Goal: Task Accomplishment & Management: Manage account settings

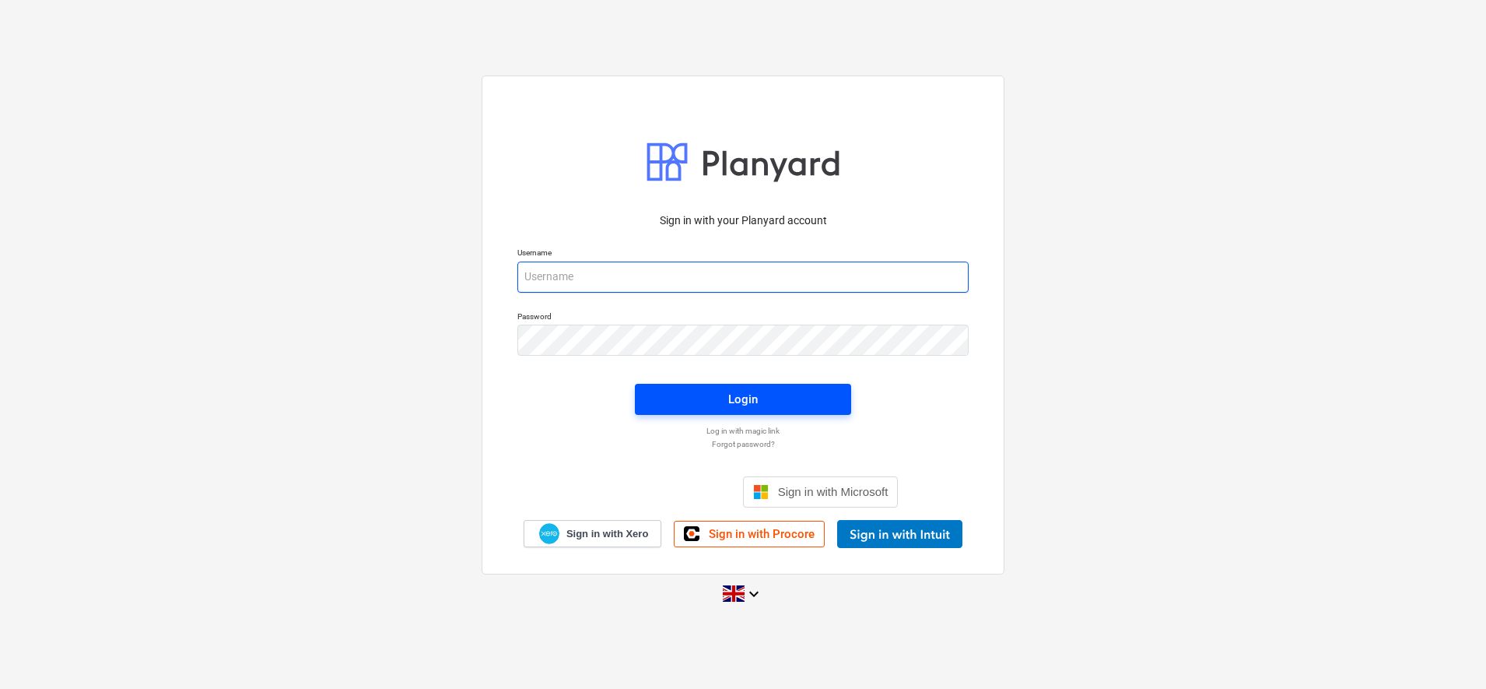
type input "[PERSON_NAME][EMAIL_ADDRESS][DOMAIN_NAME]"
click at [704, 387] on button "Login" at bounding box center [743, 399] width 216 height 31
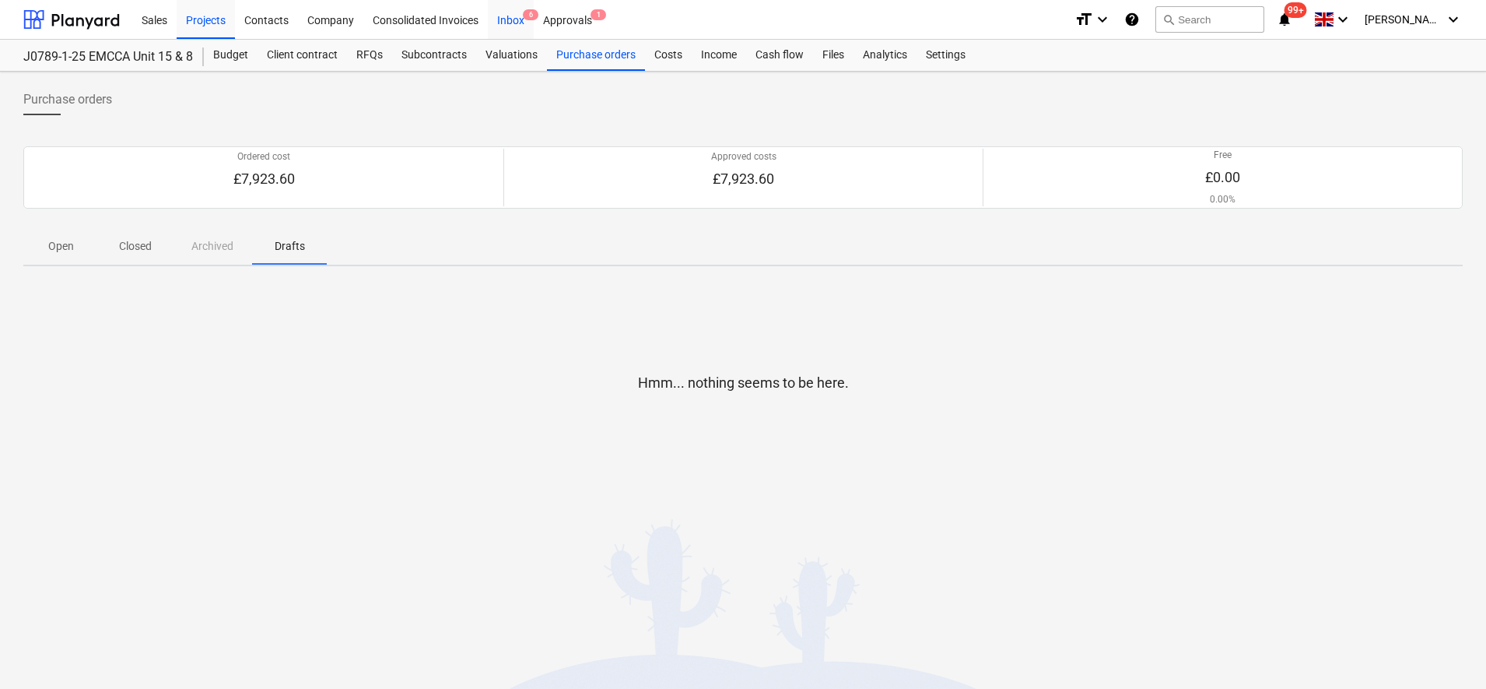
click at [501, 23] on div "Inbox 6" at bounding box center [511, 19] width 46 height 40
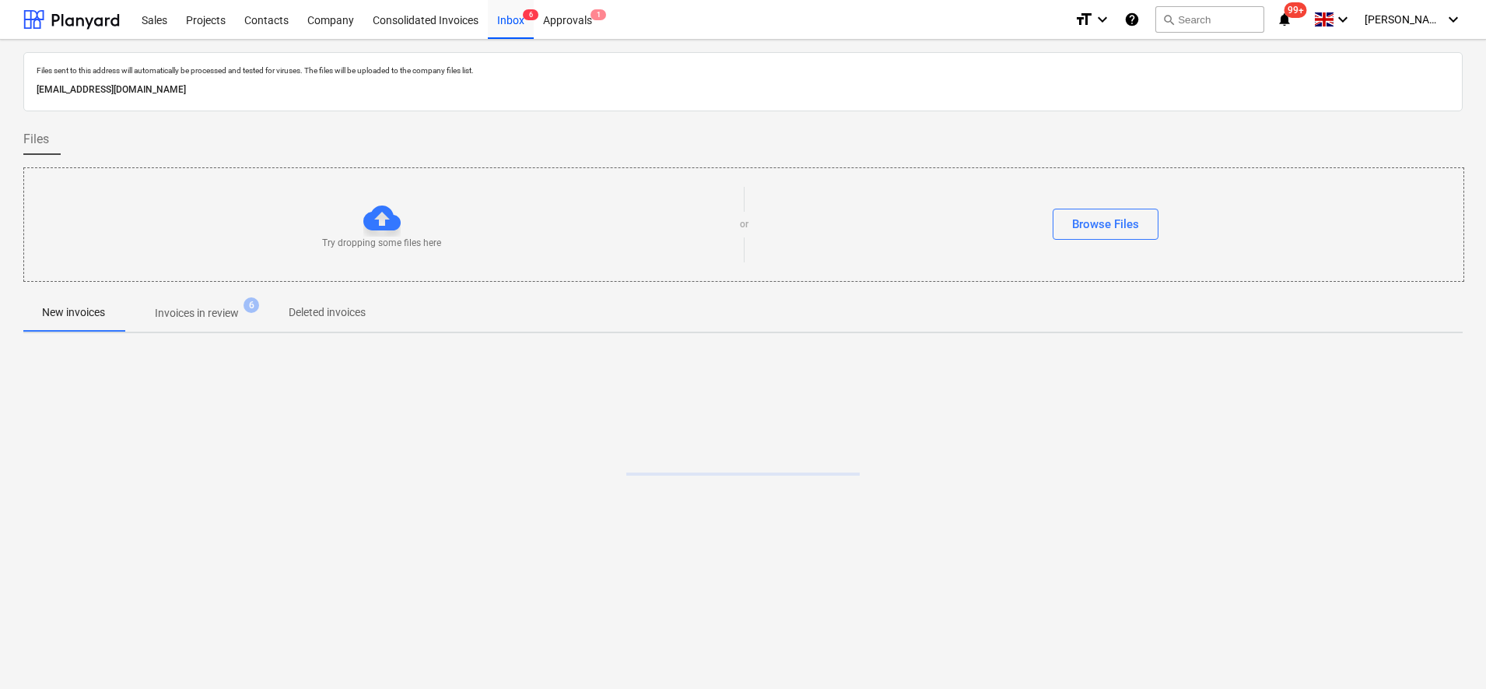
click at [202, 301] on span "Invoices in review 6" at bounding box center [197, 313] width 146 height 28
click at [200, 314] on p "Invoices in review" at bounding box center [197, 313] width 84 height 16
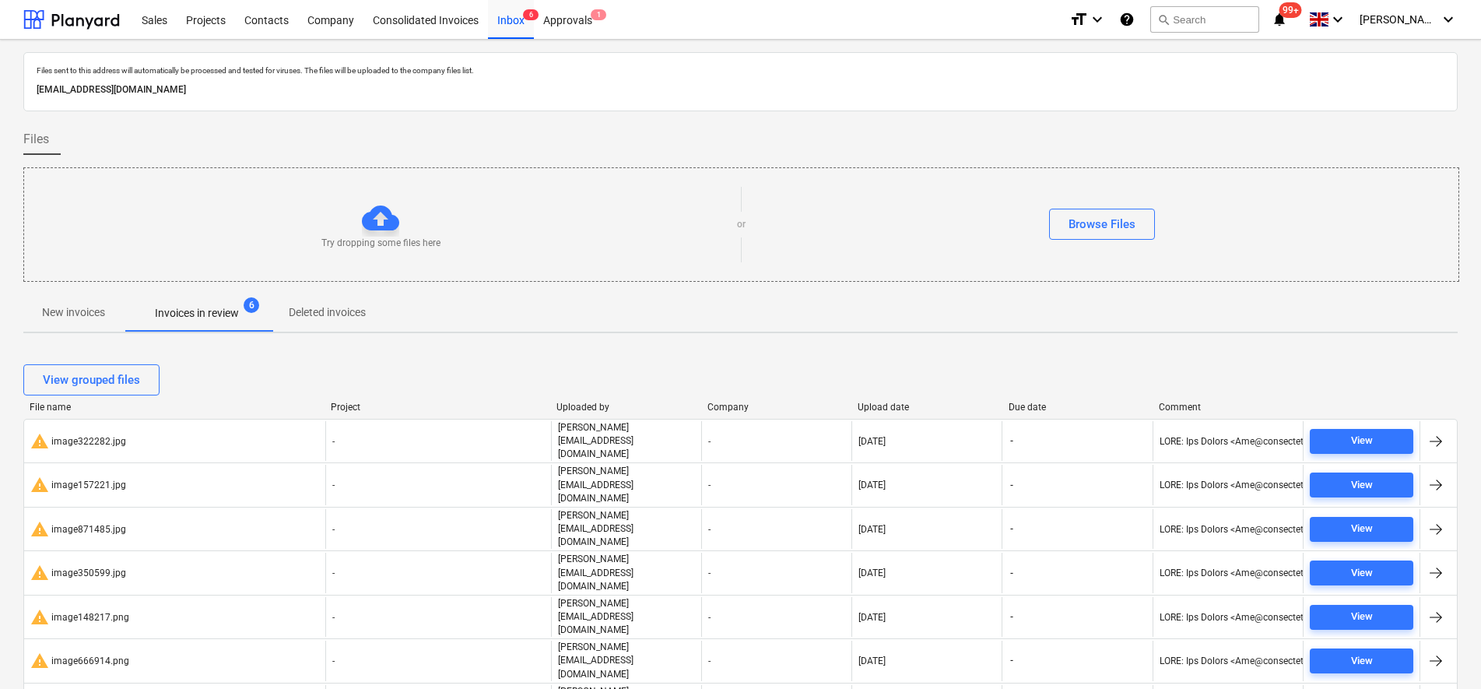
click at [81, 323] on span "New invoices" at bounding box center [73, 313] width 100 height 26
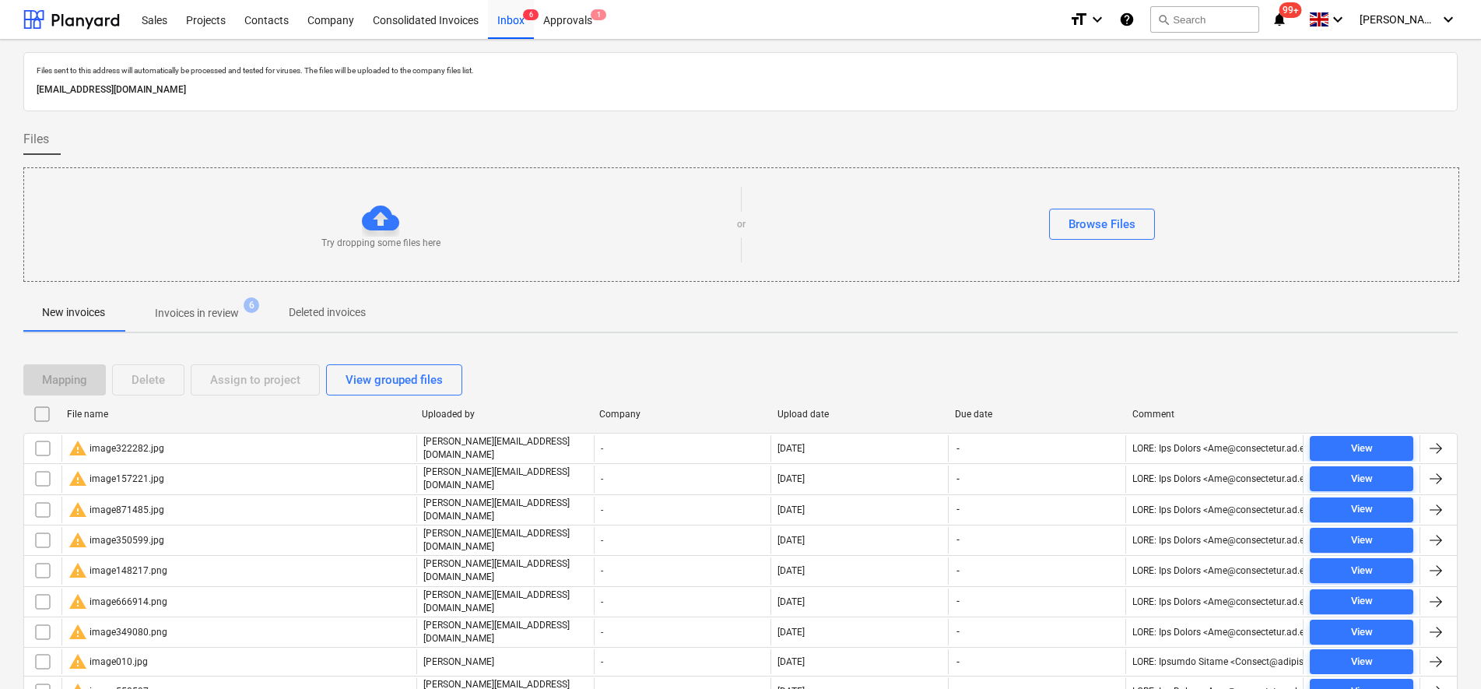
click at [48, 407] on input "checkbox" at bounding box center [42, 414] width 25 height 25
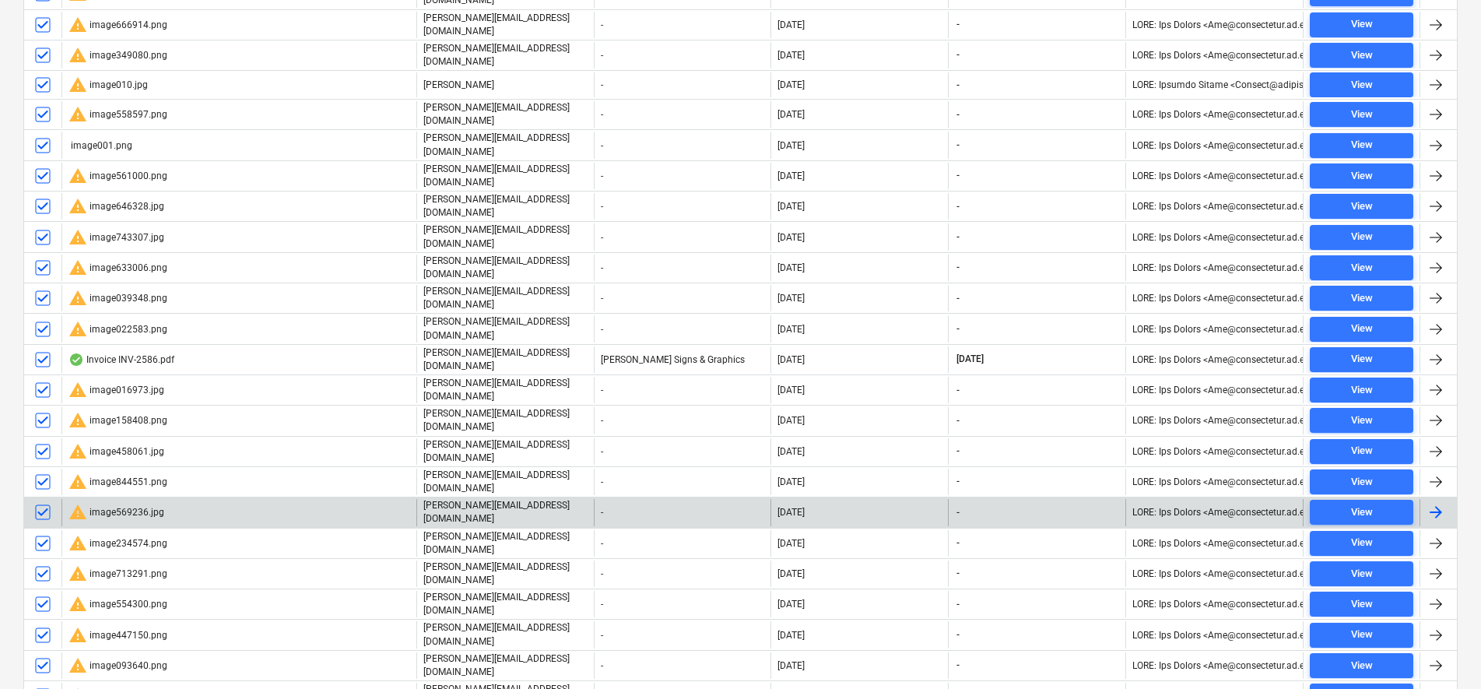
scroll to position [584, 0]
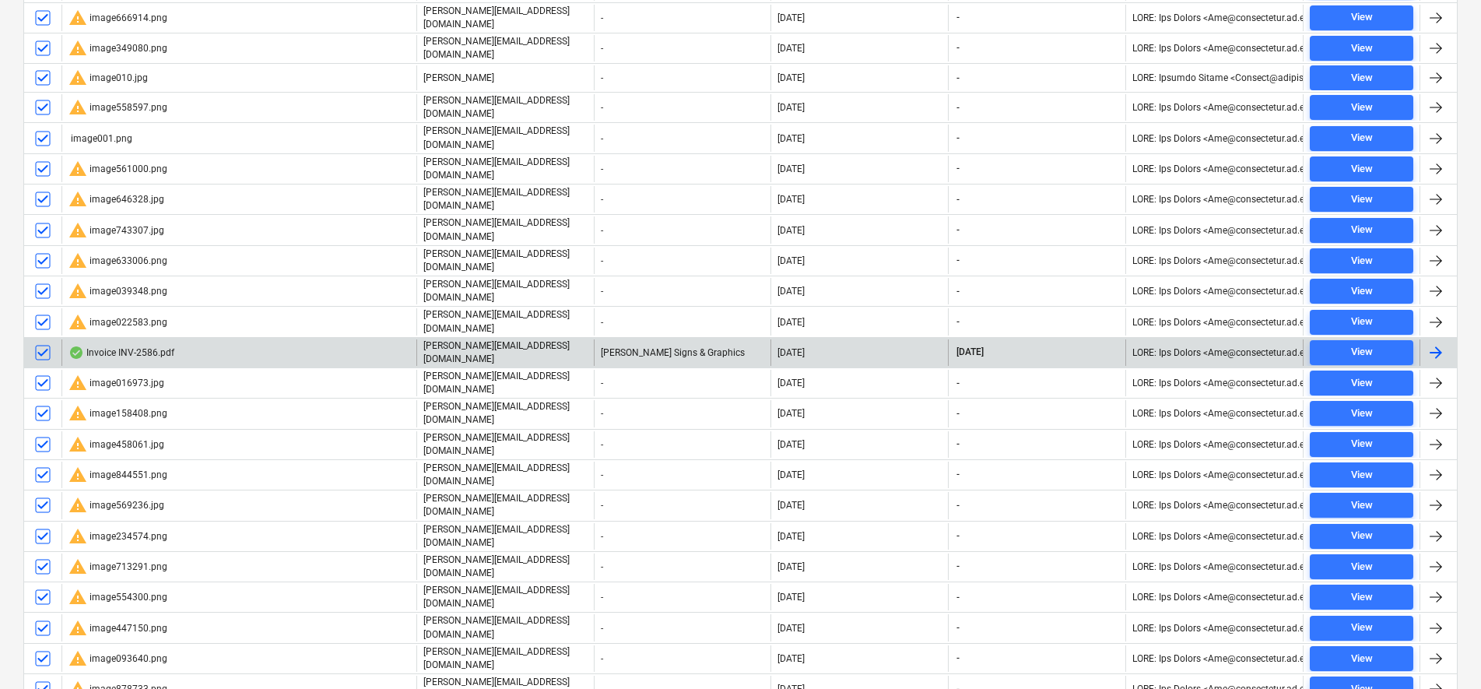
click at [39, 340] on input "checkbox" at bounding box center [42, 352] width 25 height 25
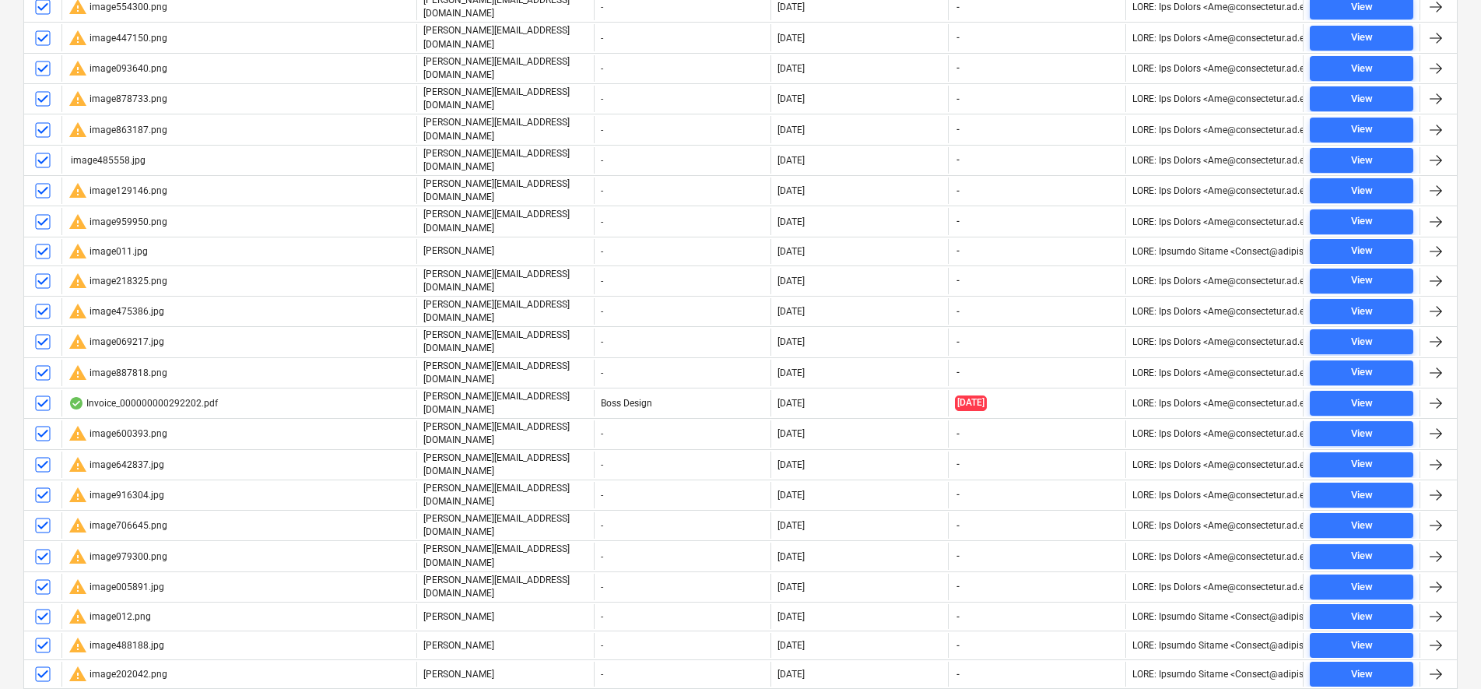
scroll to position [1265, 0]
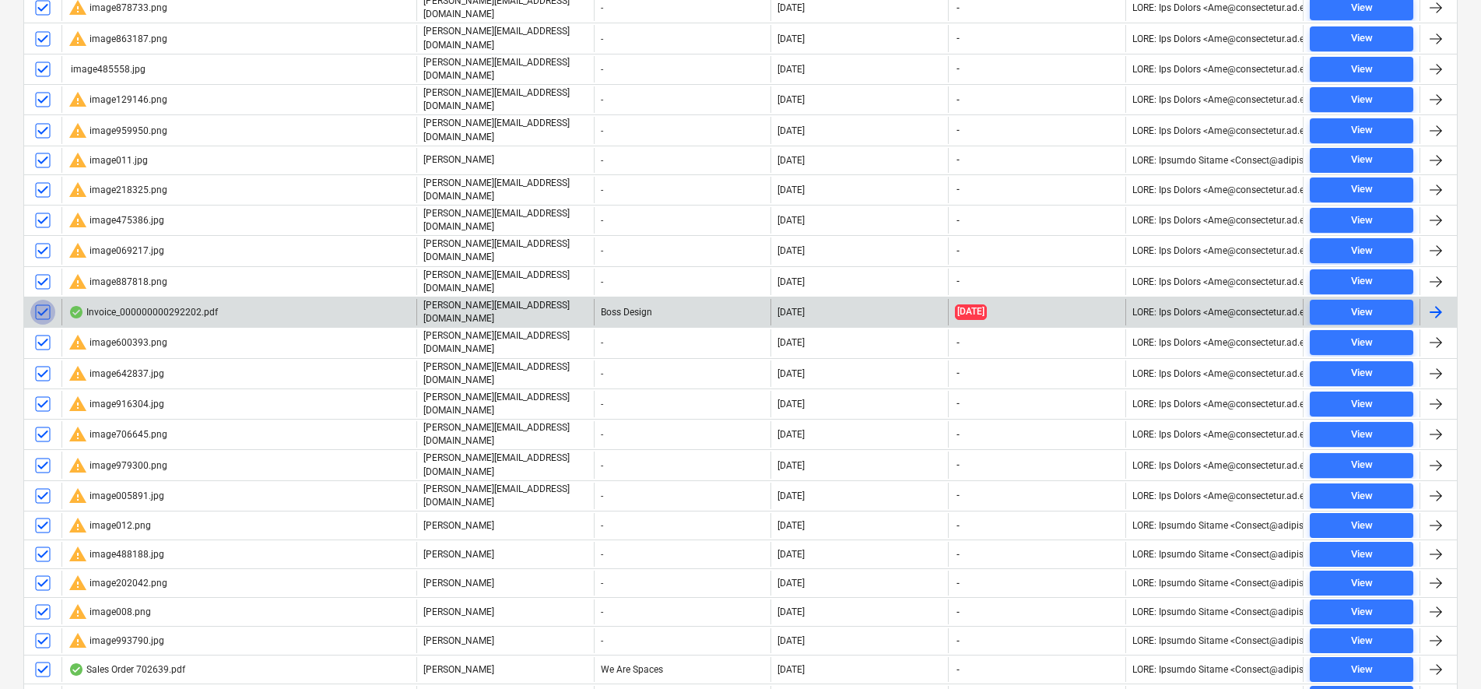
click at [42, 300] on input "checkbox" at bounding box center [42, 312] width 25 height 25
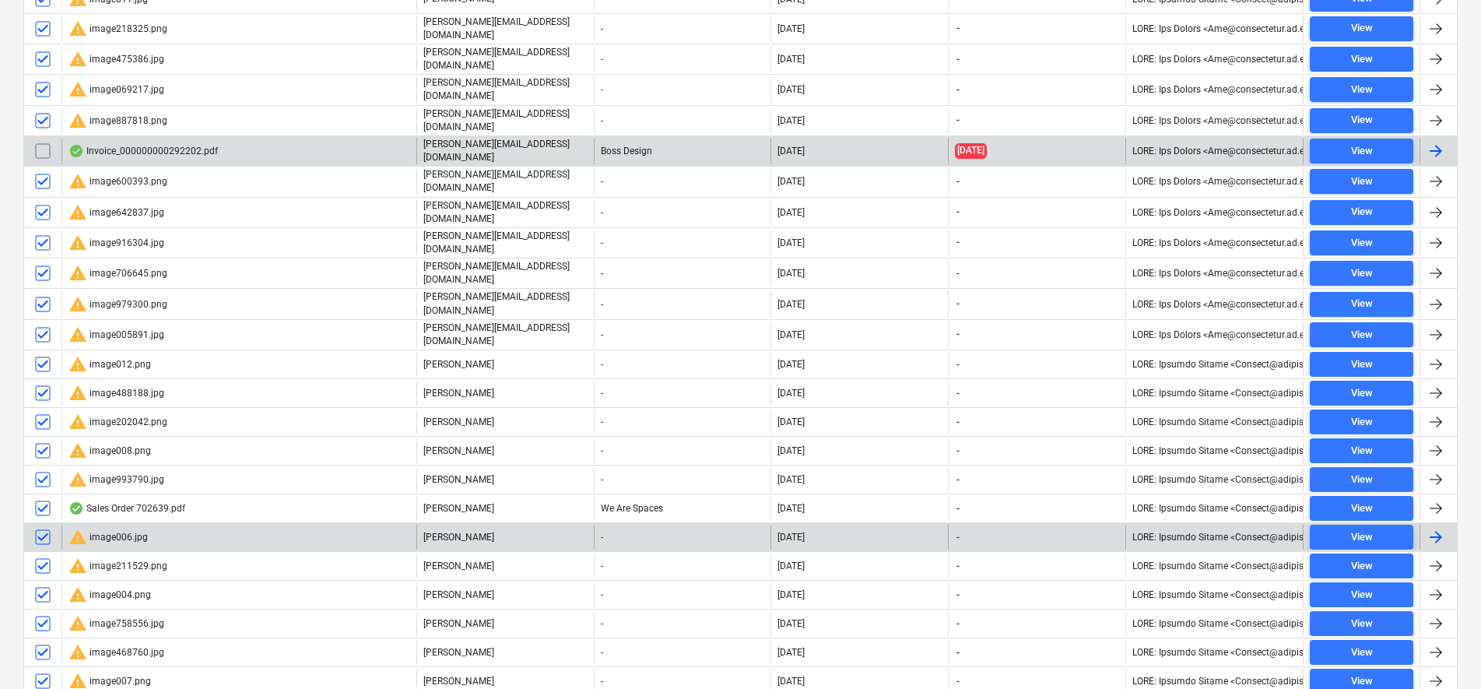
scroll to position [1459, 0]
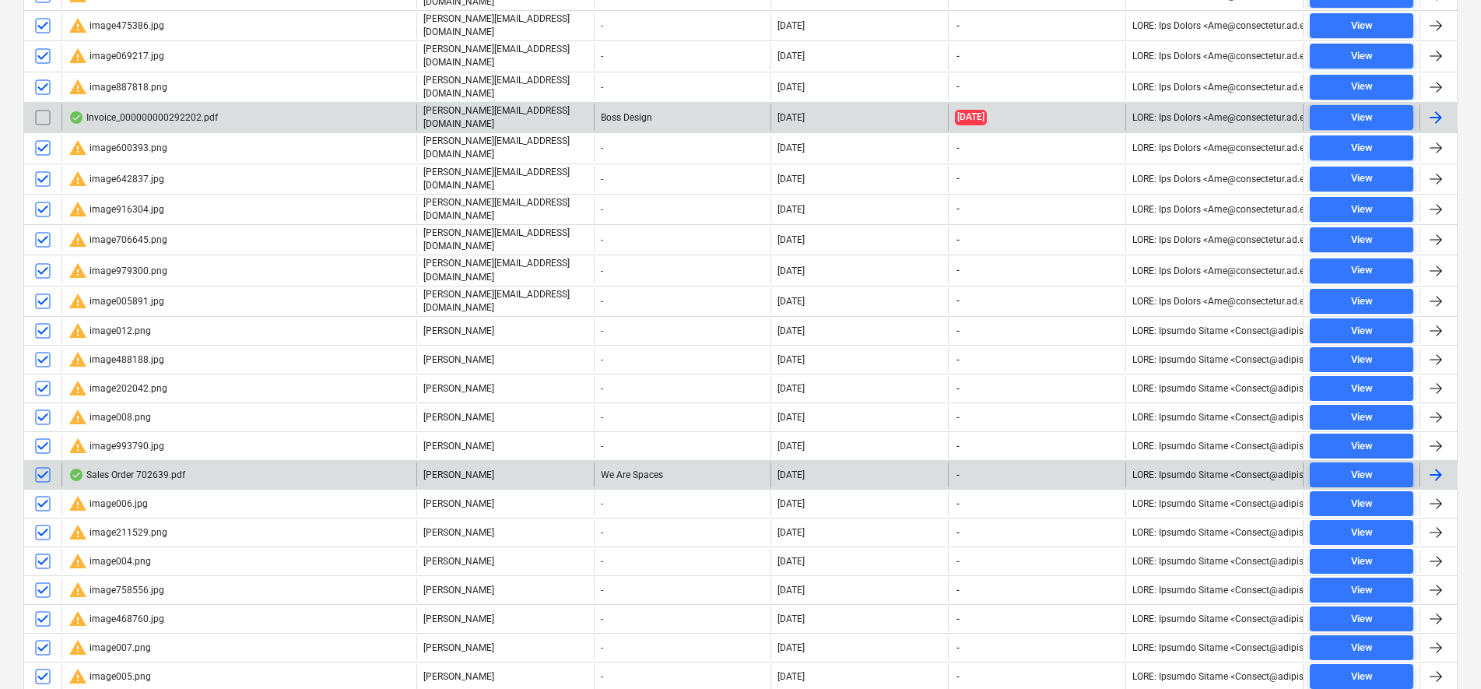
click at [43, 462] on input "checkbox" at bounding box center [42, 474] width 25 height 25
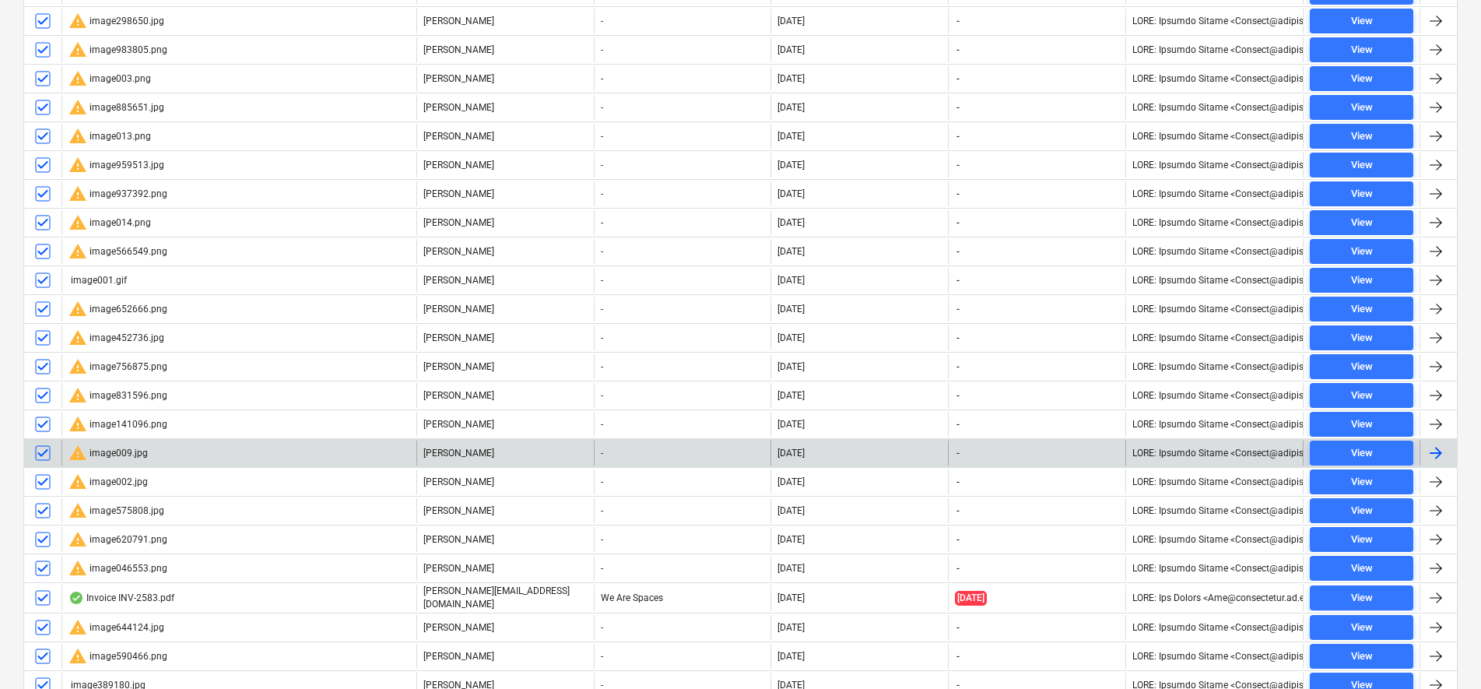
scroll to position [2335, 0]
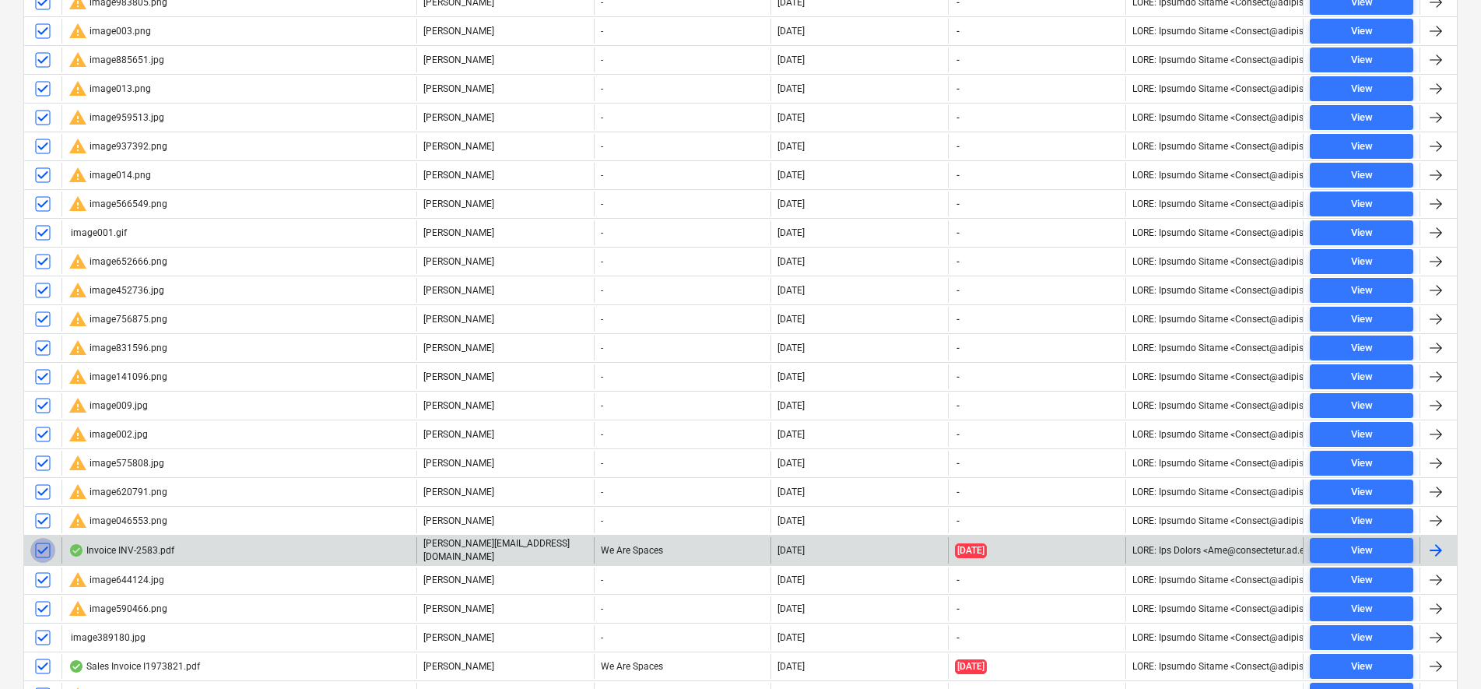
click at [43, 538] on input "checkbox" at bounding box center [42, 550] width 25 height 25
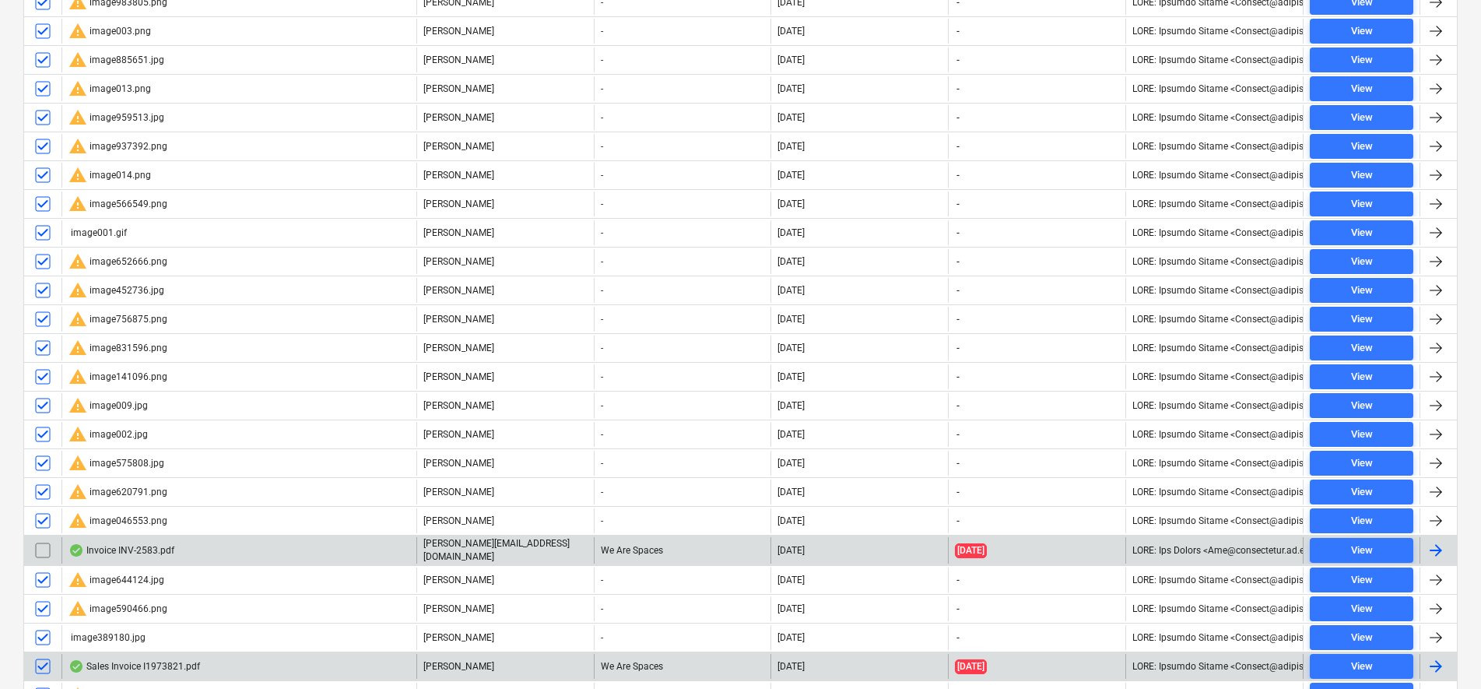
click at [44, 654] on input "checkbox" at bounding box center [42, 666] width 25 height 25
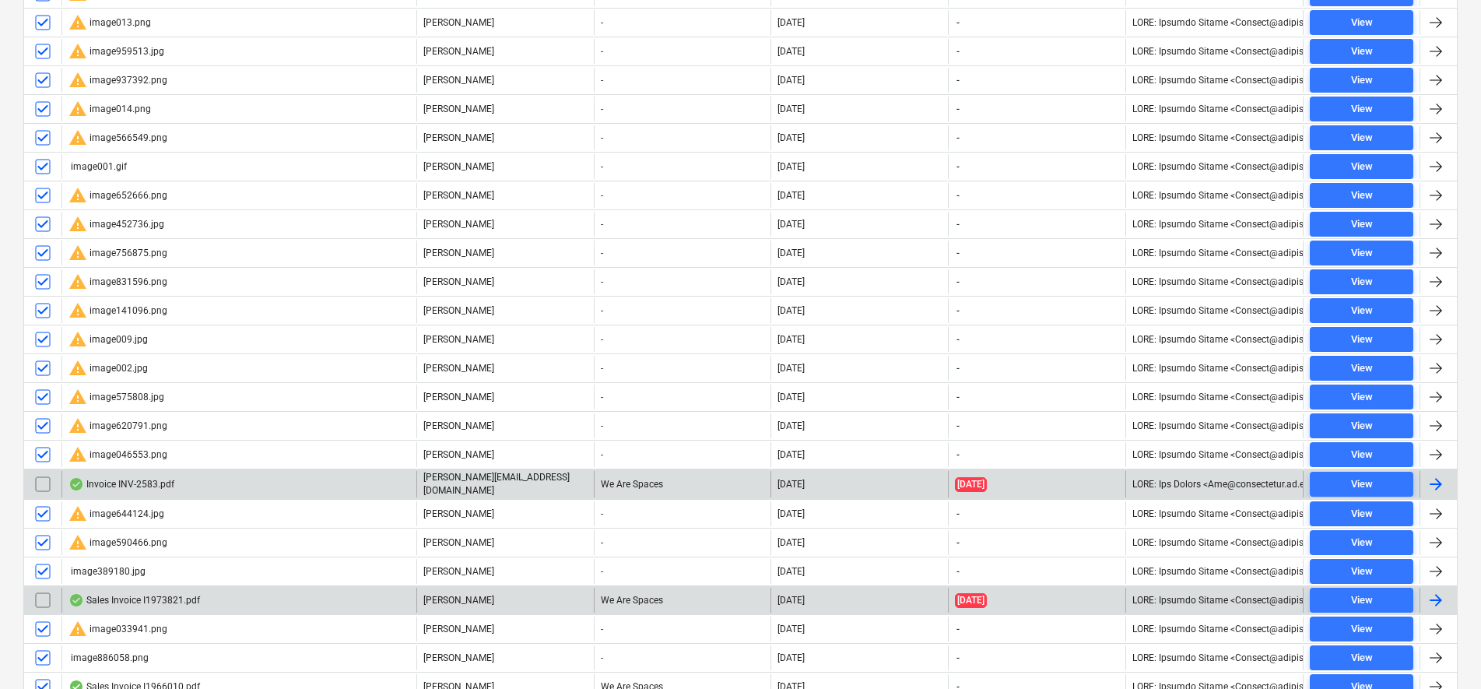
scroll to position [2432, 0]
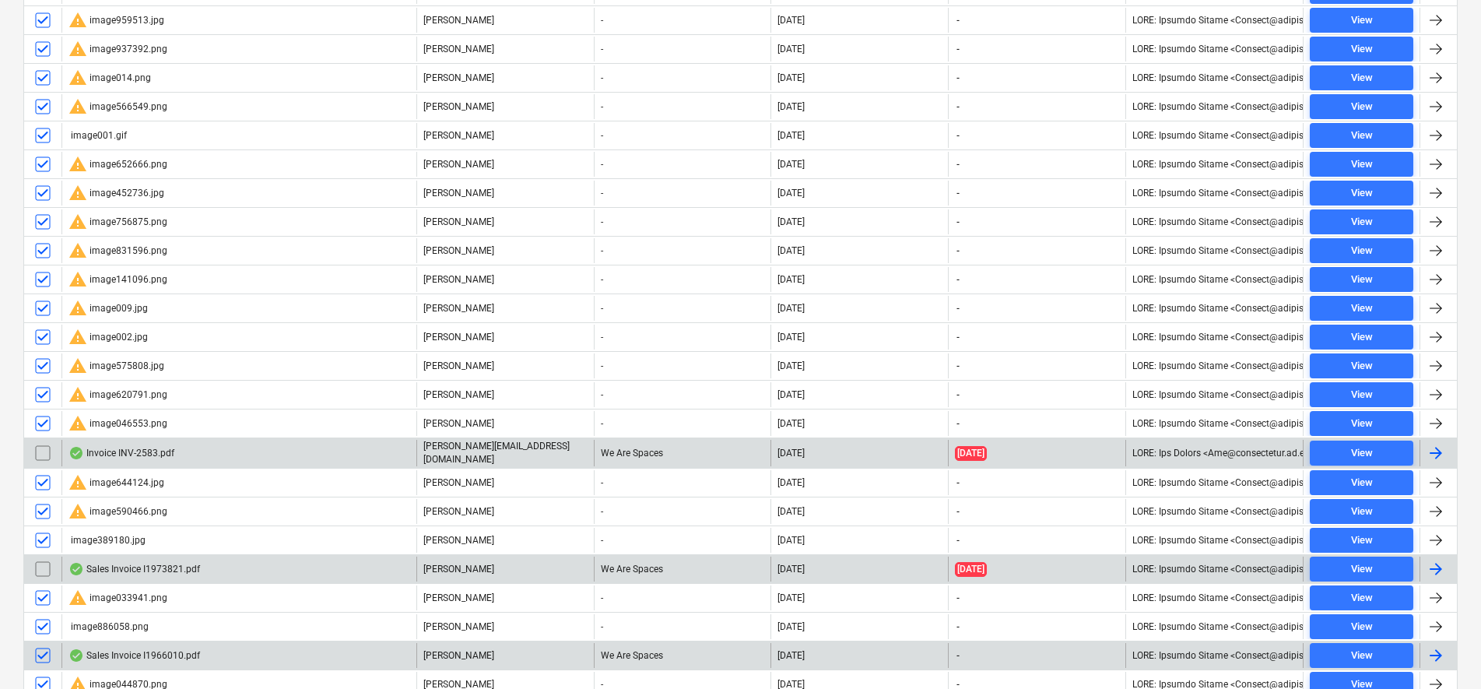
click at [43, 643] on input "checkbox" at bounding box center [42, 655] width 25 height 25
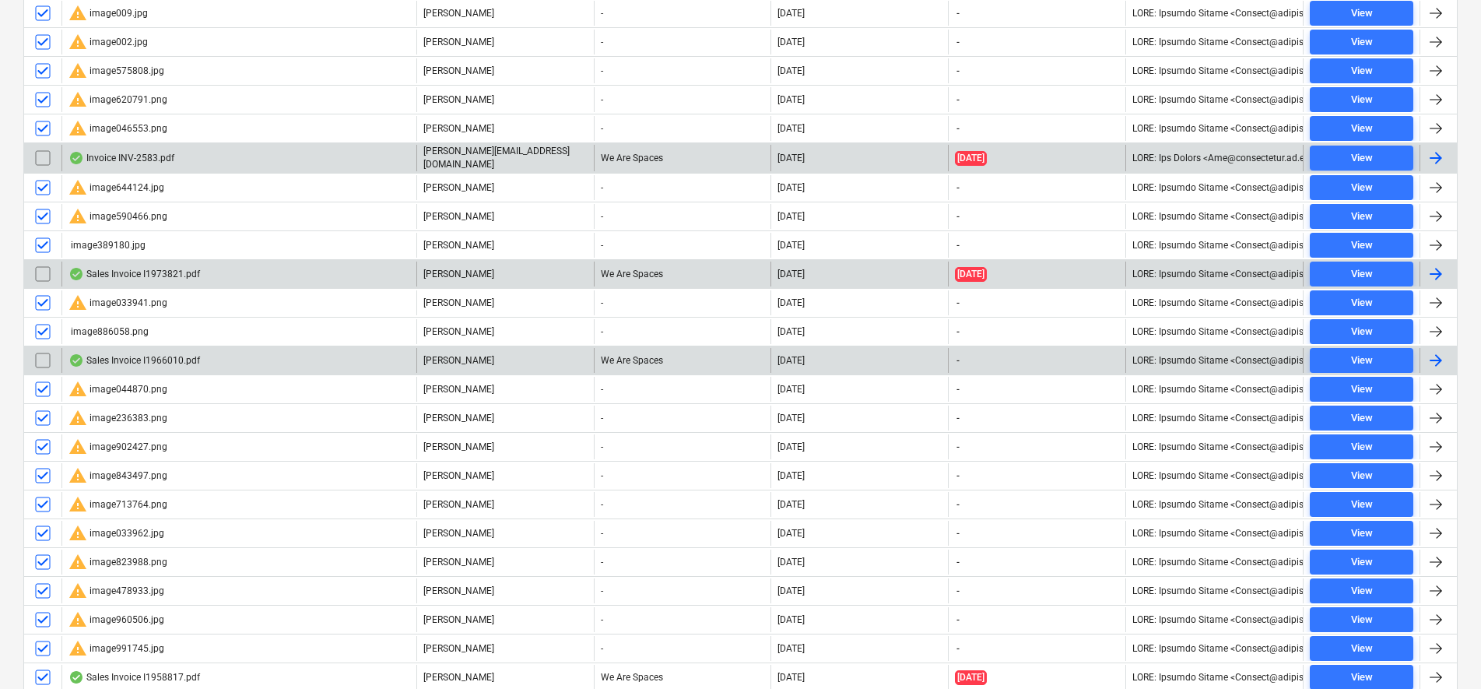
scroll to position [2738, 0]
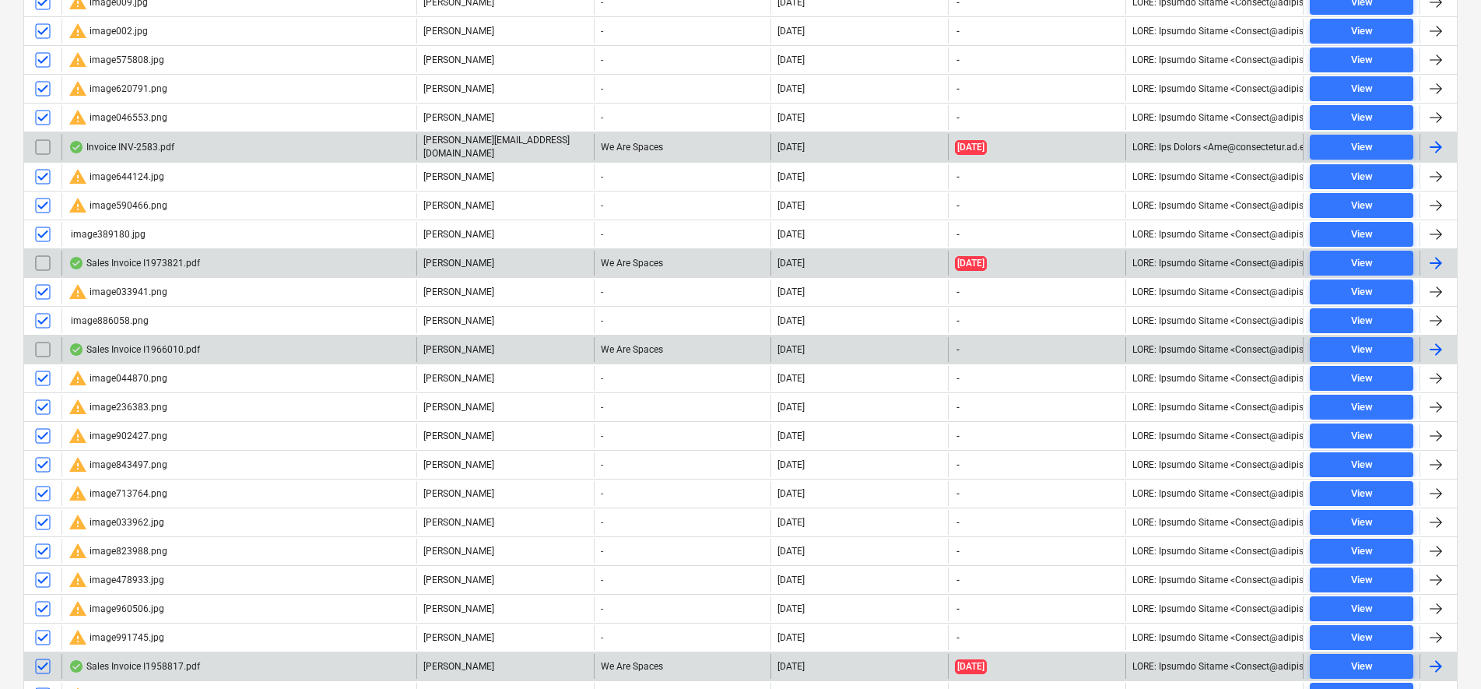
click at [43, 654] on input "checkbox" at bounding box center [42, 666] width 25 height 25
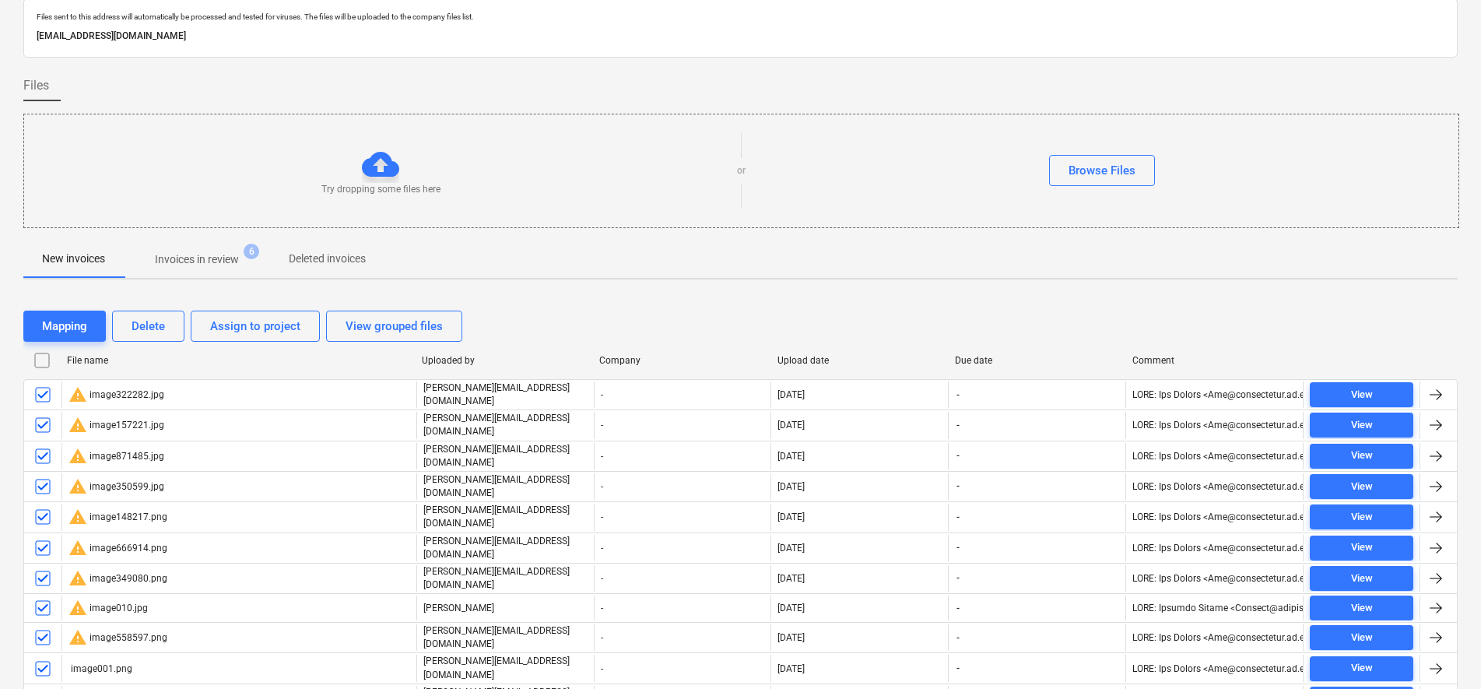
scroll to position [0, 0]
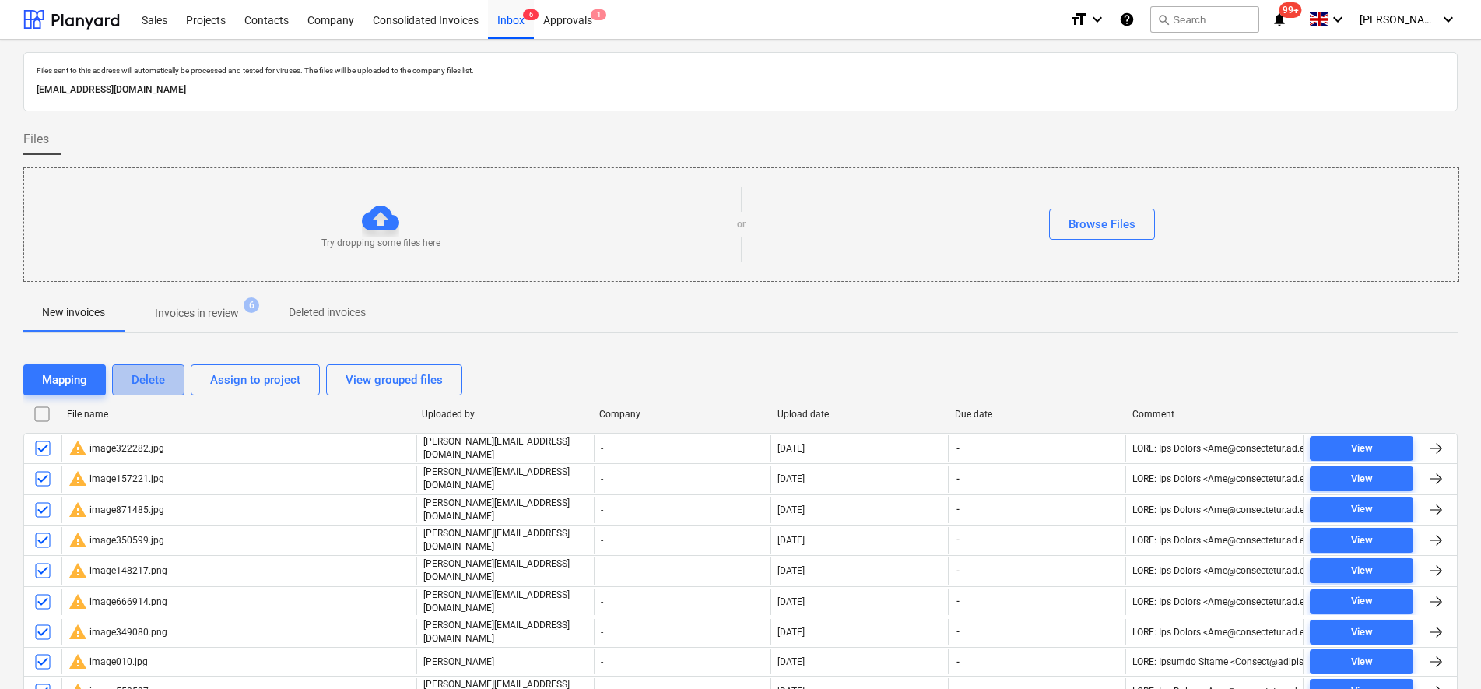
click at [144, 371] on div "Delete" at bounding box center [148, 380] width 33 height 20
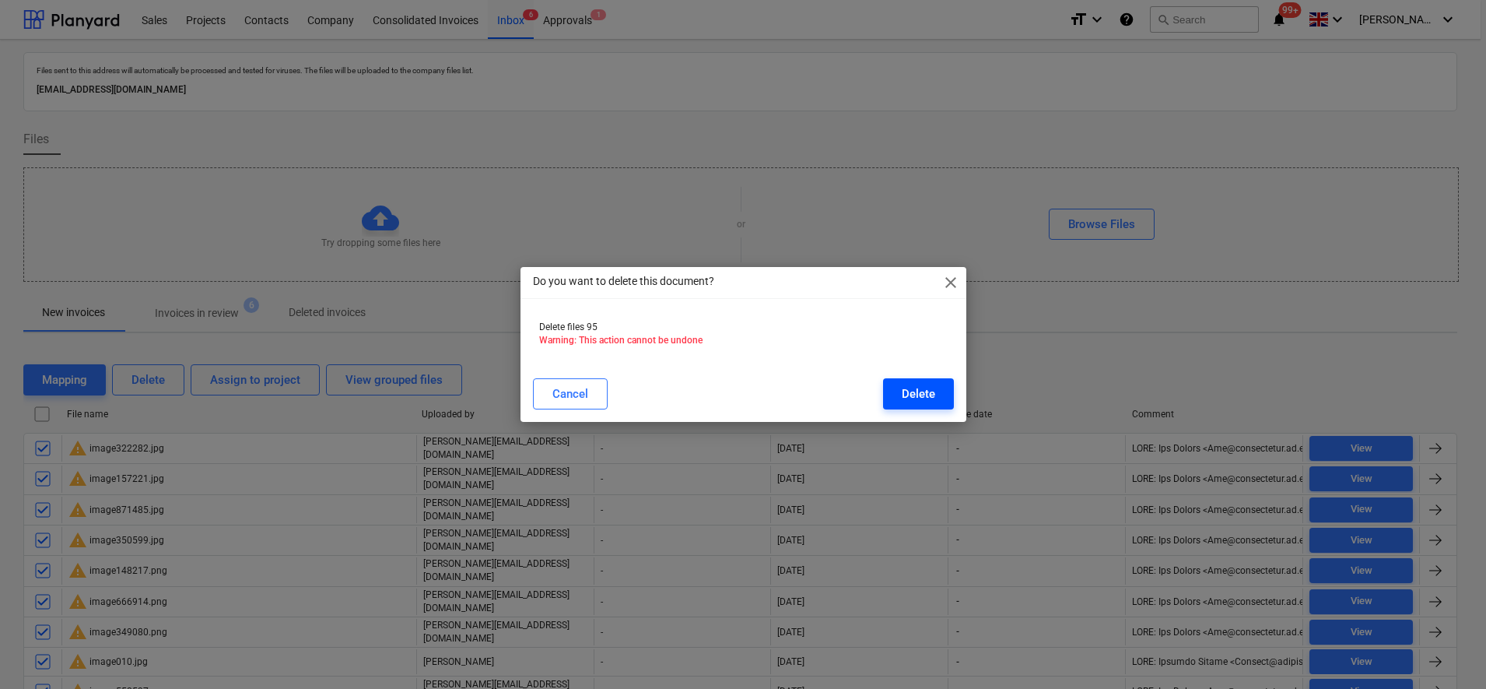
click at [913, 402] on div "Delete" at bounding box center [918, 394] width 33 height 20
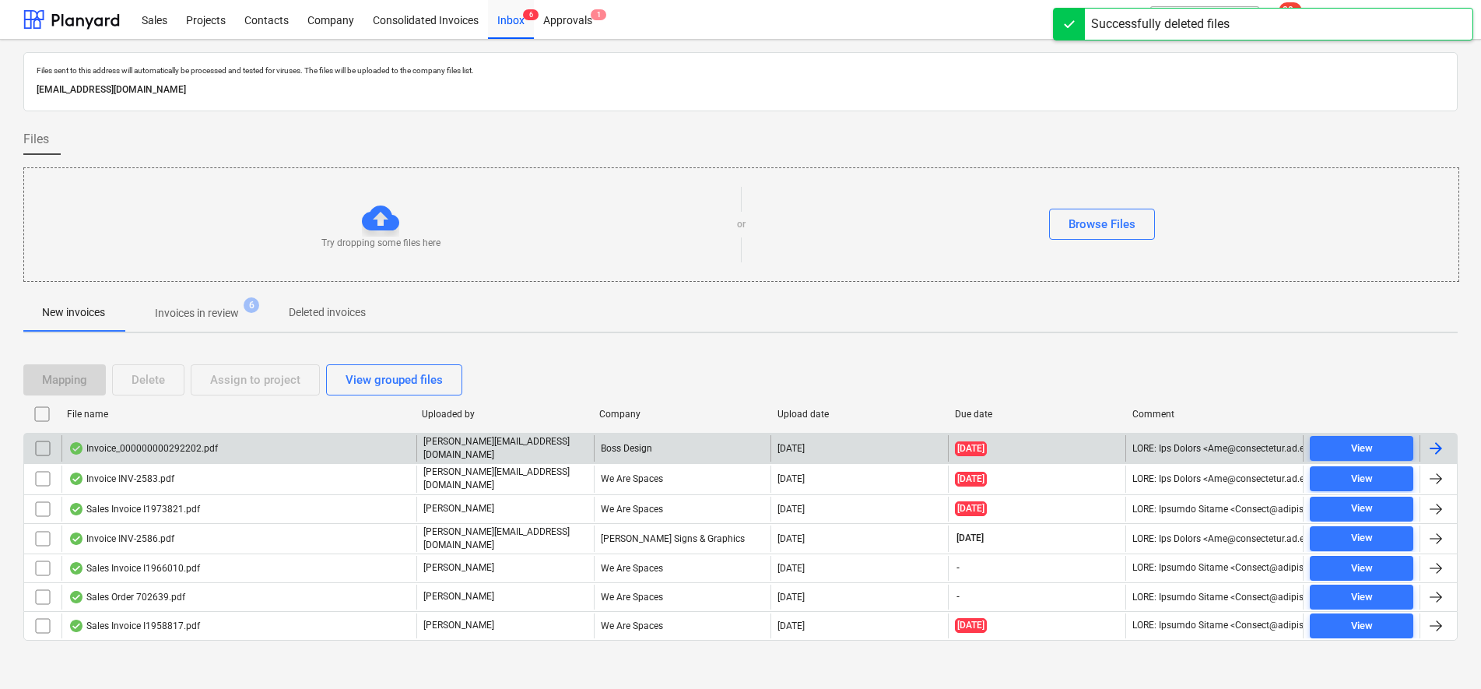
click at [497, 451] on p "[PERSON_NAME][EMAIL_ADDRESS][DOMAIN_NAME]" at bounding box center [505, 448] width 164 height 26
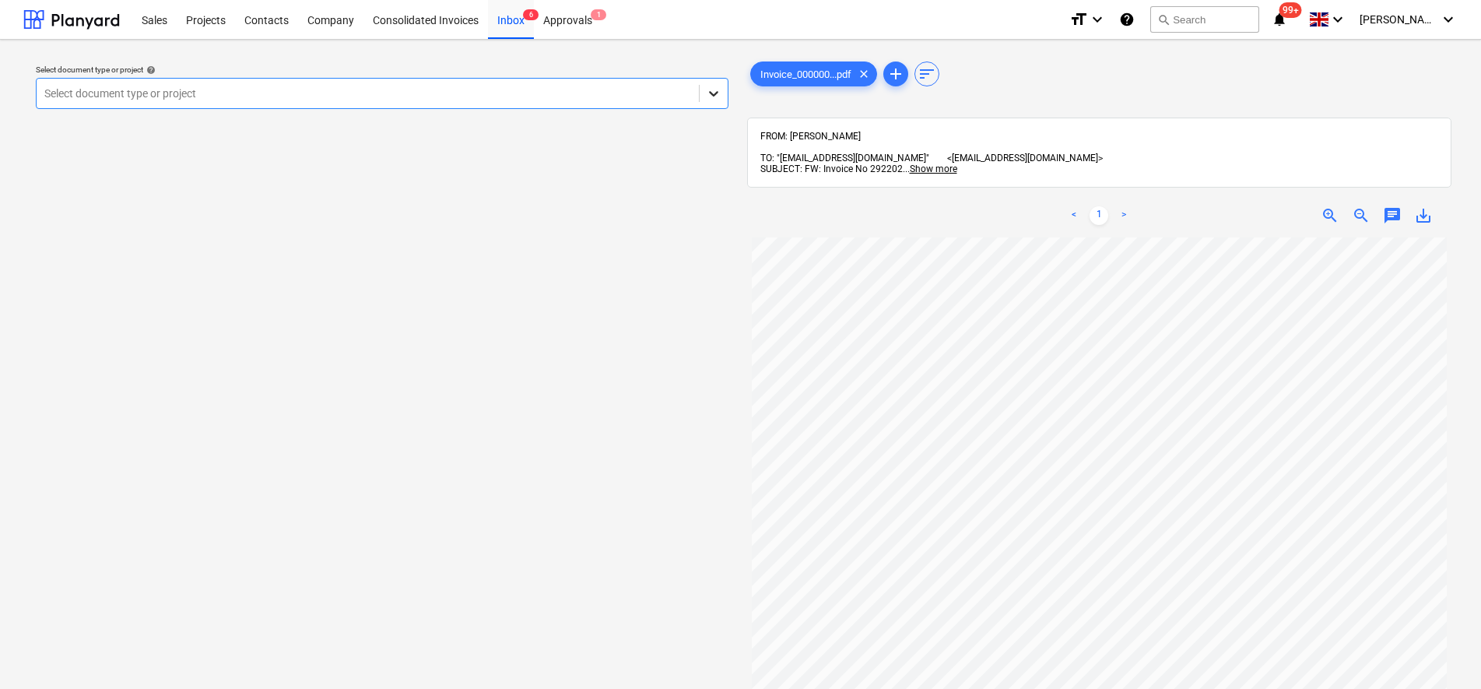
click at [710, 95] on icon at bounding box center [714, 94] width 16 height 16
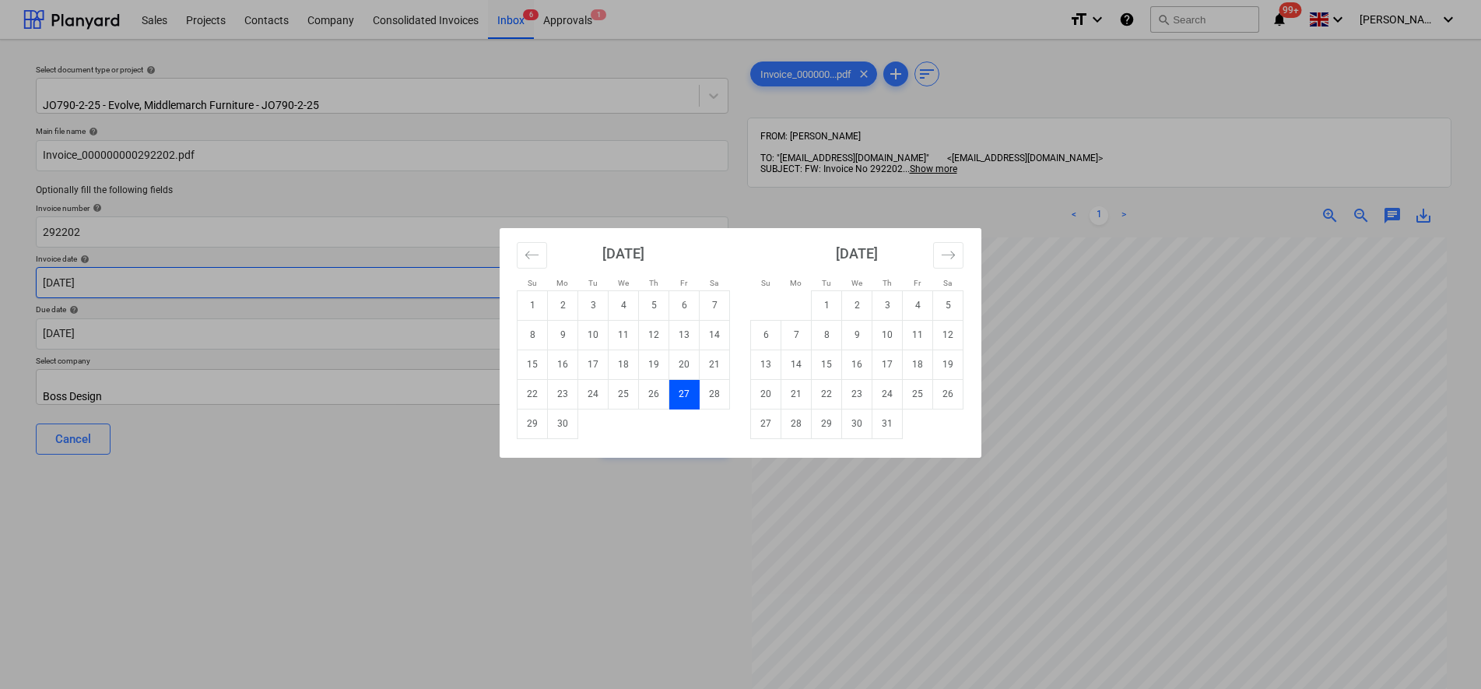
click at [135, 276] on body "Sales Projects Contacts Company Consolidated Invoices Inbox 6 Approvals 1 forma…" at bounding box center [740, 344] width 1481 height 689
click at [954, 260] on icon "Move forward to switch to the next month." at bounding box center [948, 254] width 15 height 15
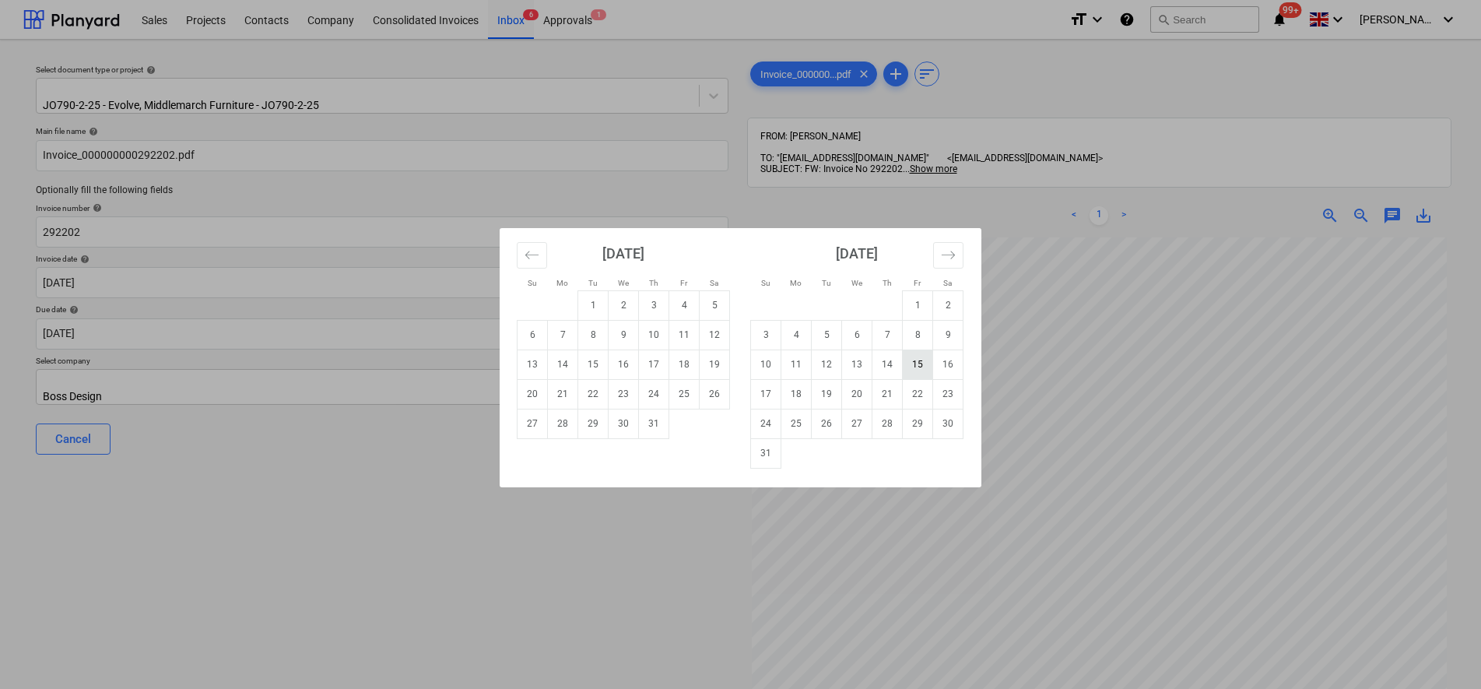
click at [924, 367] on td "15" at bounding box center [918, 364] width 30 height 30
type input "[DATE]"
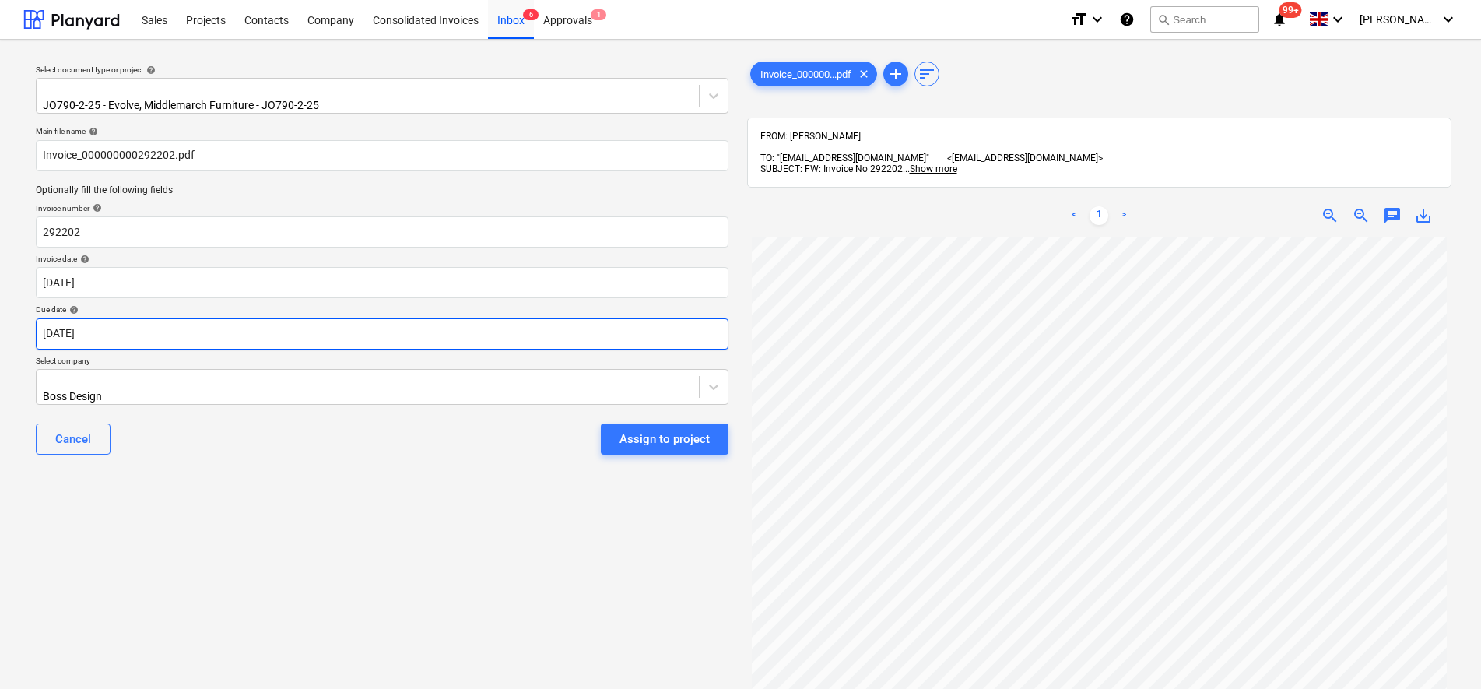
click at [170, 327] on body "Sales Projects Contacts Company Consolidated Invoices Inbox 6 Approvals 1 forma…" at bounding box center [740, 344] width 1481 height 689
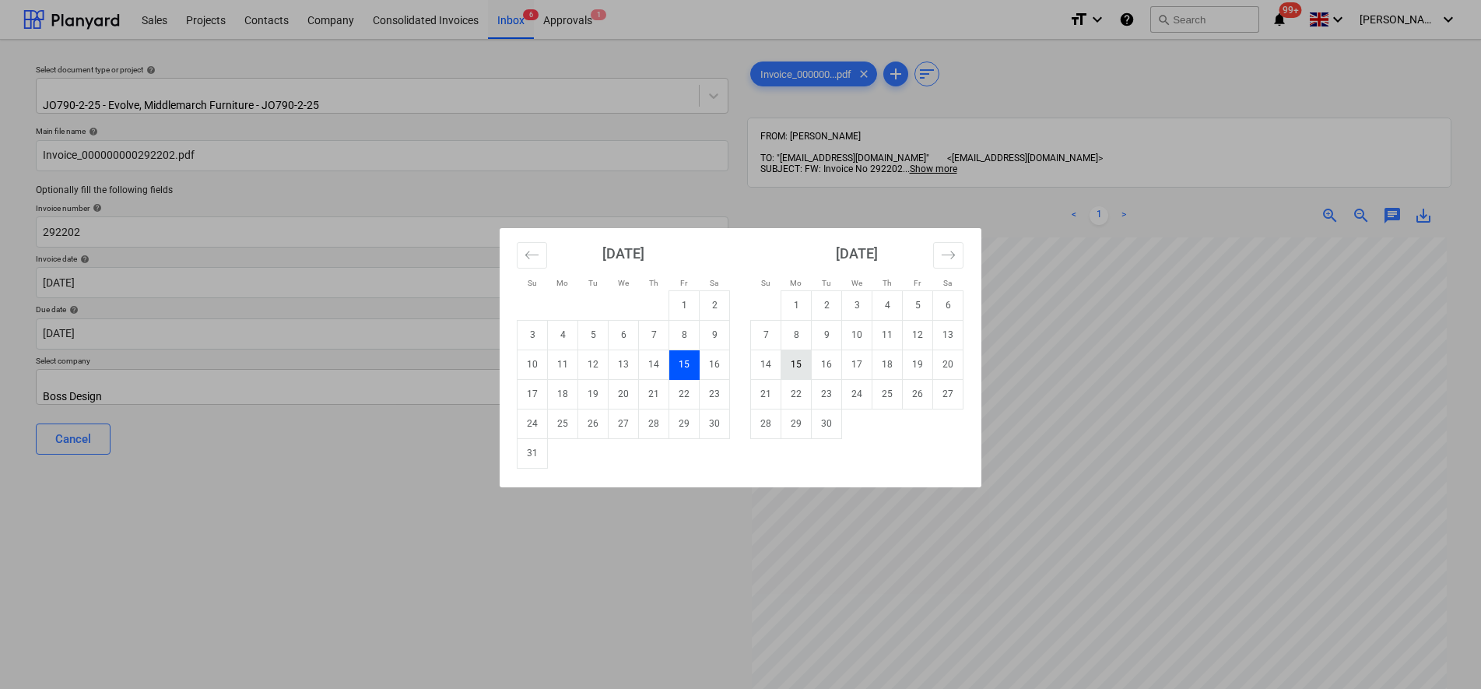
click at [798, 365] on td "15" at bounding box center [796, 364] width 30 height 30
type input "[DATE]"
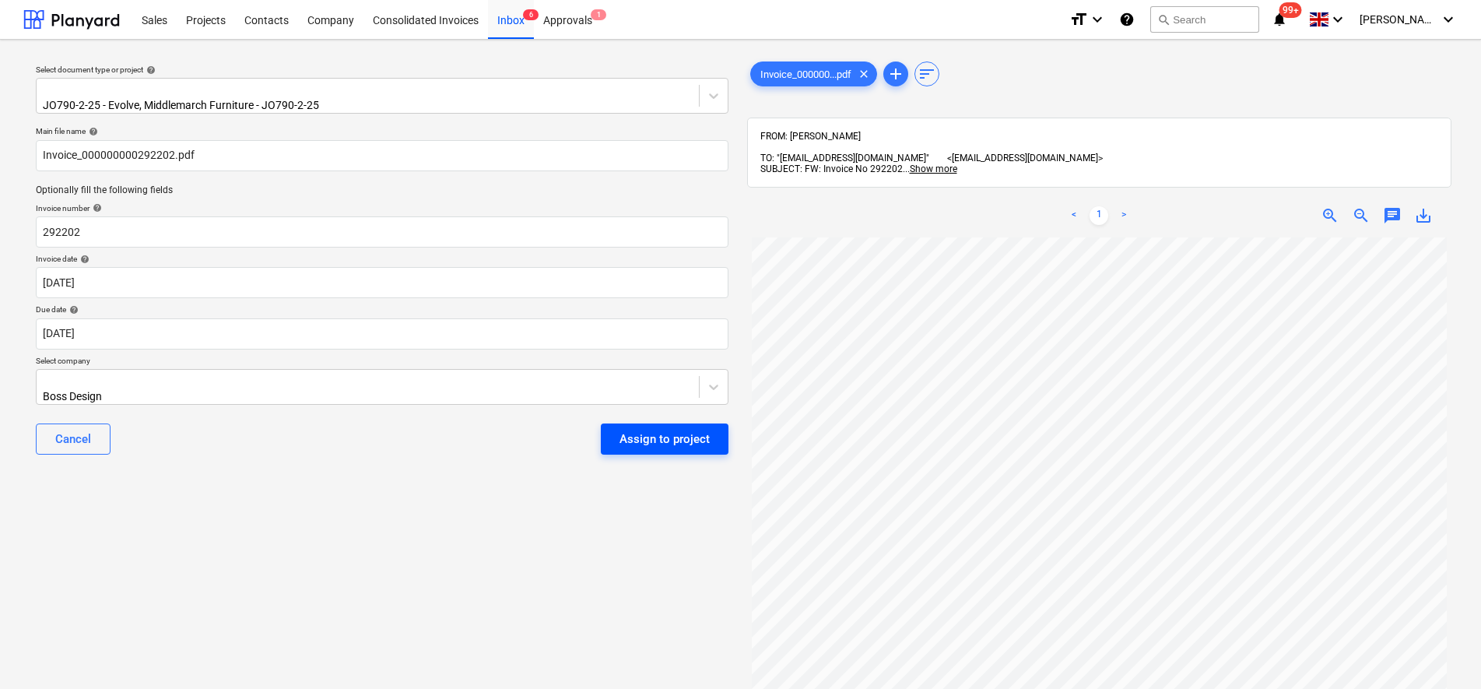
click at [680, 429] on div "Assign to project" at bounding box center [664, 439] width 90 height 20
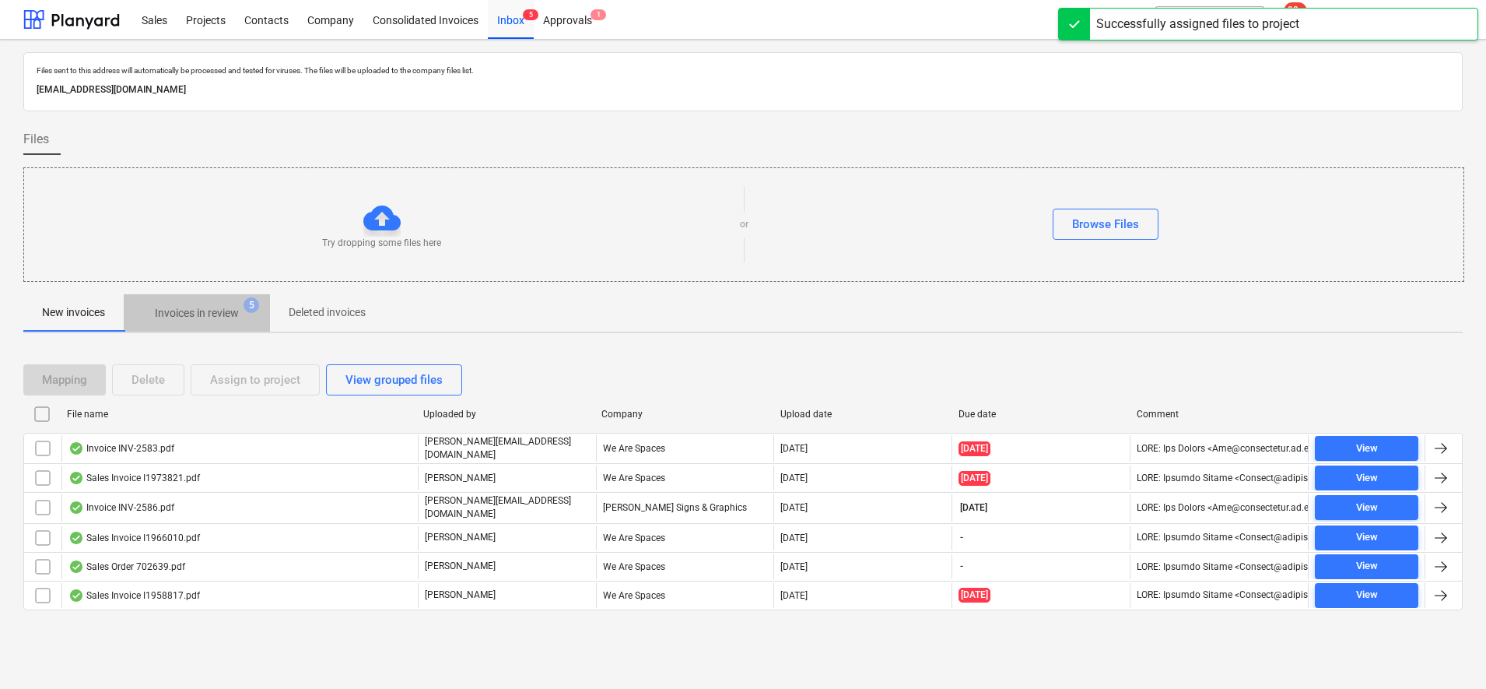
click at [197, 309] on p "Invoices in review" at bounding box center [197, 313] width 84 height 16
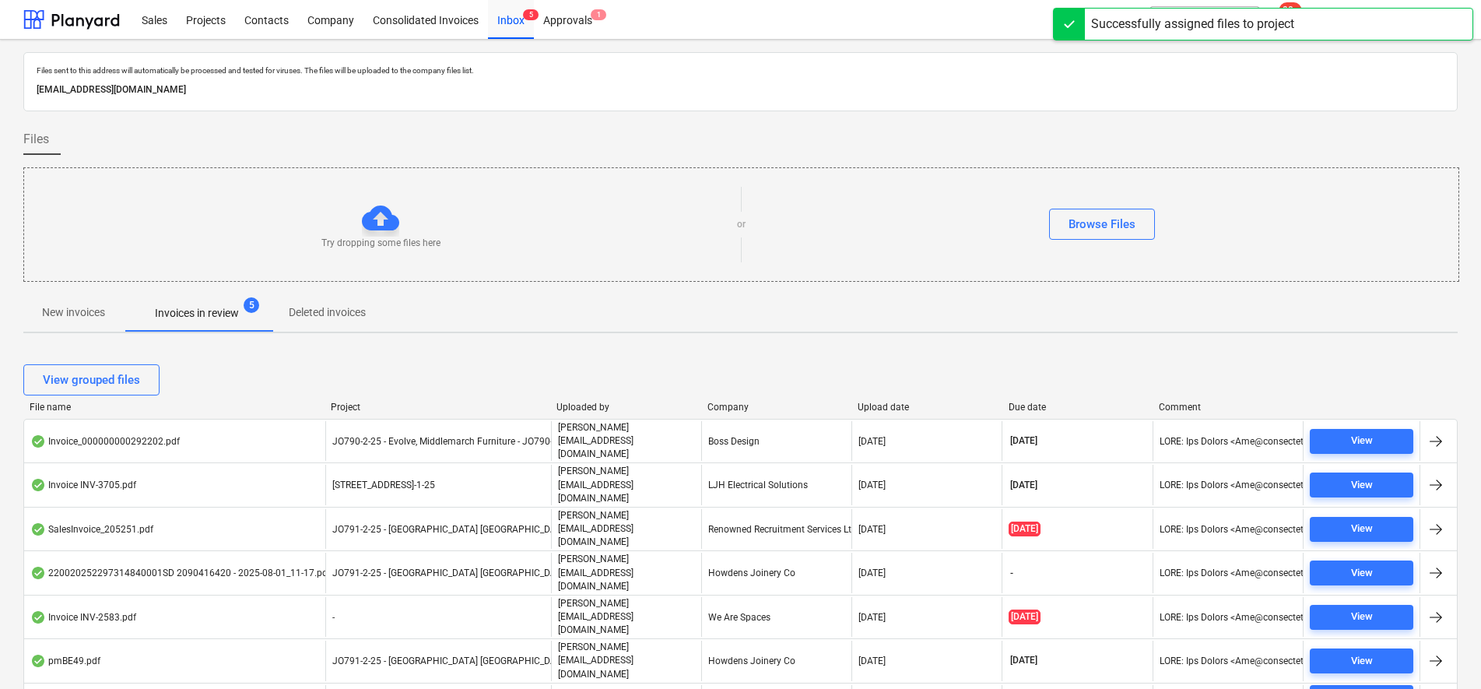
scroll to position [190, 0]
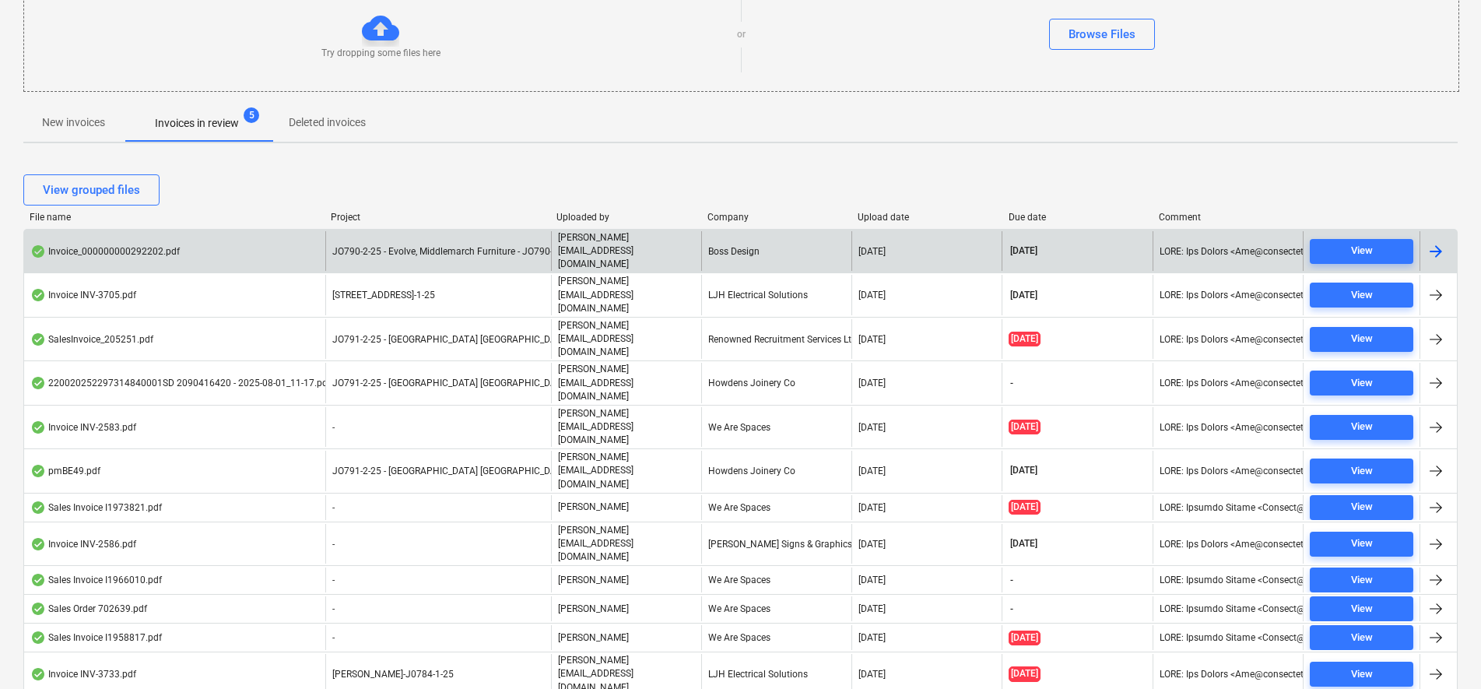
click at [381, 246] on span "JO790-2-25 - Evolve, Middlemarch Furniture - JO790-2-25" at bounding box center [451, 251] width 239 height 11
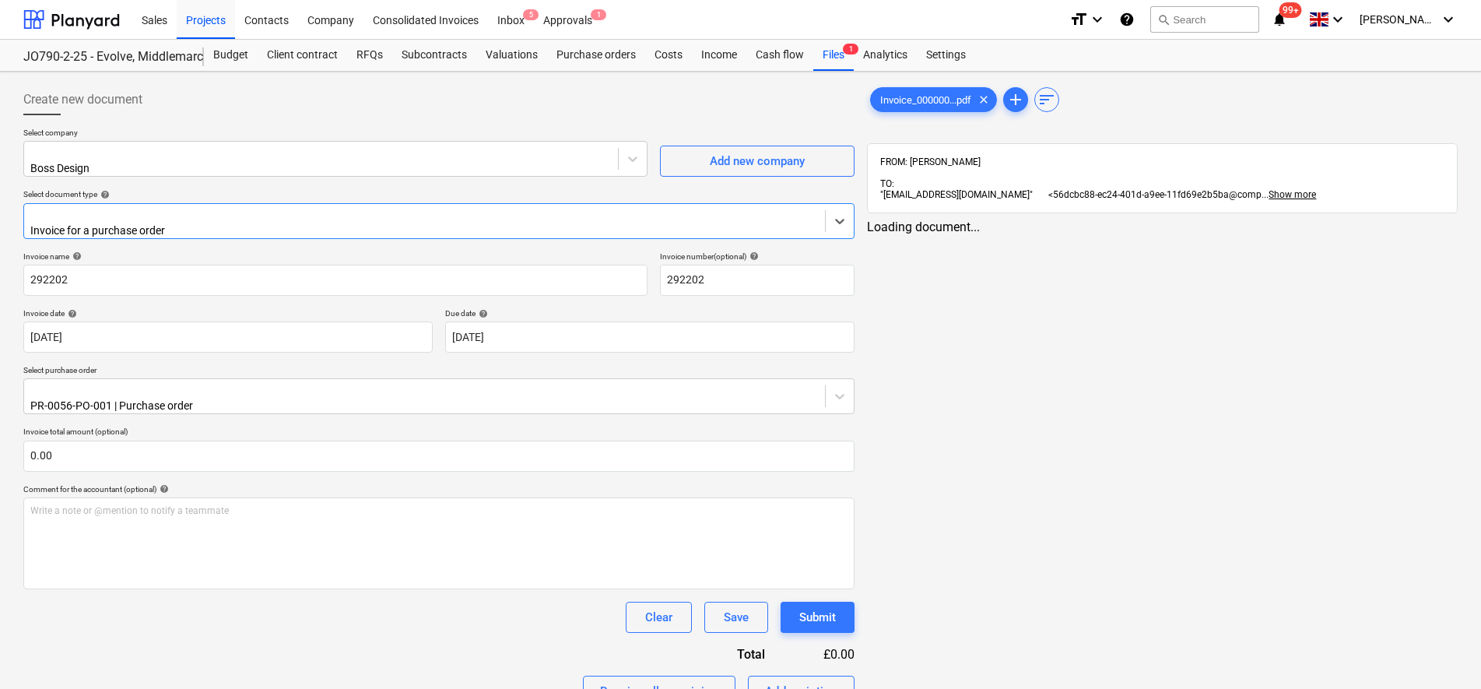
click at [176, 214] on div at bounding box center [424, 215] width 785 height 16
click at [129, 398] on div "PR-0056-PO-001 | Purchase order" at bounding box center [438, 396] width 831 height 36
click at [913, 86] on div "Invoice_000000...pdf clear add sort" at bounding box center [1162, 99] width 591 height 31
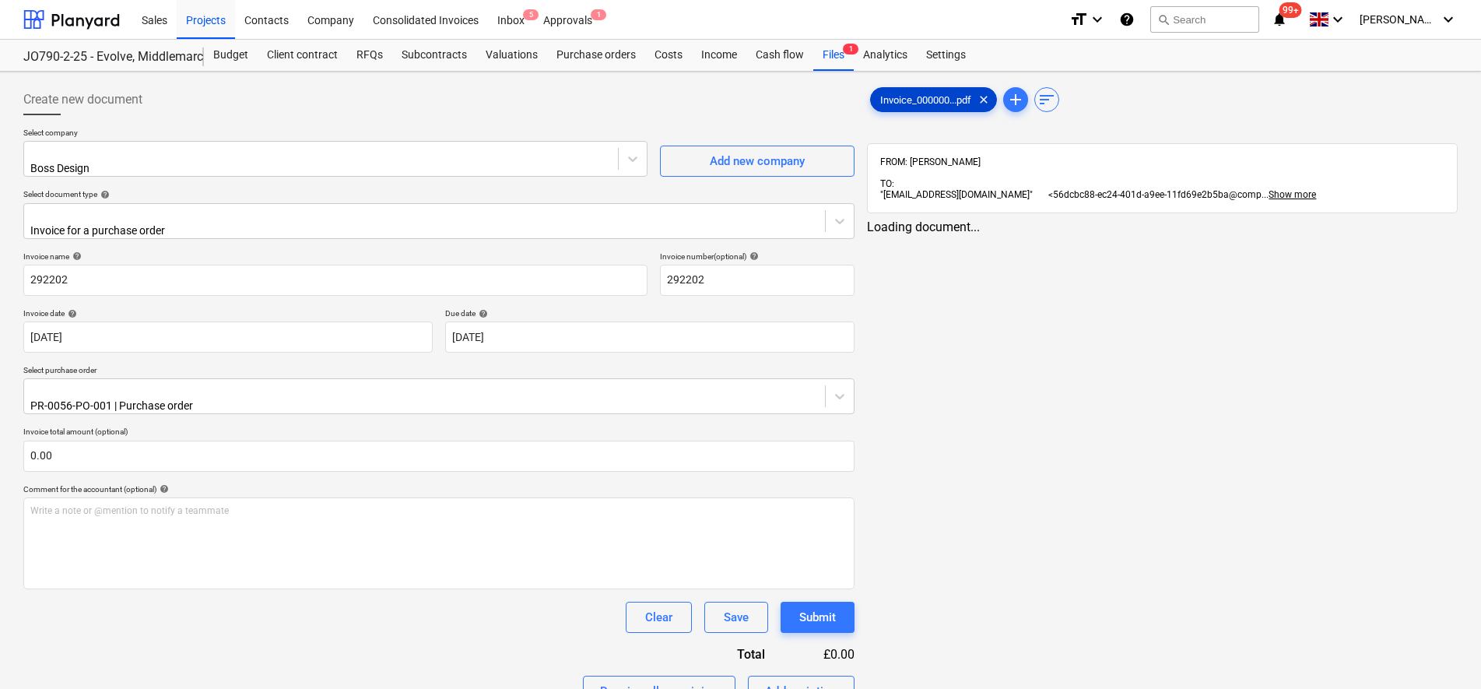
click at [915, 97] on span "Invoice_000000...pdf" at bounding box center [926, 100] width 110 height 12
click at [1180, 237] on div "< 1 > zoom_in zoom_out chat 0 save_alt" at bounding box center [1162, 563] width 591 height 689
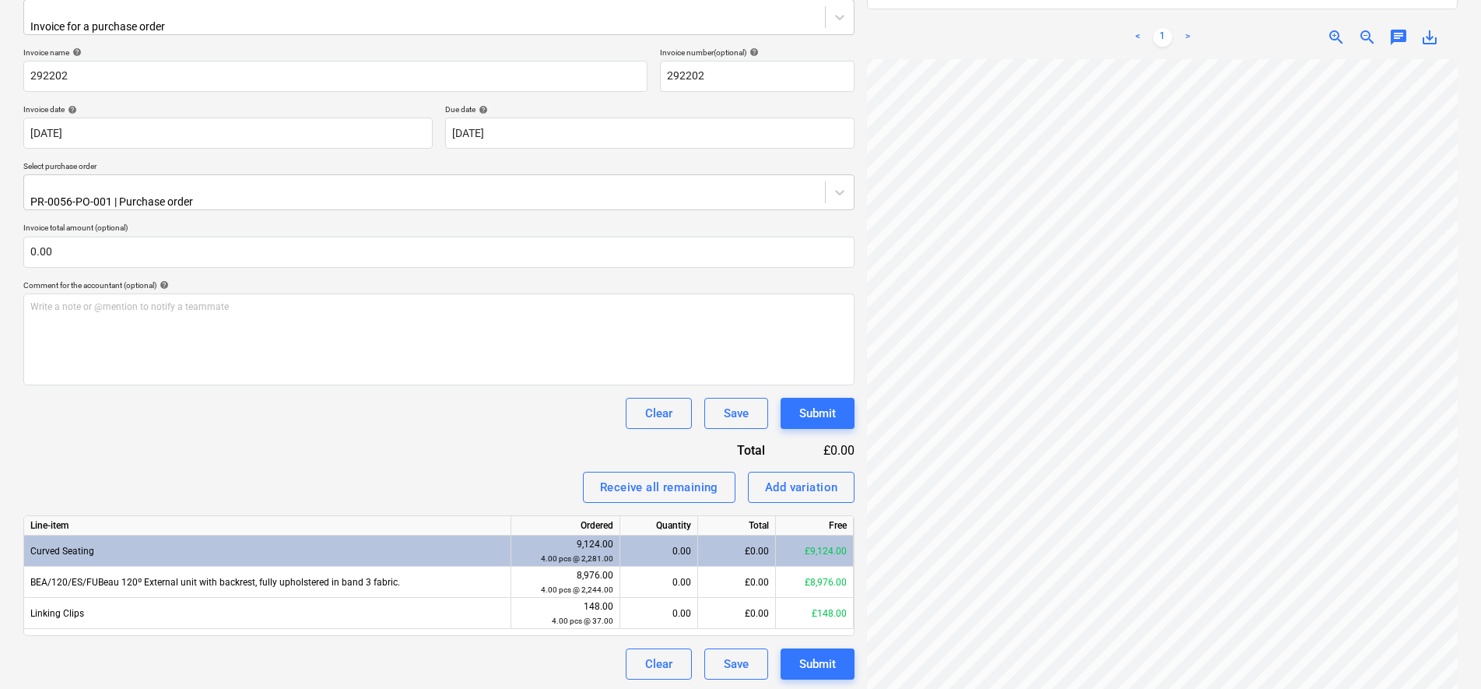
scroll to position [221, 0]
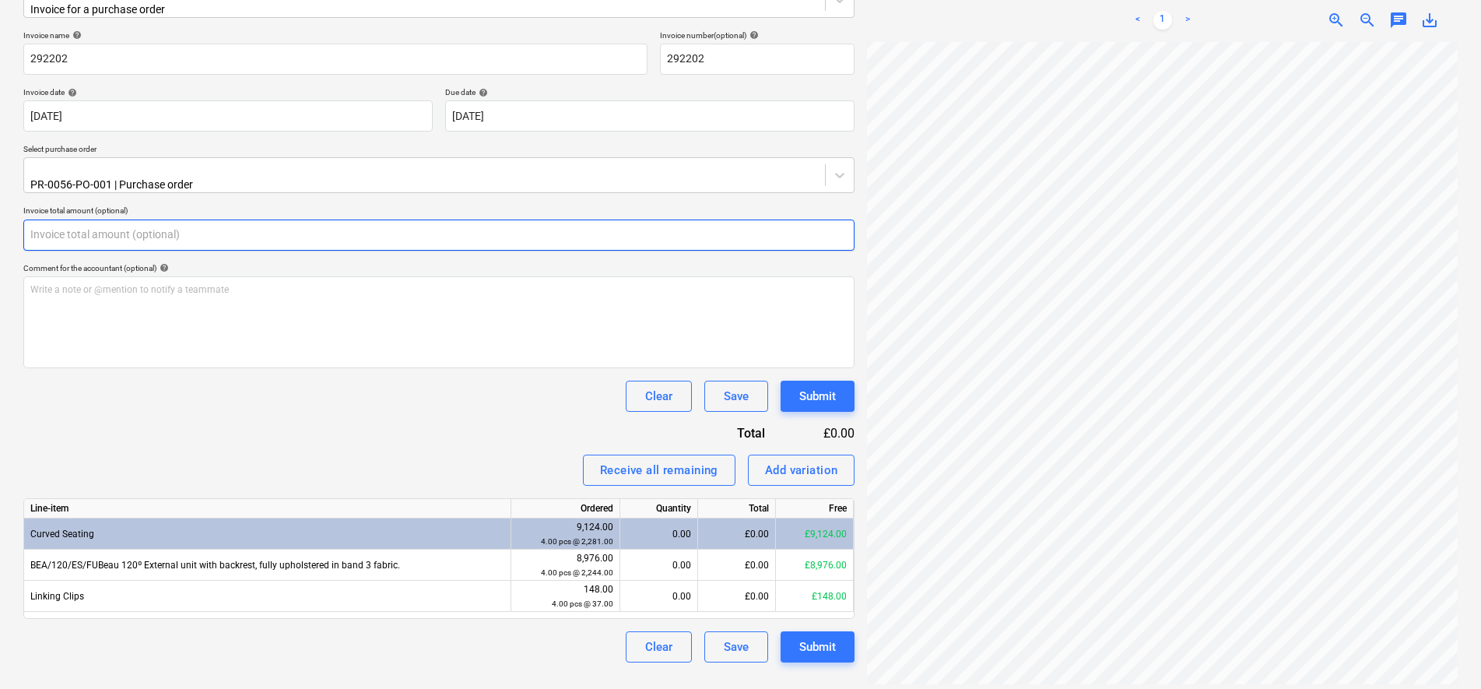
click at [160, 235] on input "text" at bounding box center [438, 234] width 831 height 31
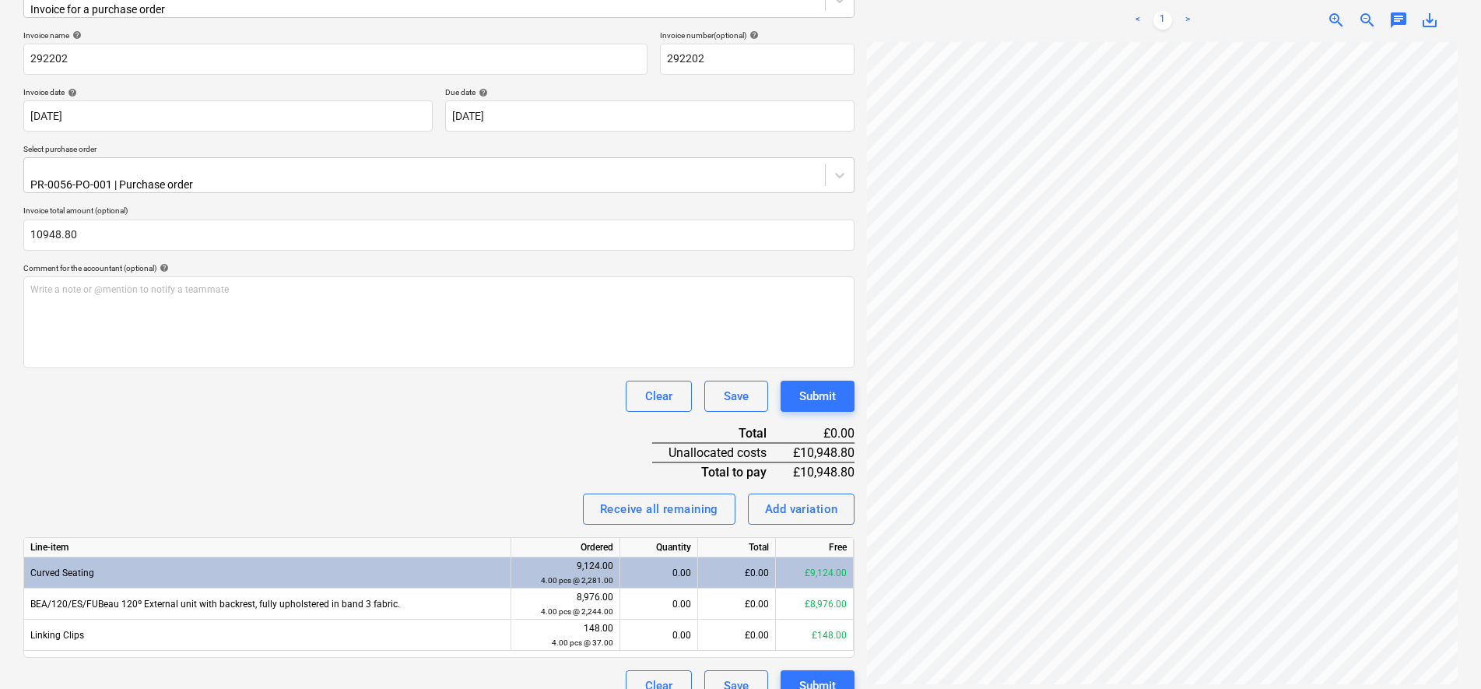
type input "10,948.80"
click at [308, 447] on div "Invoice name help 292202 Invoice number (optional) help 292202 Invoice date hel…" at bounding box center [438, 365] width 831 height 671
click at [671, 559] on div "0.00" at bounding box center [658, 572] width 65 height 31
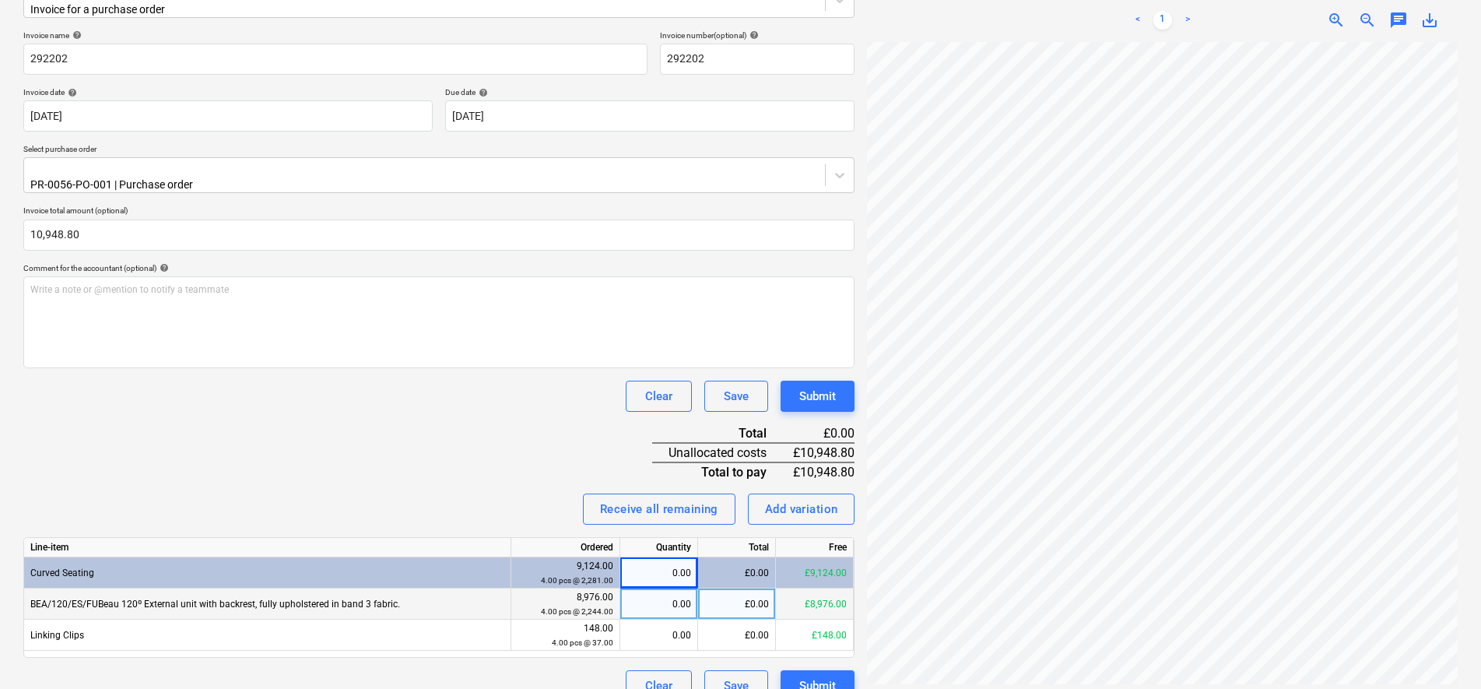
click at [674, 590] on div "0.00" at bounding box center [658, 603] width 65 height 31
click at [673, 557] on div "0.00" at bounding box center [658, 572] width 65 height 31
click at [679, 561] on div "0.00" at bounding box center [658, 572] width 65 height 31
click at [664, 558] on div "0.00" at bounding box center [658, 572] width 65 height 31
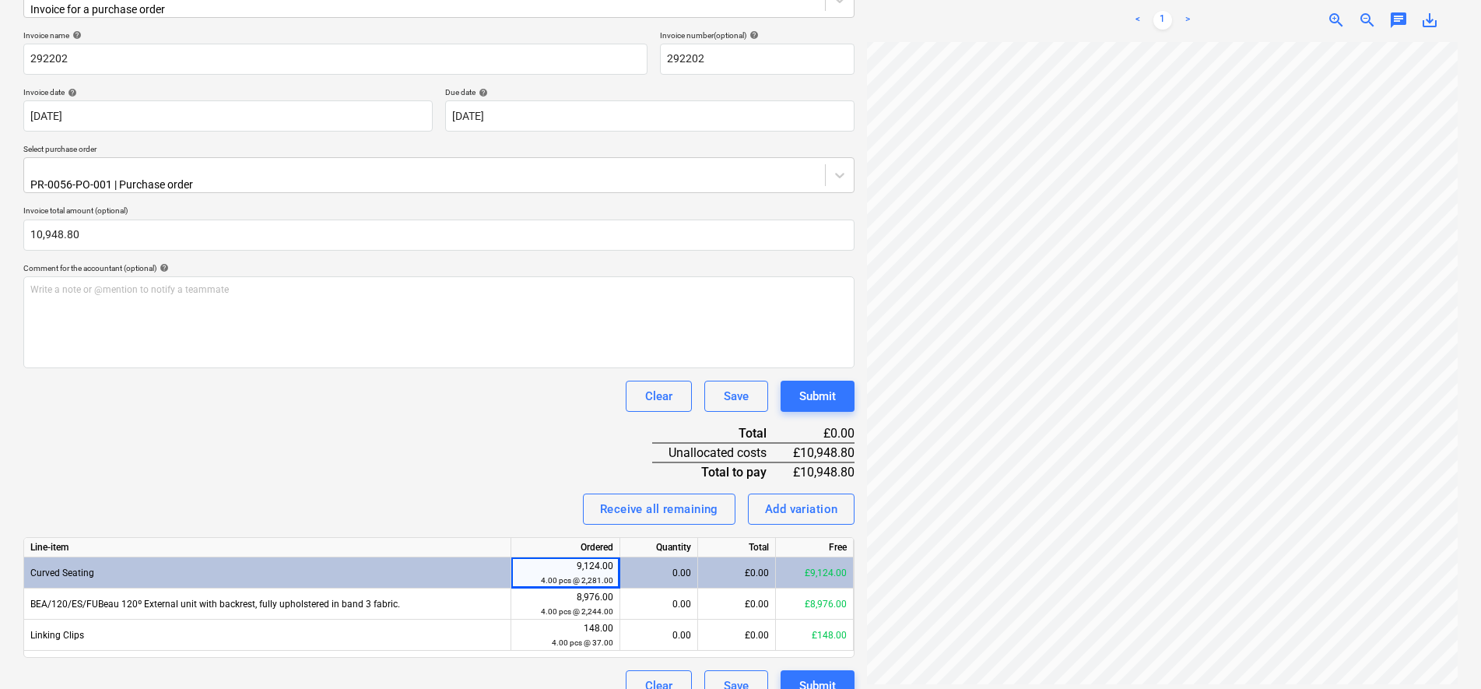
click at [672, 557] on div "0.00" at bounding box center [658, 572] width 65 height 31
click at [676, 557] on div "0.00" at bounding box center [658, 572] width 65 height 31
click at [676, 561] on div "0.00" at bounding box center [658, 572] width 65 height 31
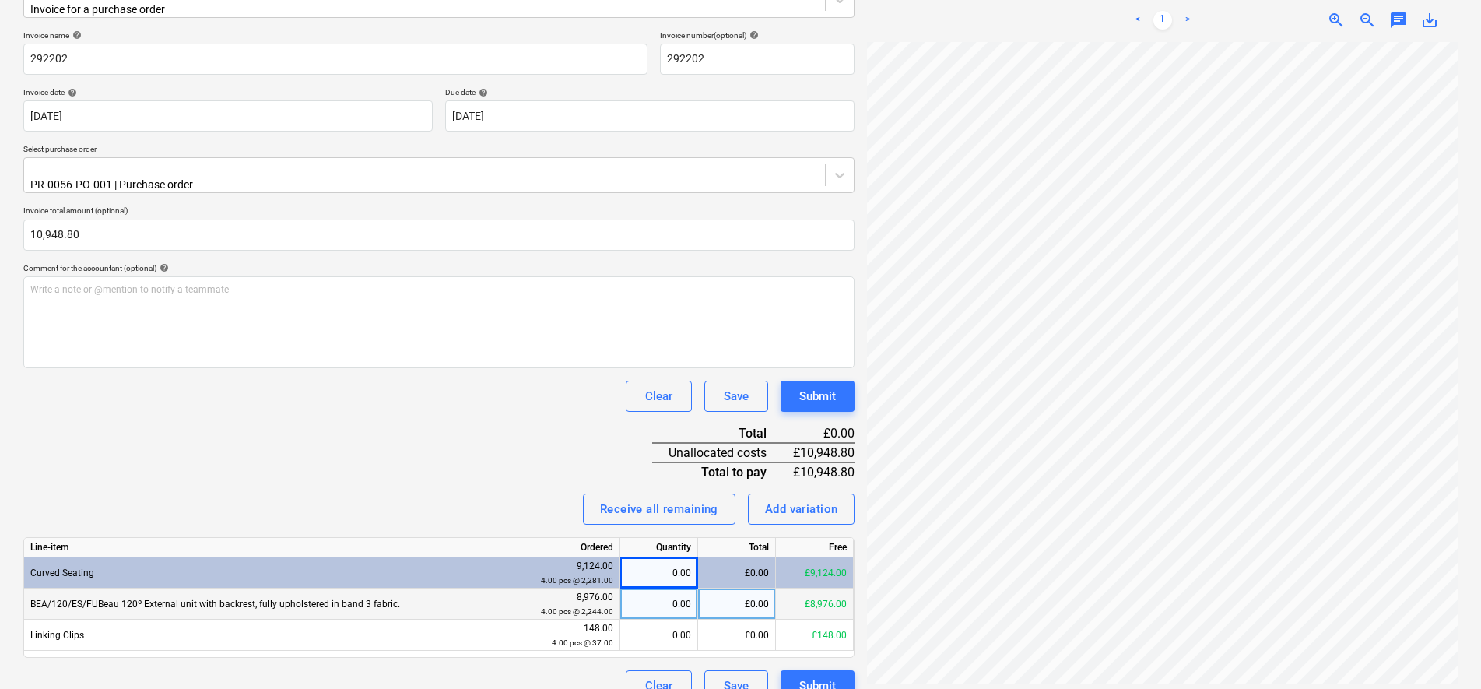
click at [670, 602] on div "0.00" at bounding box center [658, 603] width 65 height 31
type input "4"
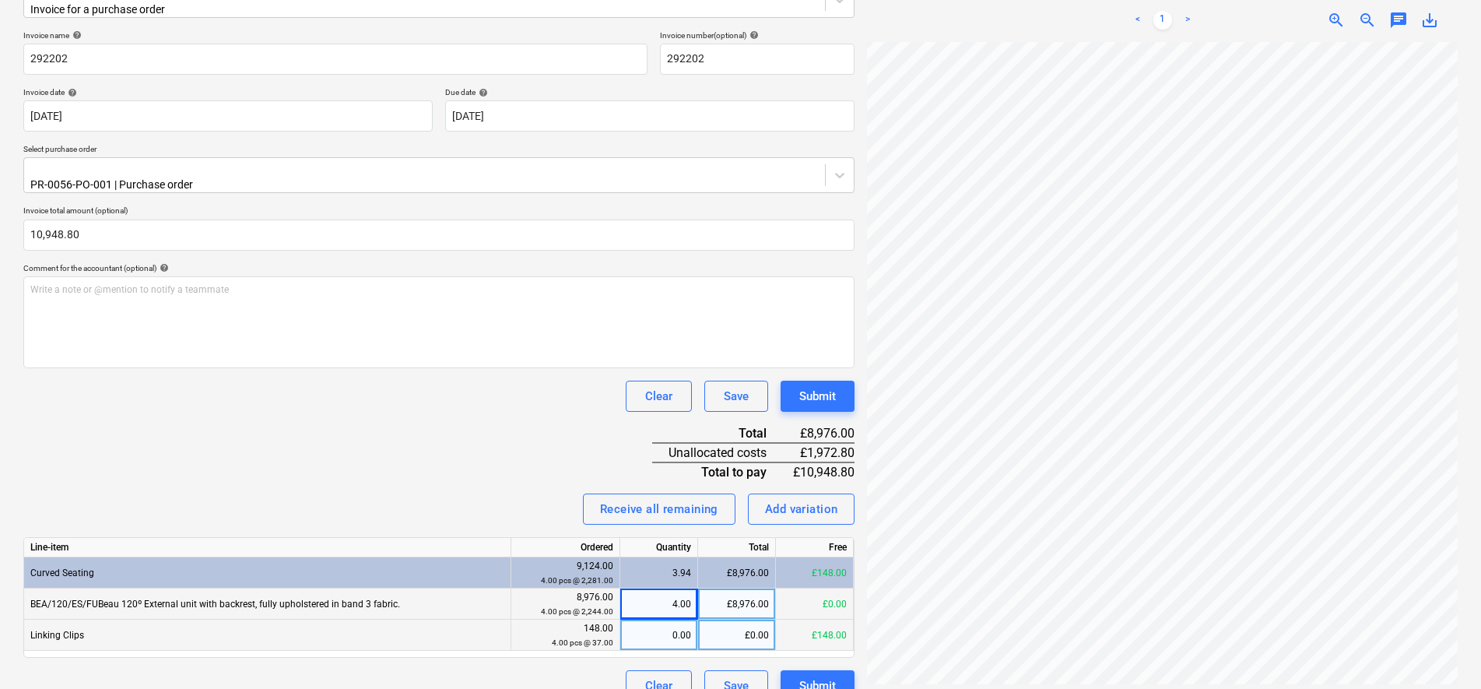
click at [687, 624] on div "0.00" at bounding box center [658, 634] width 65 height 31
type input "4"
click at [487, 424] on div "Invoice name help 292202 Invoice number (optional) help 292202 Invoice date hel…" at bounding box center [438, 365] width 831 height 671
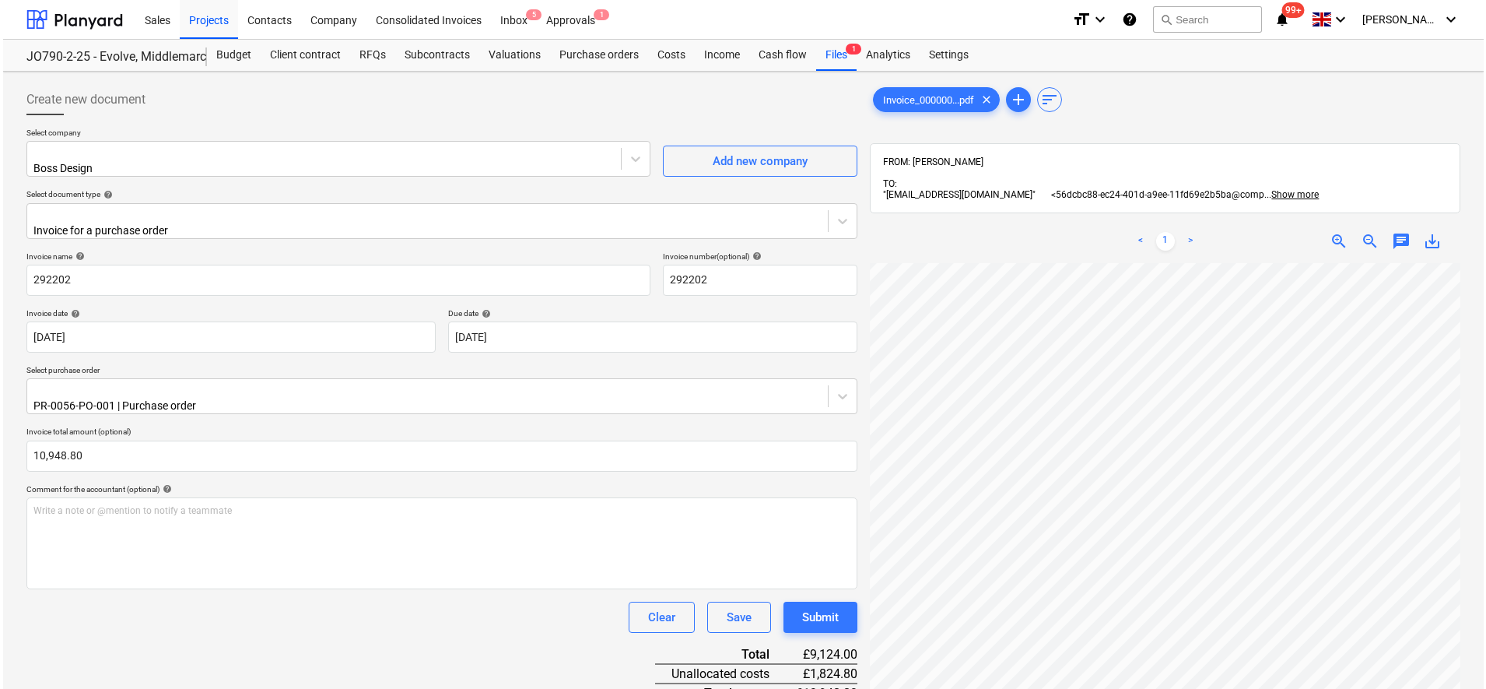
scroll to position [232, 0]
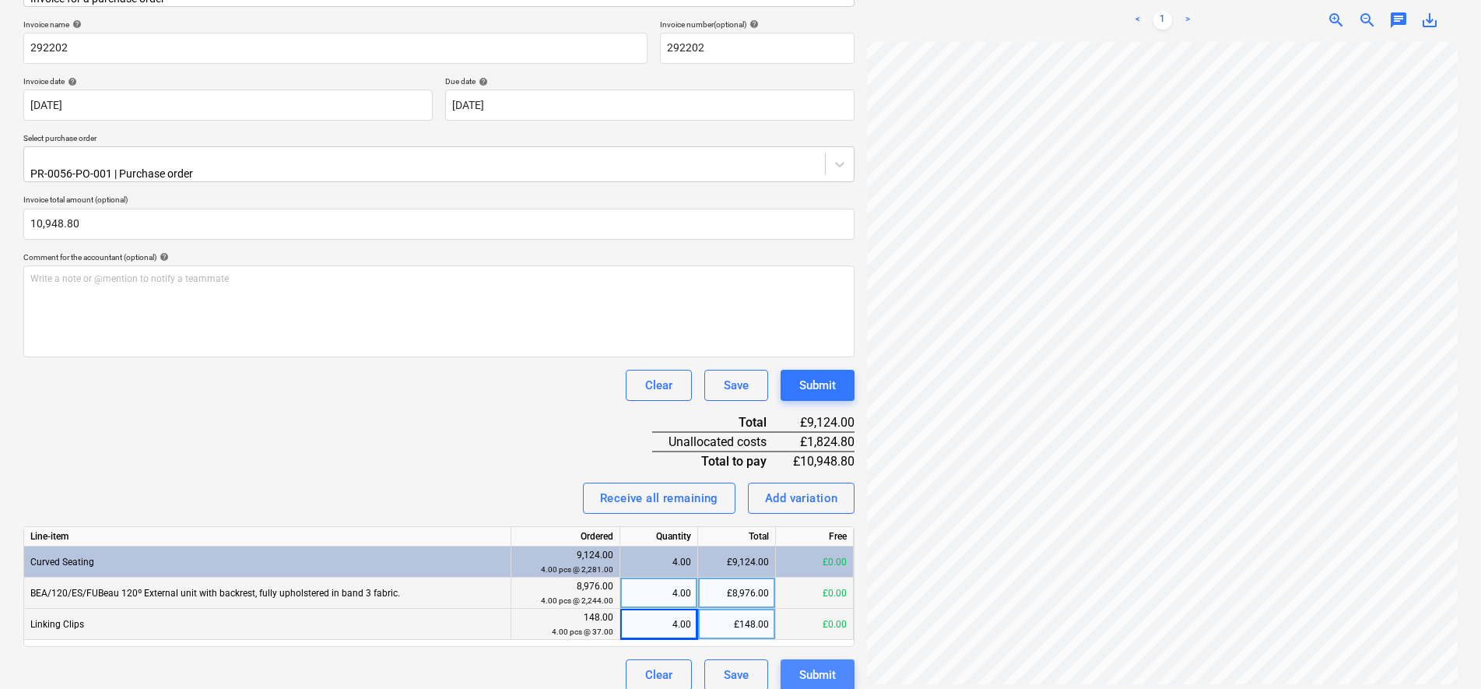
click at [854, 659] on button "Submit" at bounding box center [818, 674] width 74 height 31
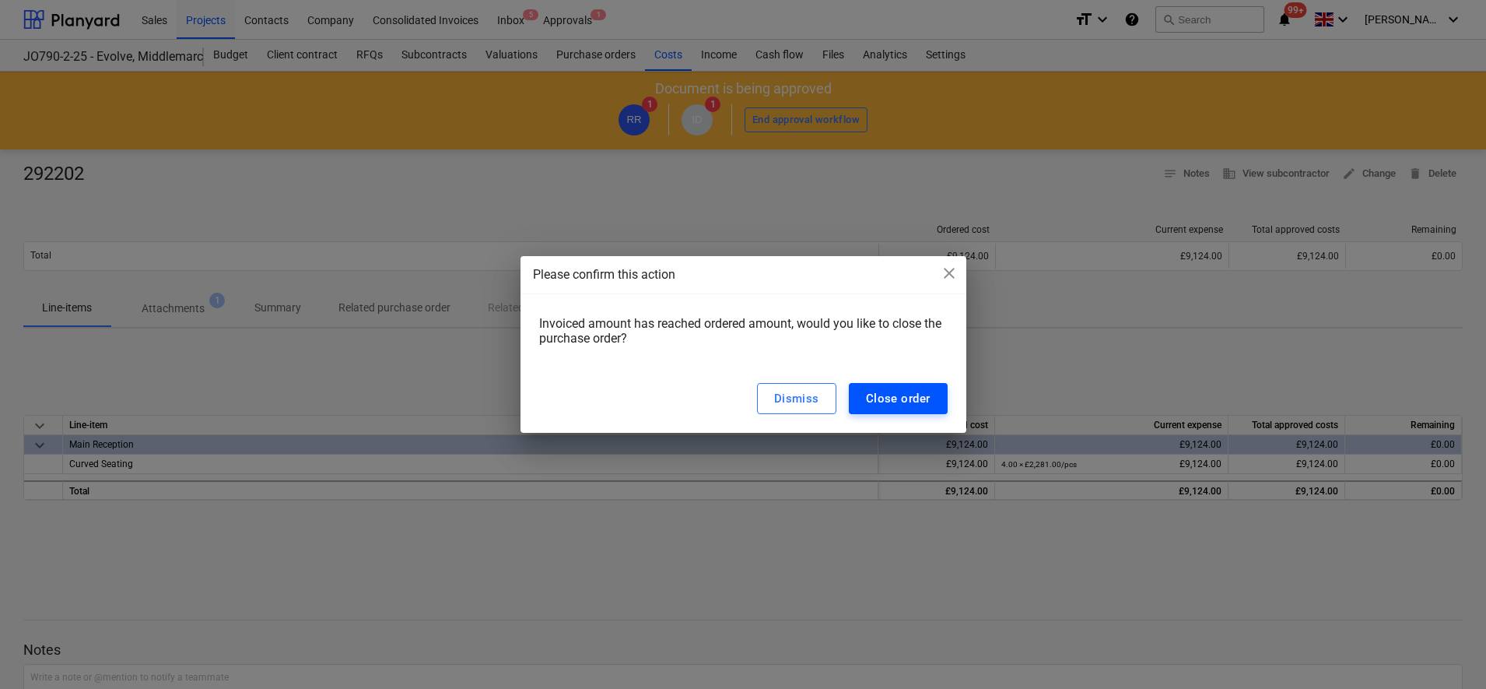
click at [891, 395] on div "Close order" at bounding box center [898, 398] width 65 height 20
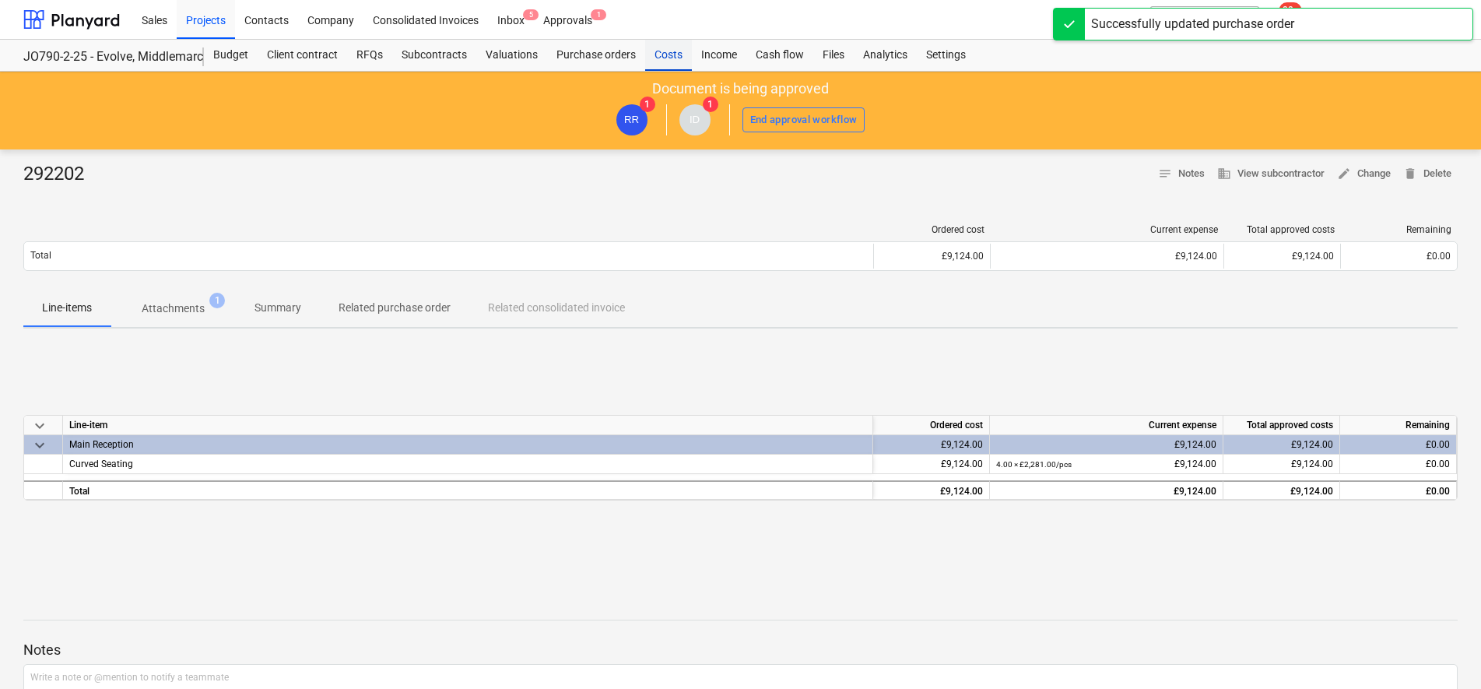
click at [669, 61] on div "Costs" at bounding box center [668, 55] width 47 height 31
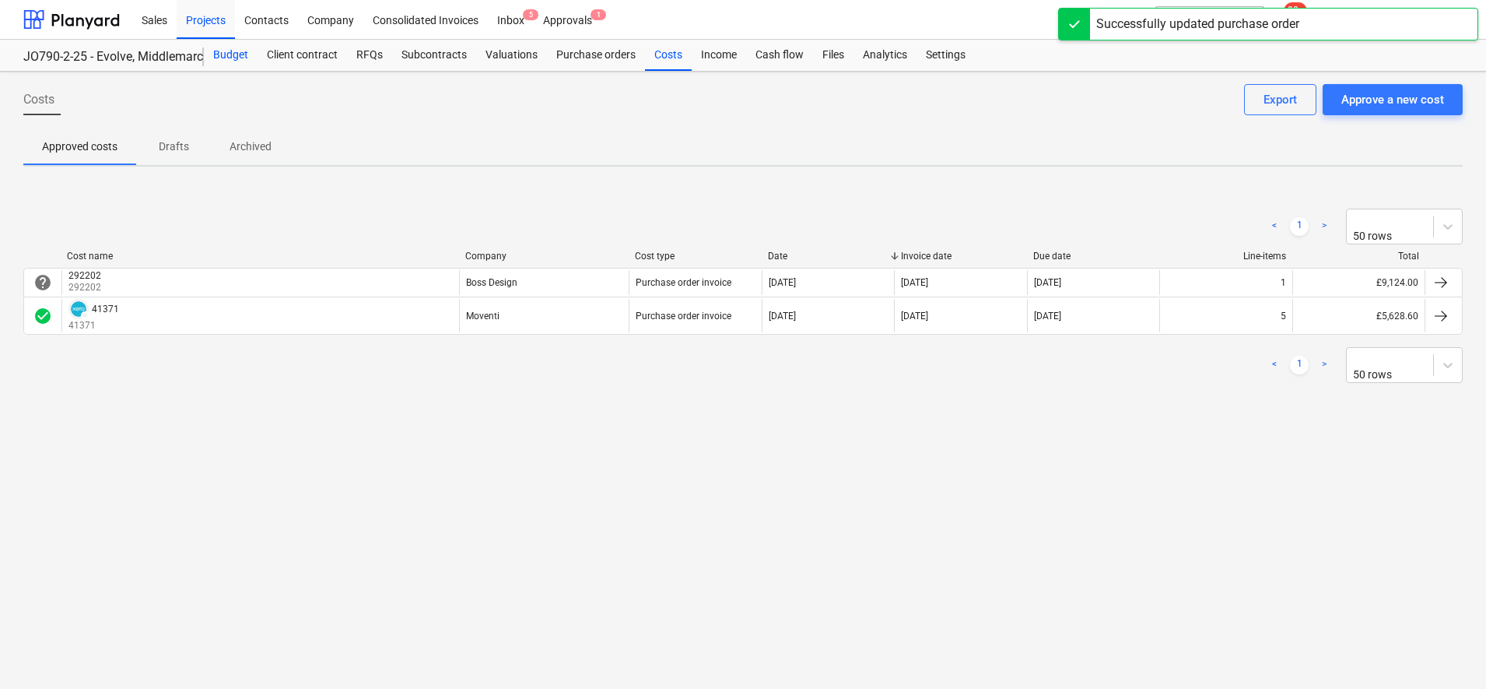
click at [233, 54] on div "Budget" at bounding box center [231, 55] width 54 height 31
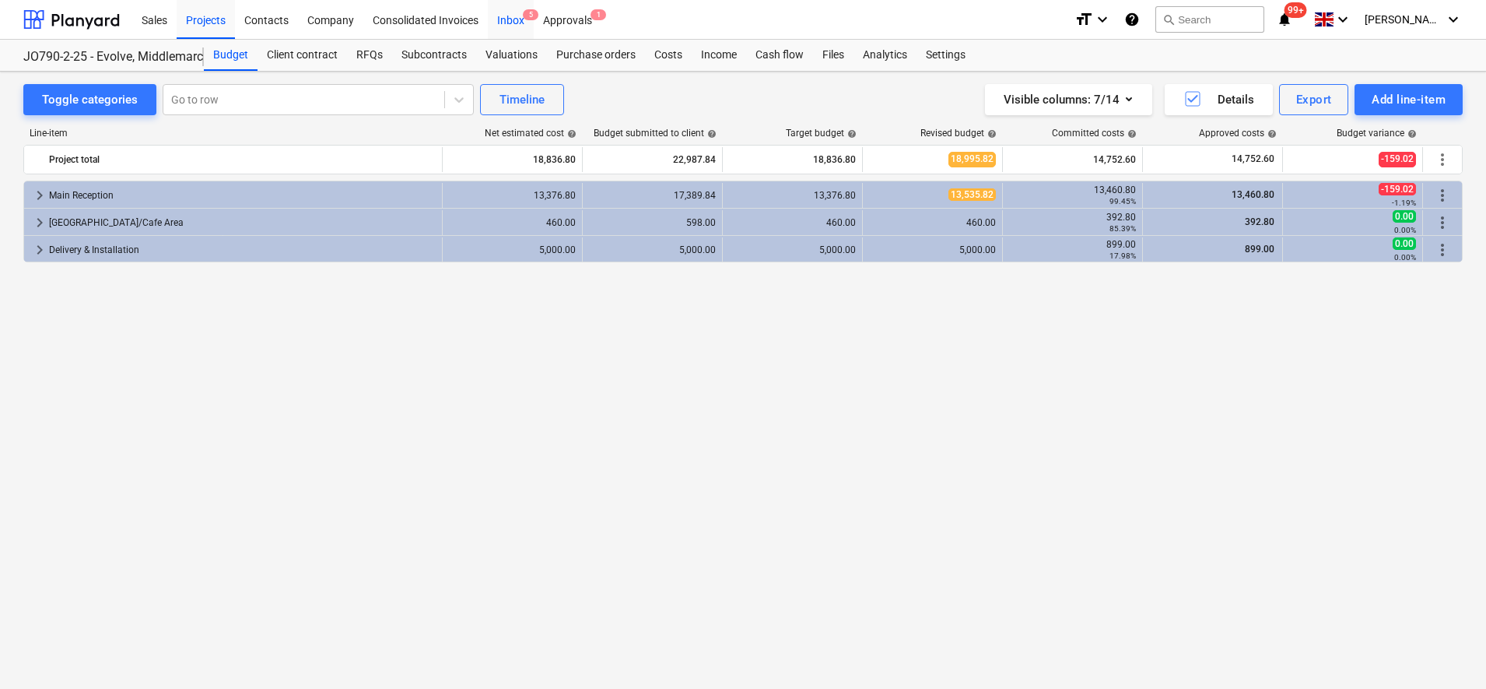
click at [510, 18] on div "Inbox 5" at bounding box center [511, 19] width 46 height 40
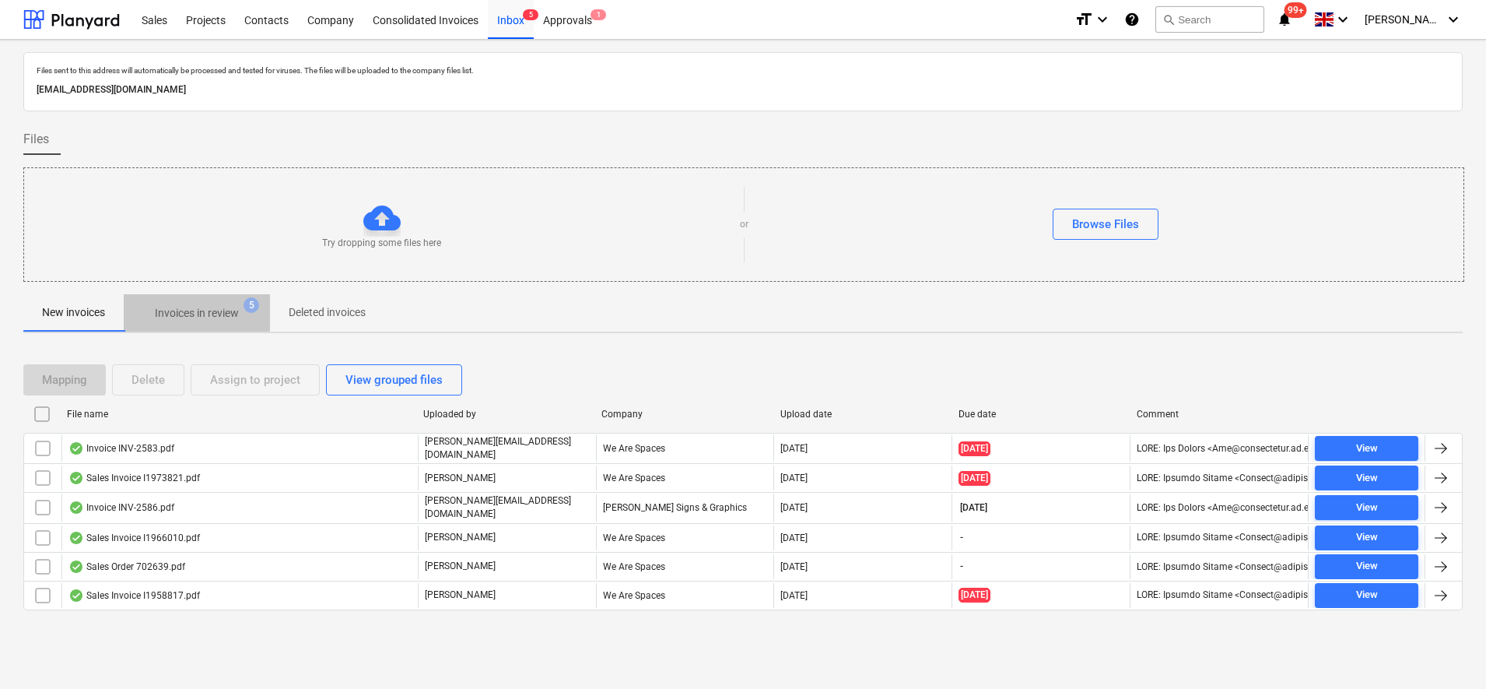
click at [174, 316] on p "Invoices in review" at bounding box center [197, 313] width 84 height 16
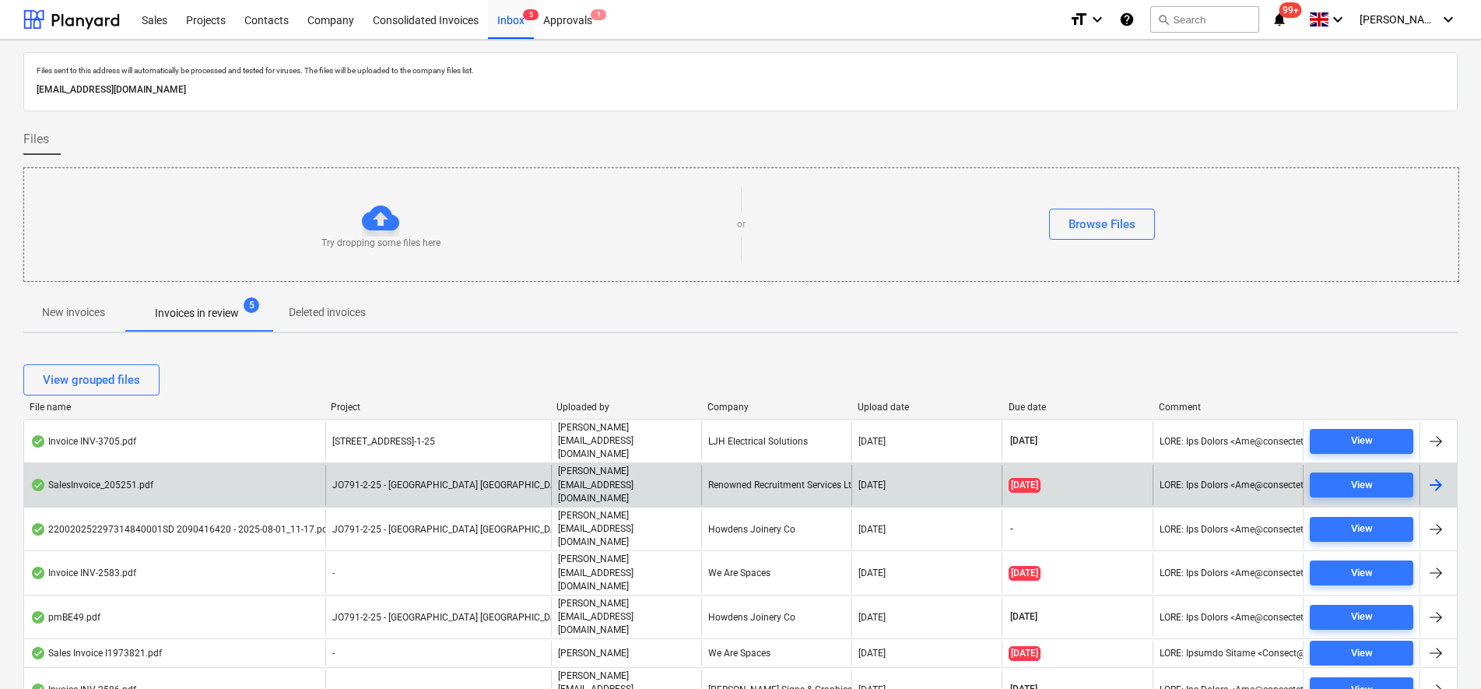
click at [694, 465] on div "[PERSON_NAME][EMAIL_ADDRESS][DOMAIN_NAME]" at bounding box center [626, 485] width 150 height 40
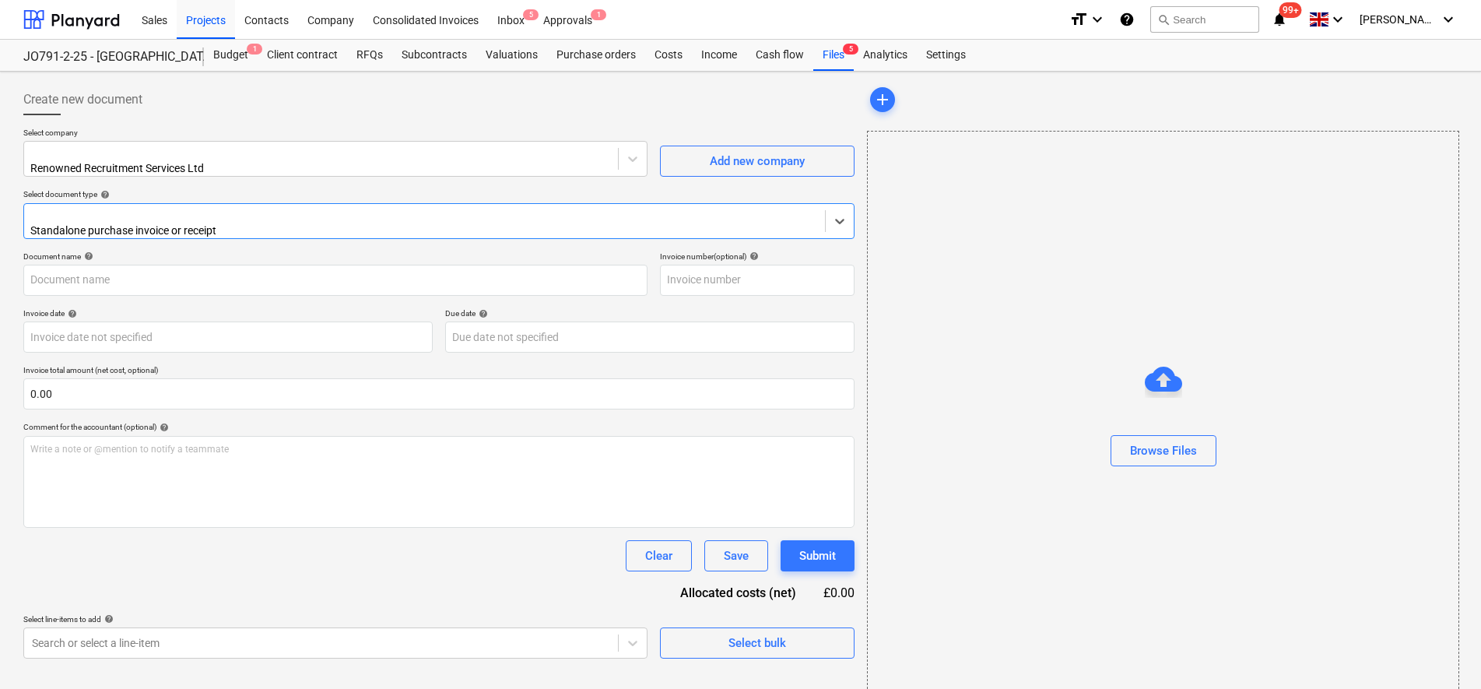
type input "205251"
type input "[DATE]"
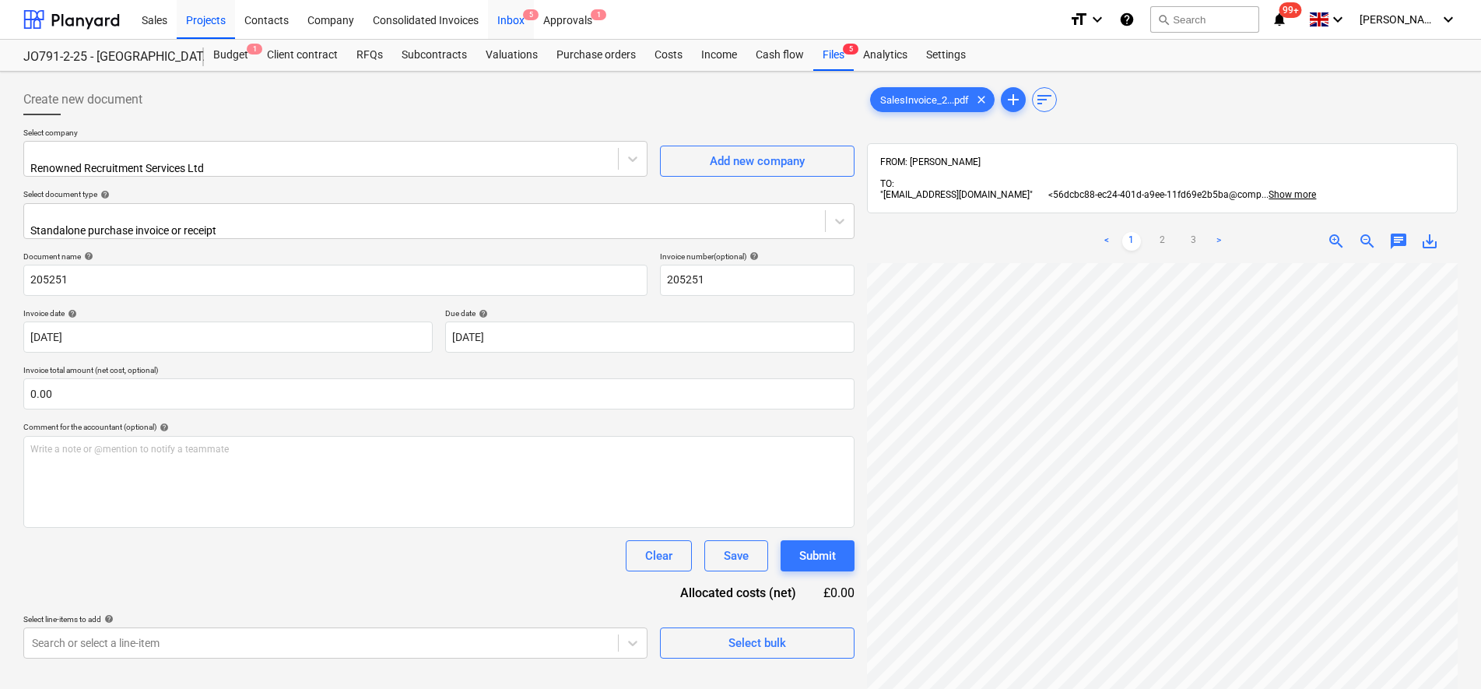
click at [525, 23] on div "Inbox 5" at bounding box center [511, 19] width 46 height 40
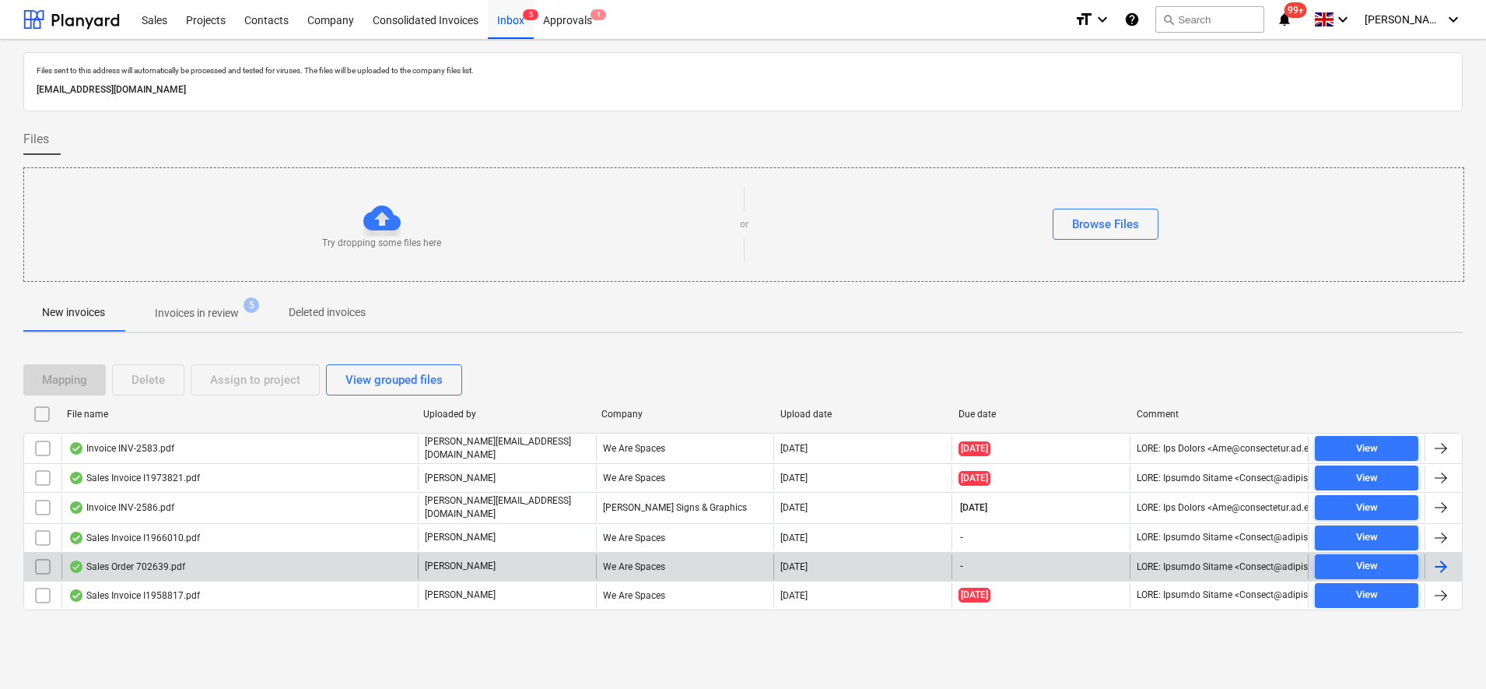
click at [665, 552] on div "Sales Order 702639.pdf [PERSON_NAME] We Are Spaces [DATE] - View" at bounding box center [743, 566] width 1440 height 29
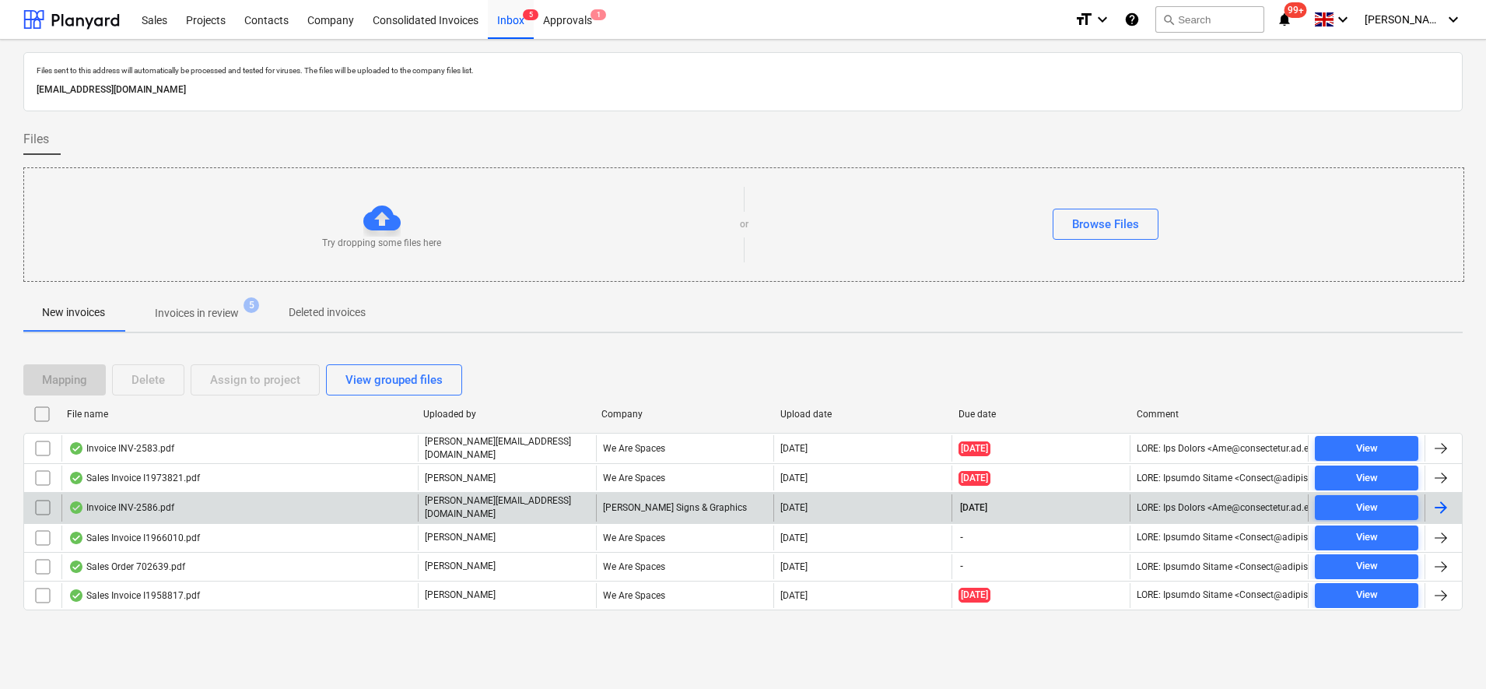
click at [672, 498] on div "[PERSON_NAME] Signs & Graphics" at bounding box center [685, 507] width 178 height 26
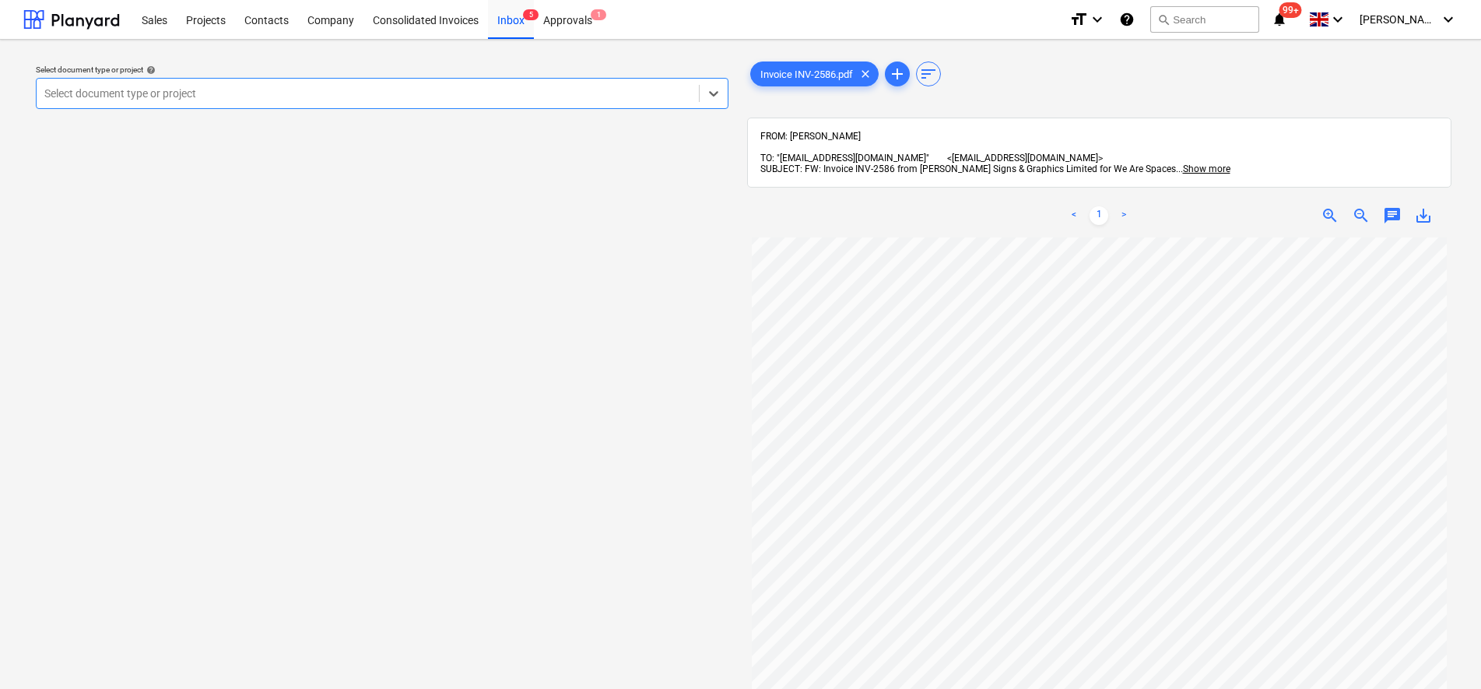
scroll to position [49, 0]
click at [370, 100] on div at bounding box center [367, 94] width 647 height 16
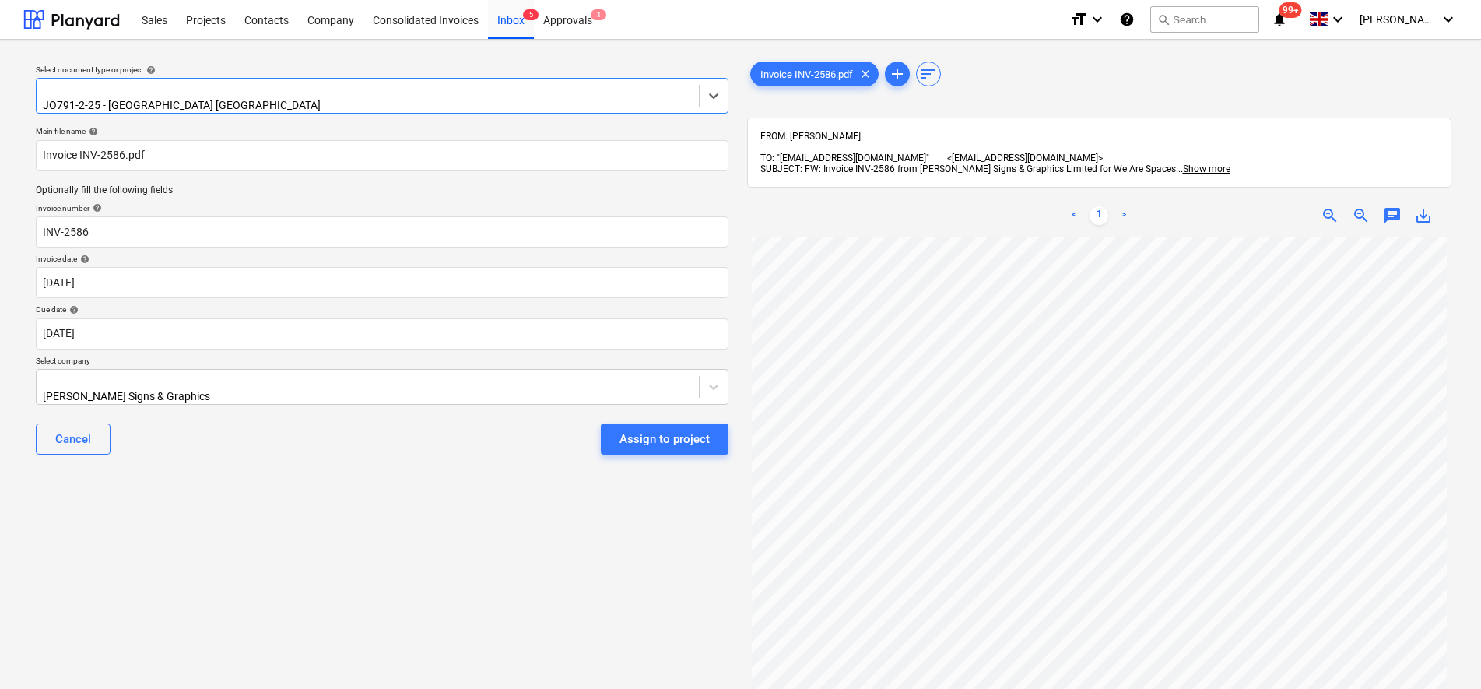
scroll to position [341, 0]
click at [673, 430] on div "Assign to project" at bounding box center [664, 439] width 90 height 20
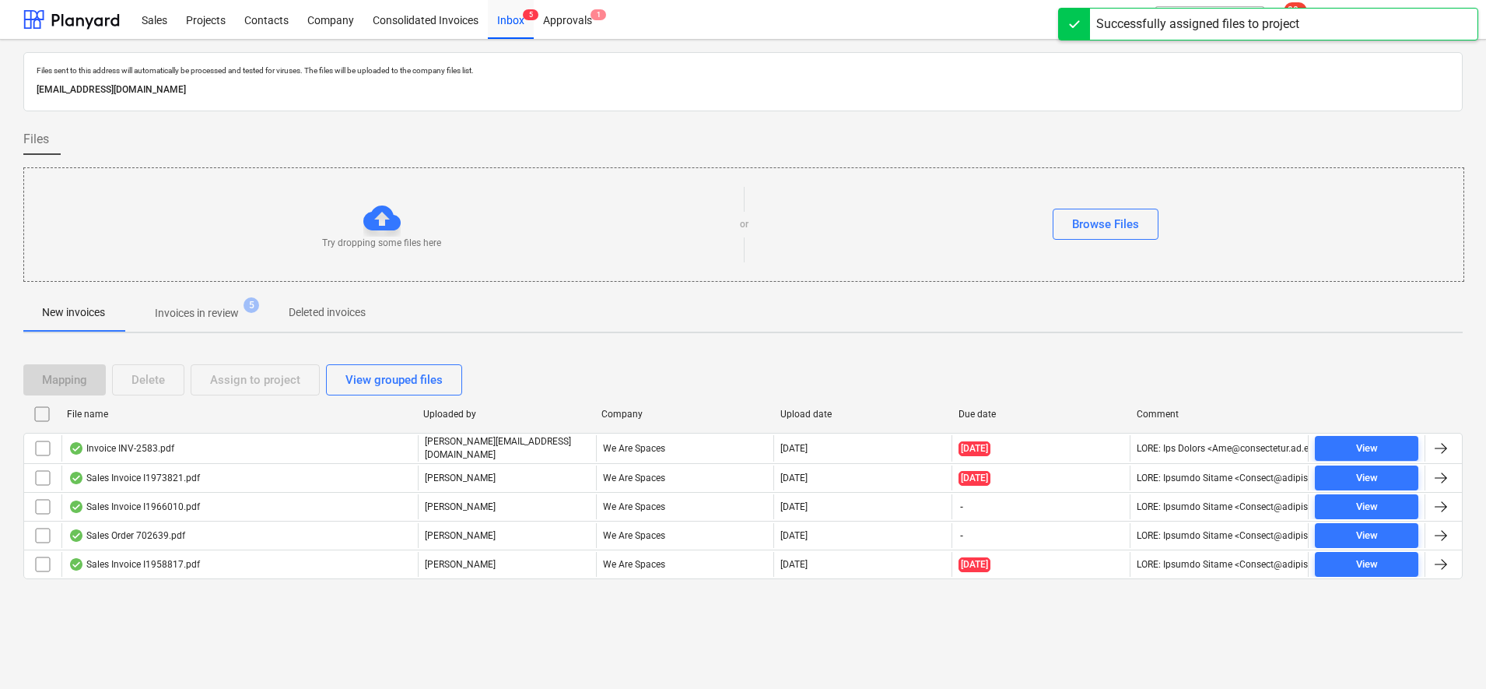
click at [179, 325] on span "Invoices in review 5" at bounding box center [197, 313] width 146 height 28
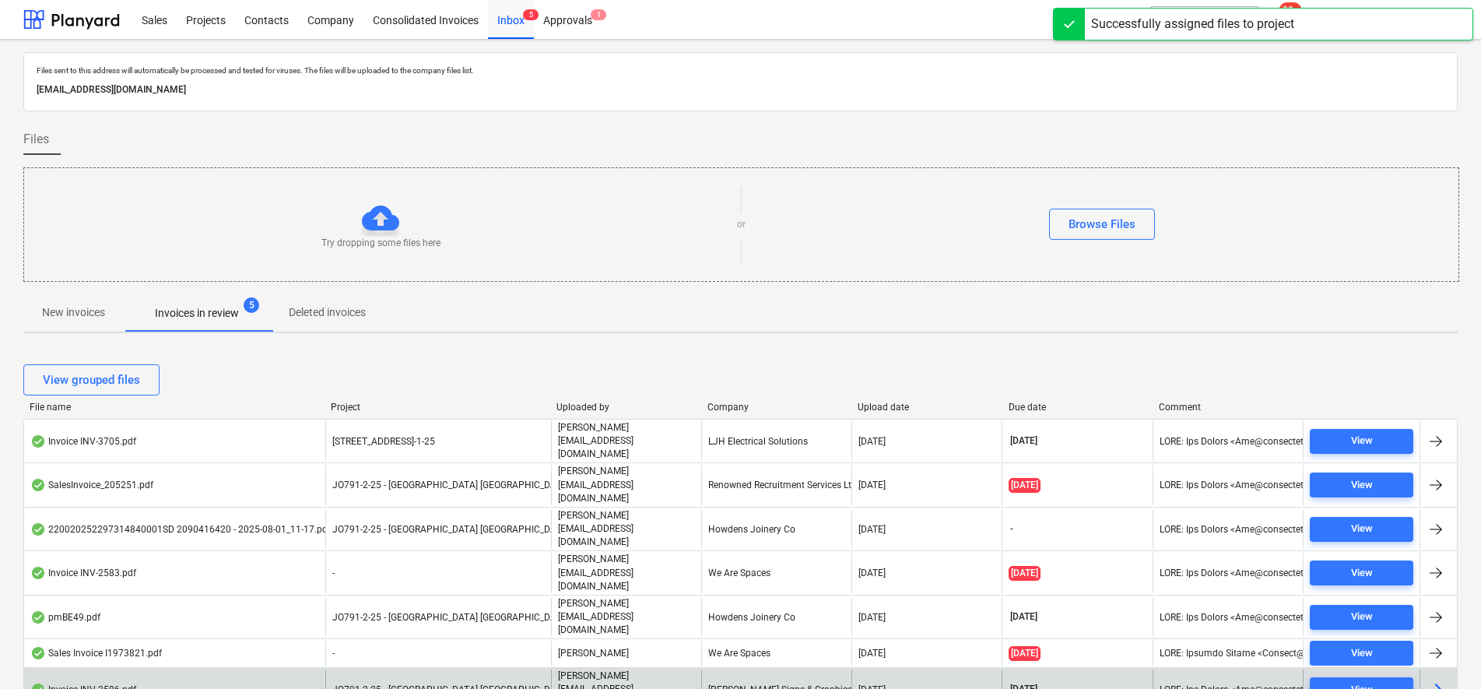
click at [746, 669] on div "[PERSON_NAME] Signs & Graphics" at bounding box center [776, 689] width 150 height 40
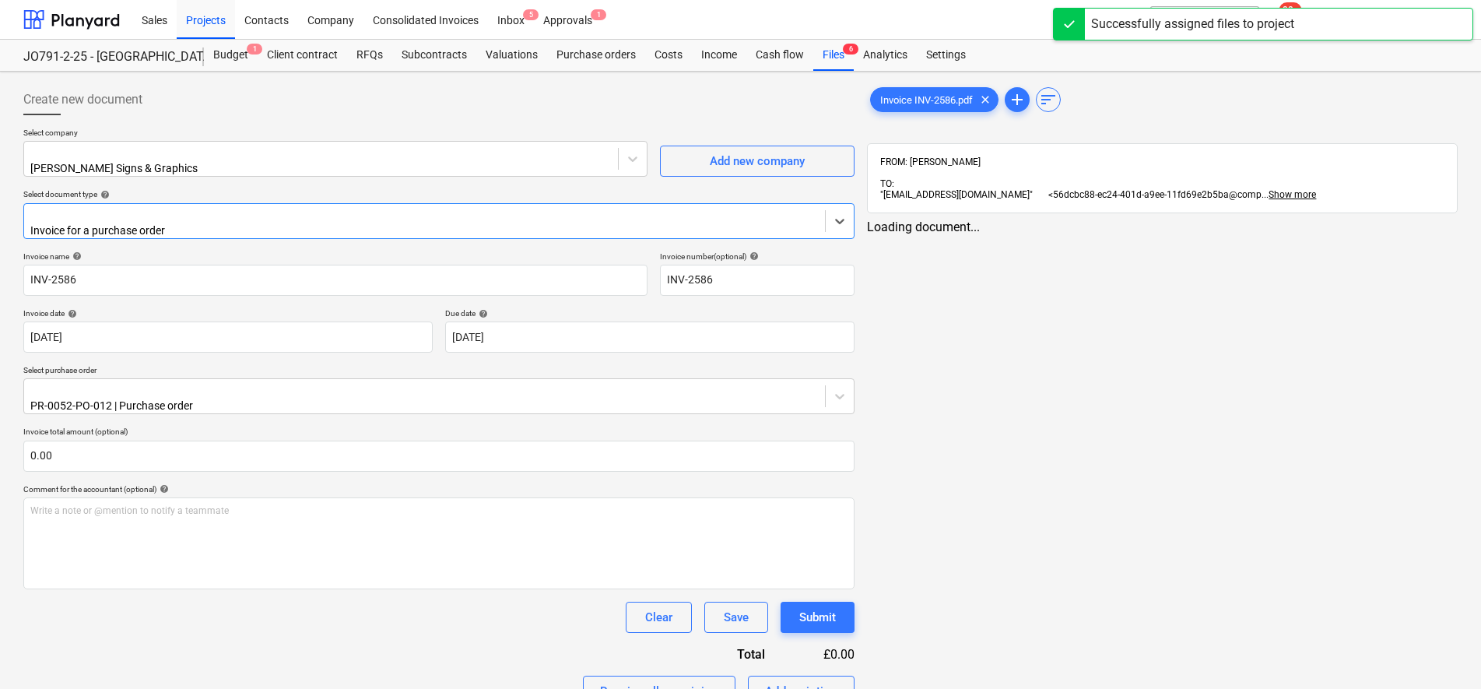
click at [174, 218] on div at bounding box center [424, 215] width 785 height 16
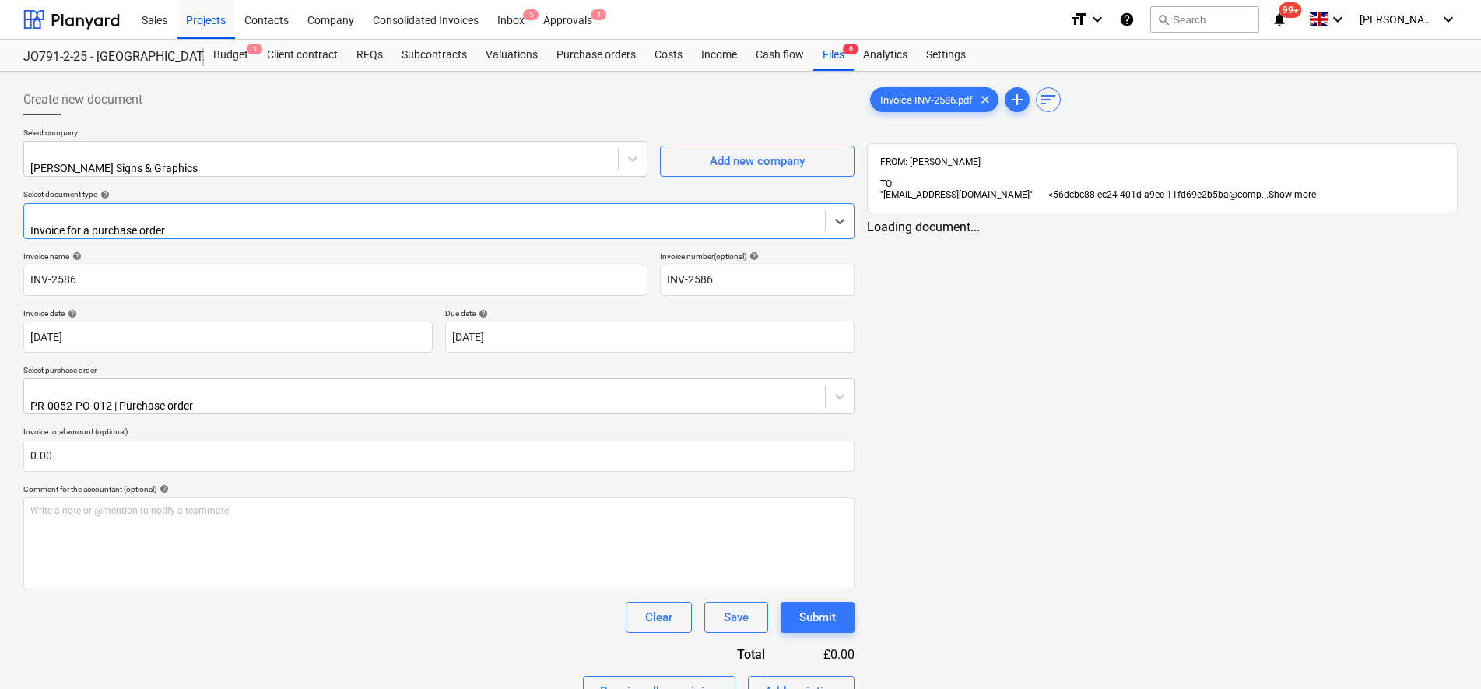
click at [174, 218] on div at bounding box center [424, 215] width 785 height 16
click at [918, 102] on span "Invoice INV-2586.pdf" at bounding box center [926, 100] width 111 height 12
click at [1154, 219] on div "< 1 > zoom_in zoom_out chat 0 save_alt" at bounding box center [1162, 563] width 591 height 689
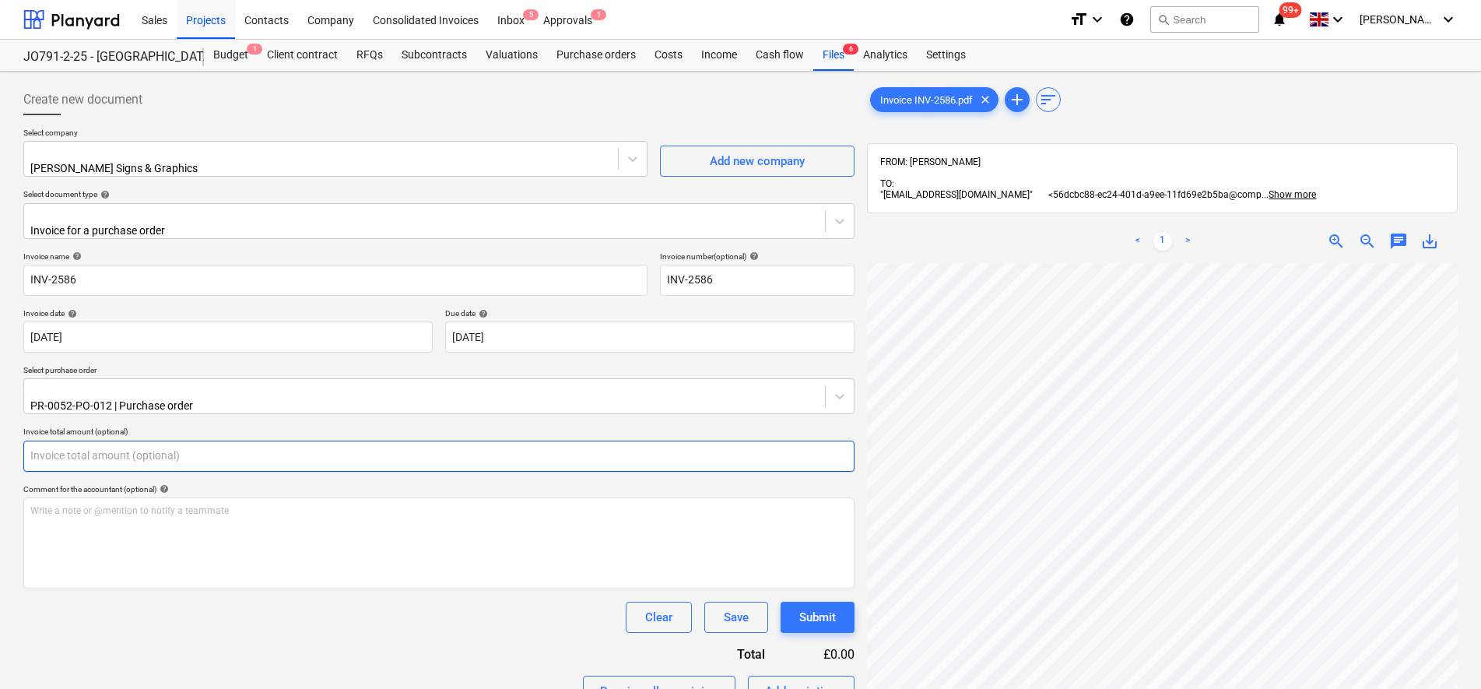
click at [65, 440] on input "text" at bounding box center [438, 455] width 831 height 31
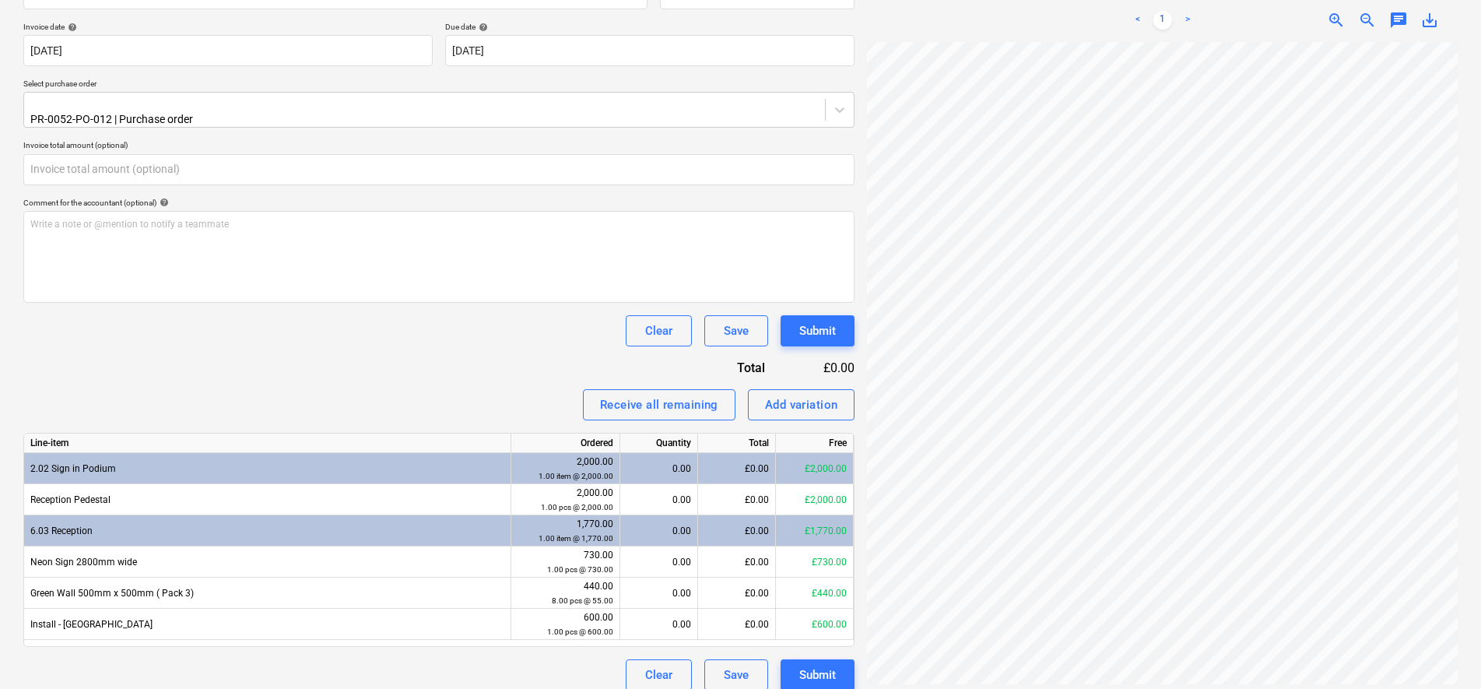
type input "0.00"
click at [71, 179] on div "Invoice name help INV-2586 Invoice number (optional) help INV-2586 Invoice date…" at bounding box center [438, 327] width 831 height 725
click at [75, 162] on input "text" at bounding box center [438, 169] width 831 height 31
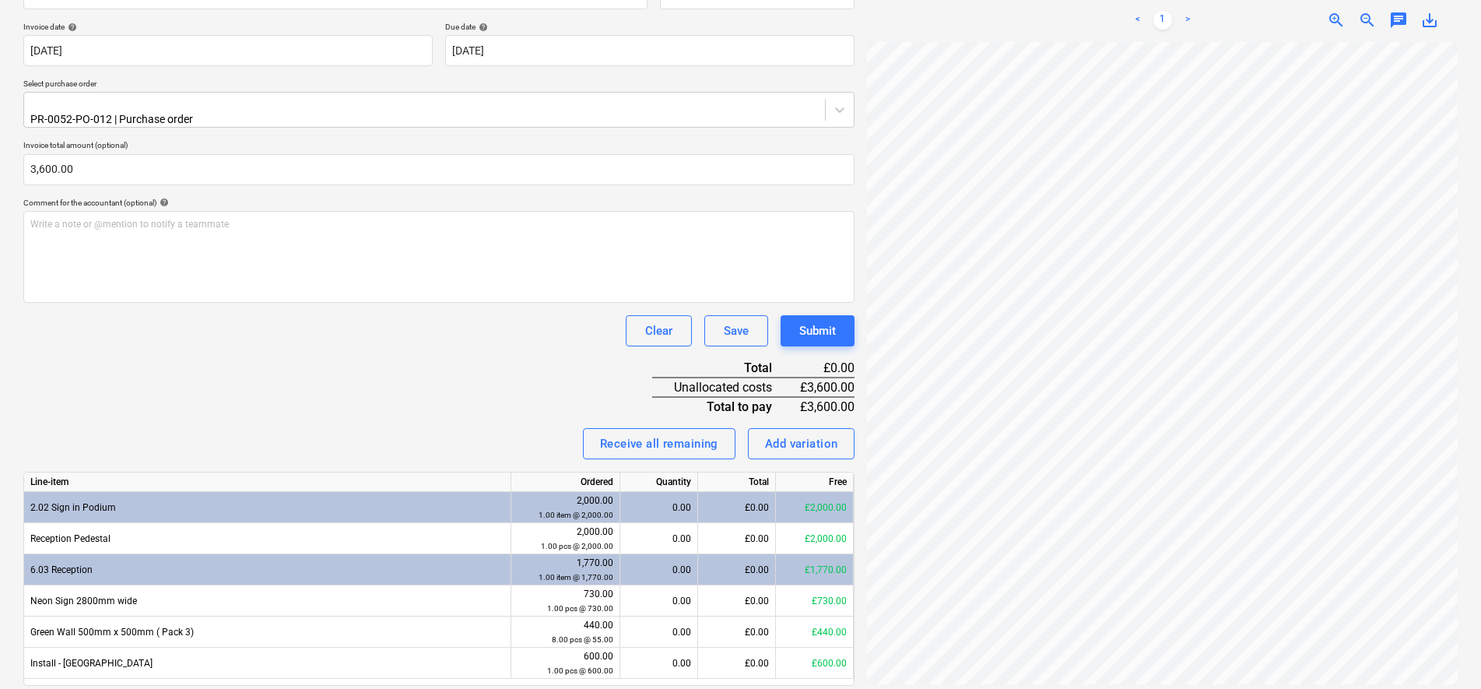
click at [234, 384] on div "Invoice name help INV-2586 Invoice number (optional) help INV-2586 Invoice date…" at bounding box center [438, 347] width 831 height 764
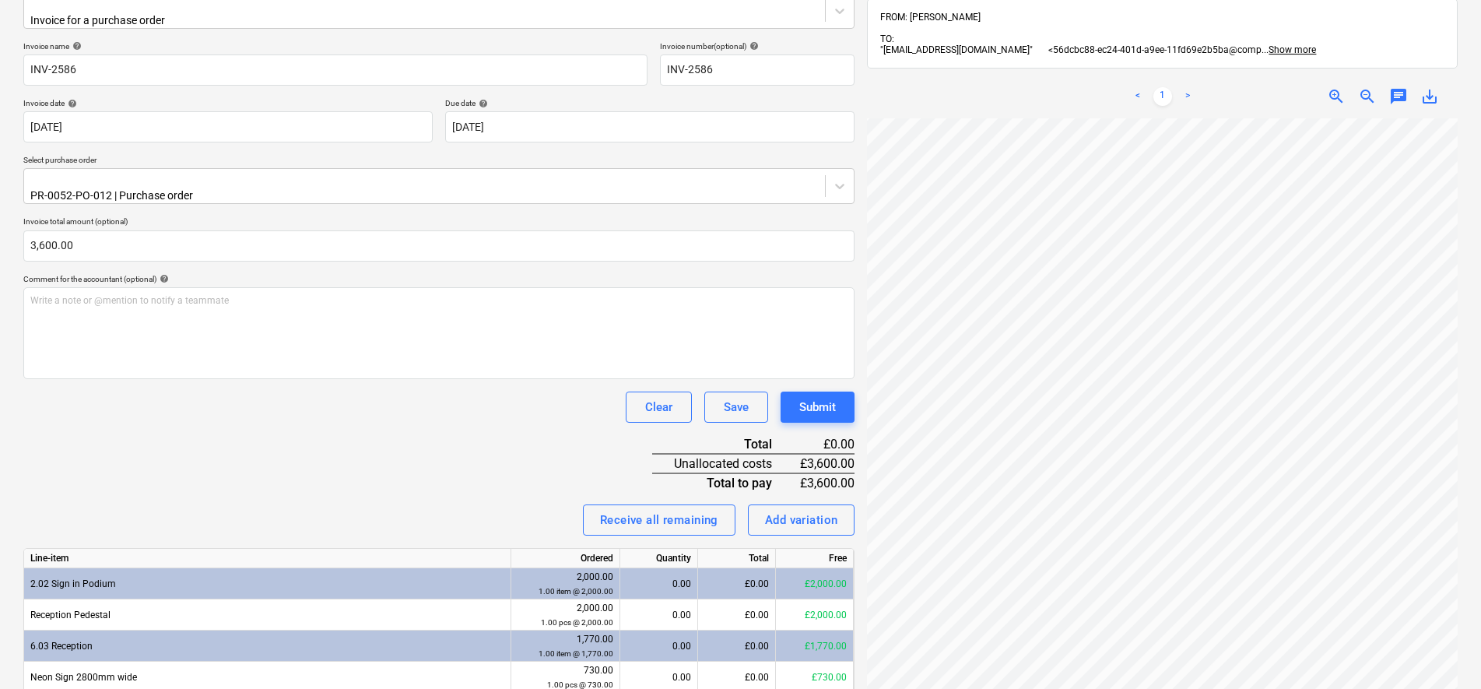
scroll to position [189, 0]
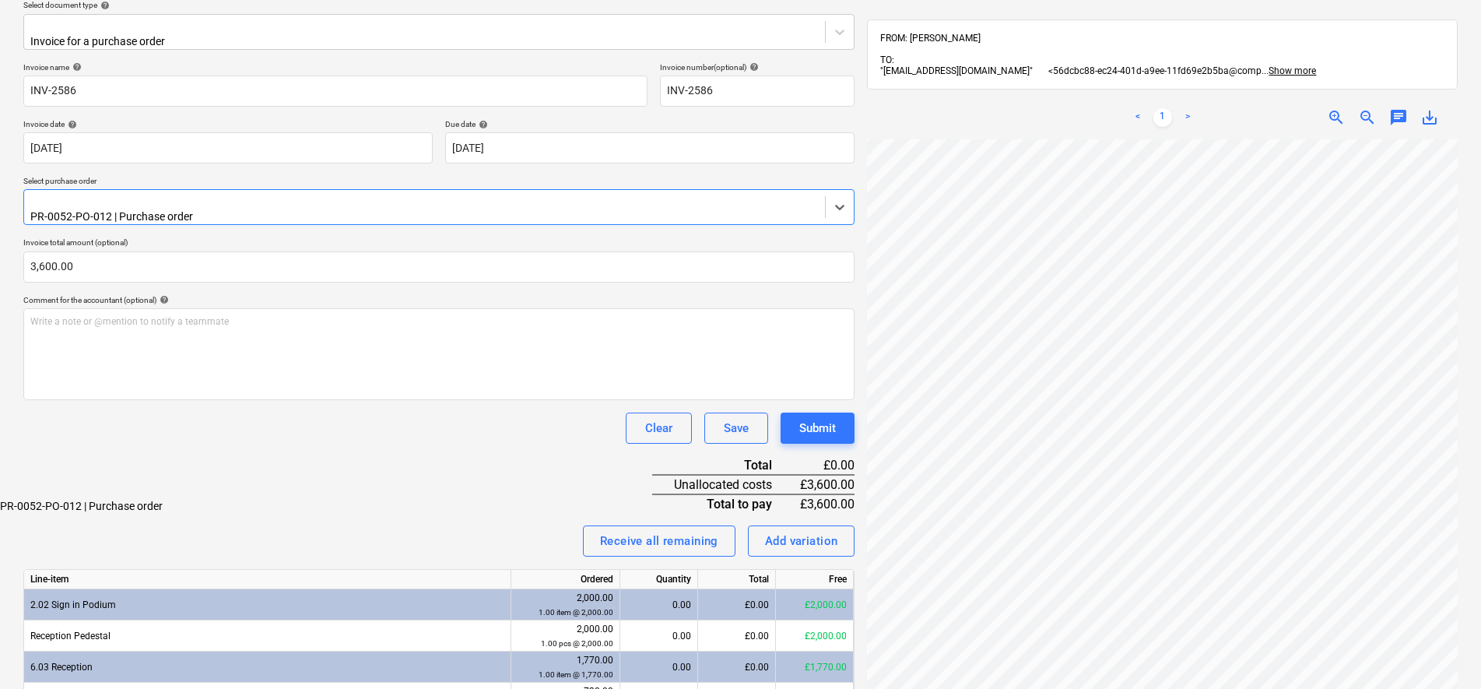
click at [176, 189] on div "PR-0052-PO-012 | Purchase order" at bounding box center [438, 207] width 831 height 36
click at [173, 500] on div "PR-0052-PO-012 | Purchase order" at bounding box center [740, 506] width 1481 height 12
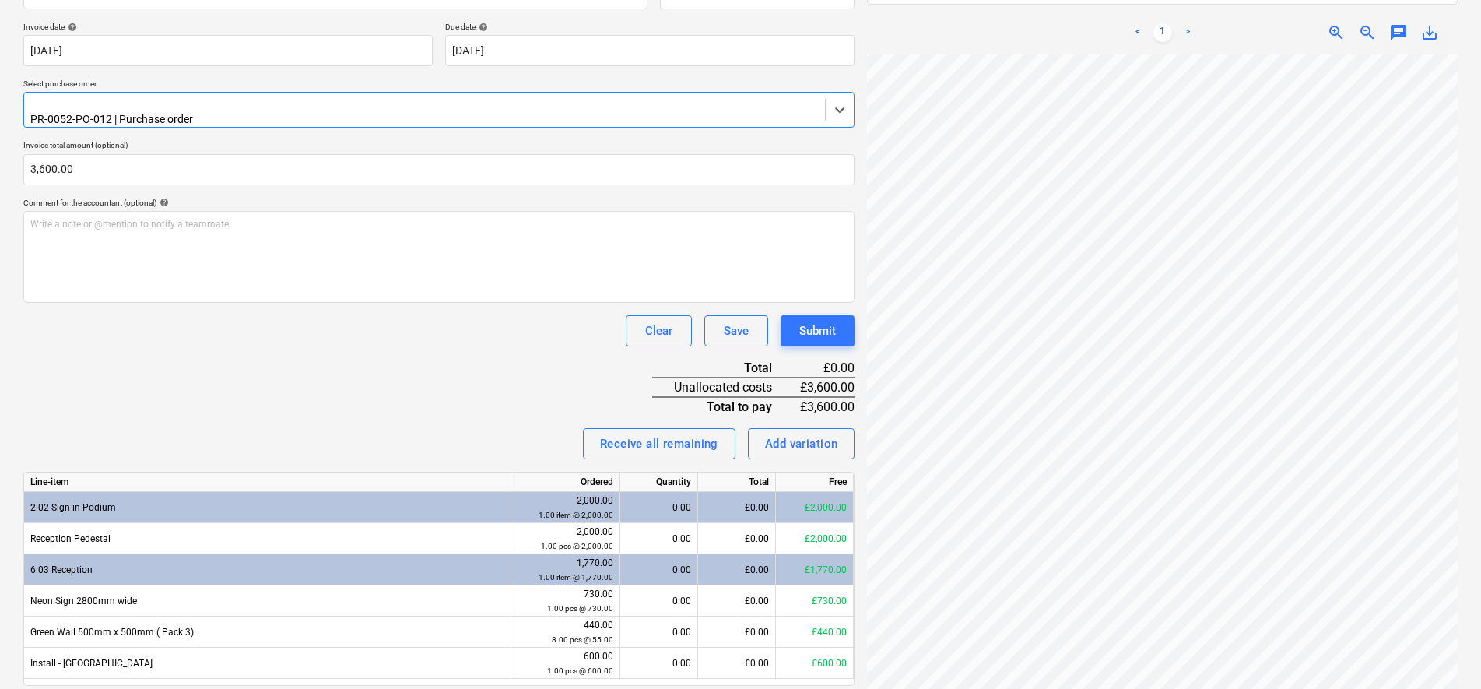
scroll to position [325, 0]
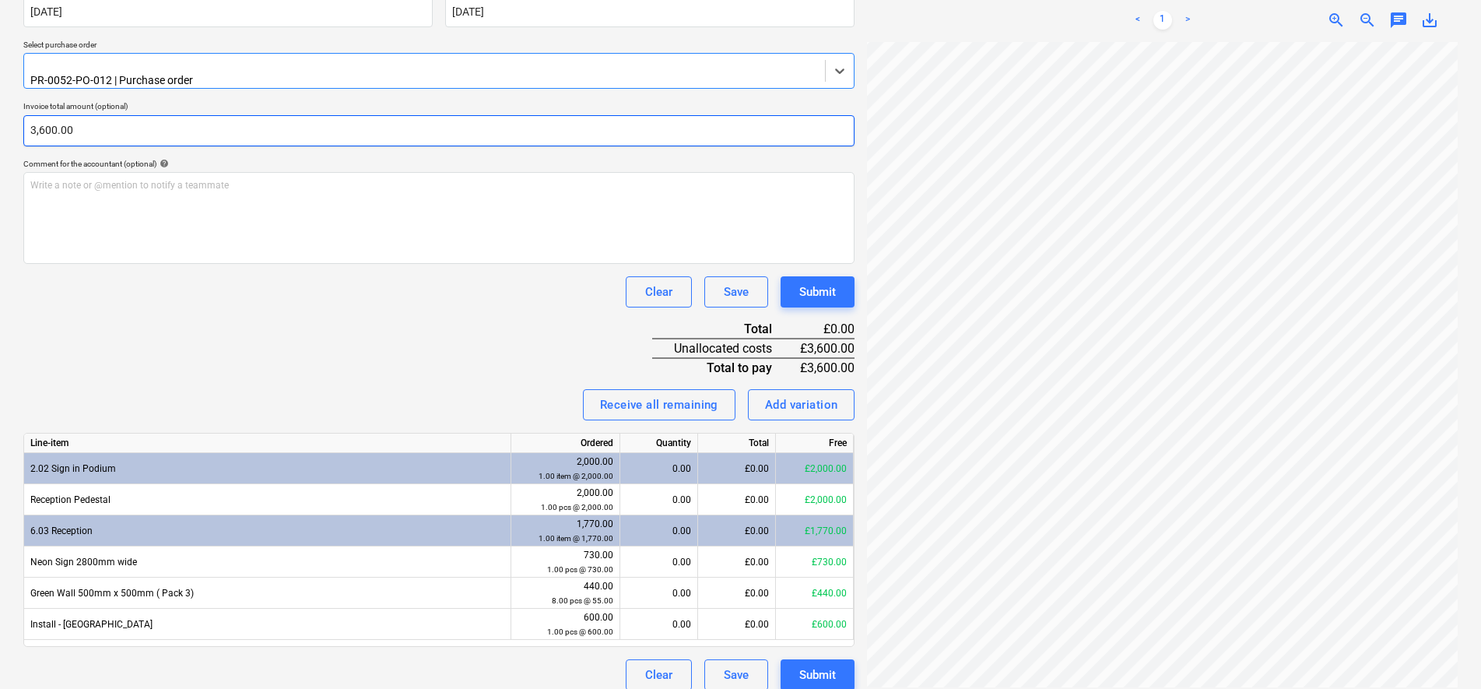
type input "3600"
drag, startPoint x: 117, startPoint y: 116, endPoint x: -4, endPoint y: 109, distance: 120.8
click at [0, 109] on html "Sales Projects Contacts Company Consolidated Invoices Inbox 5 Approvals 1 forma…" at bounding box center [740, 19] width 1481 height 689
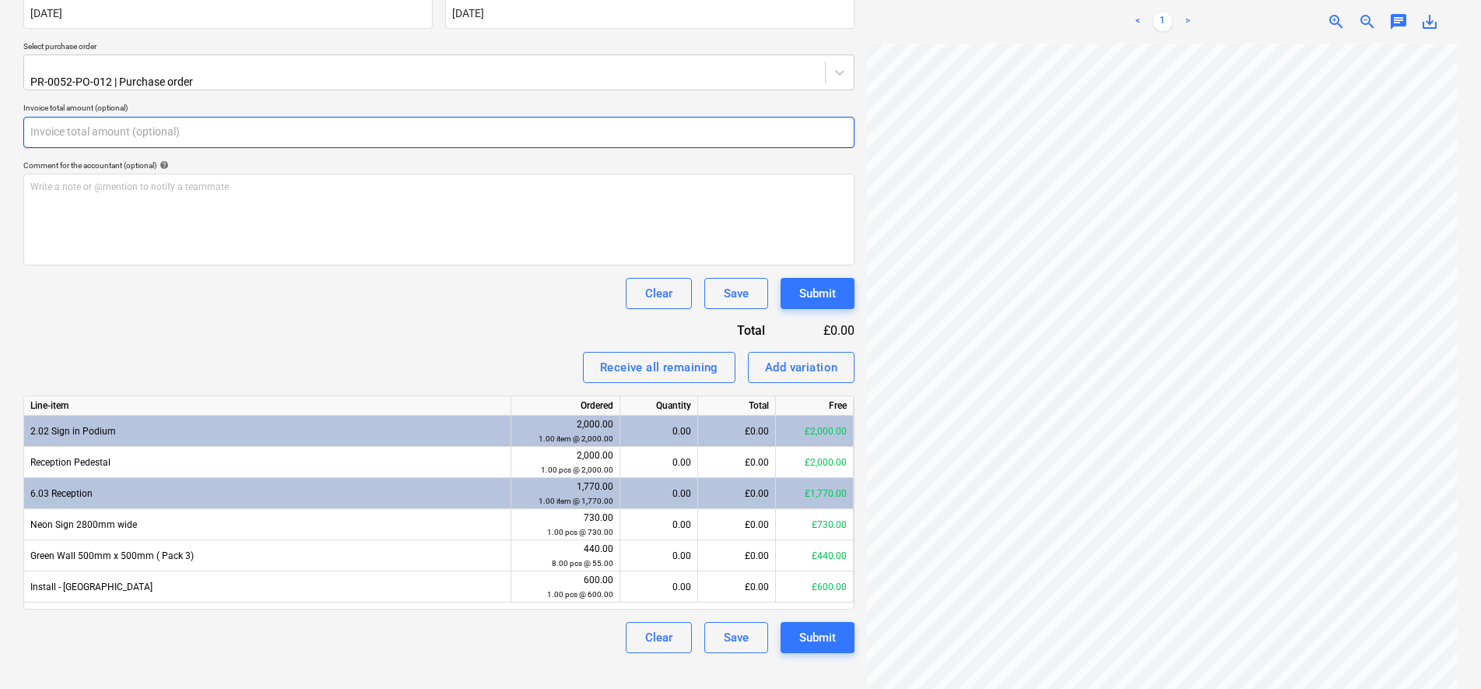
scroll to position [313, 0]
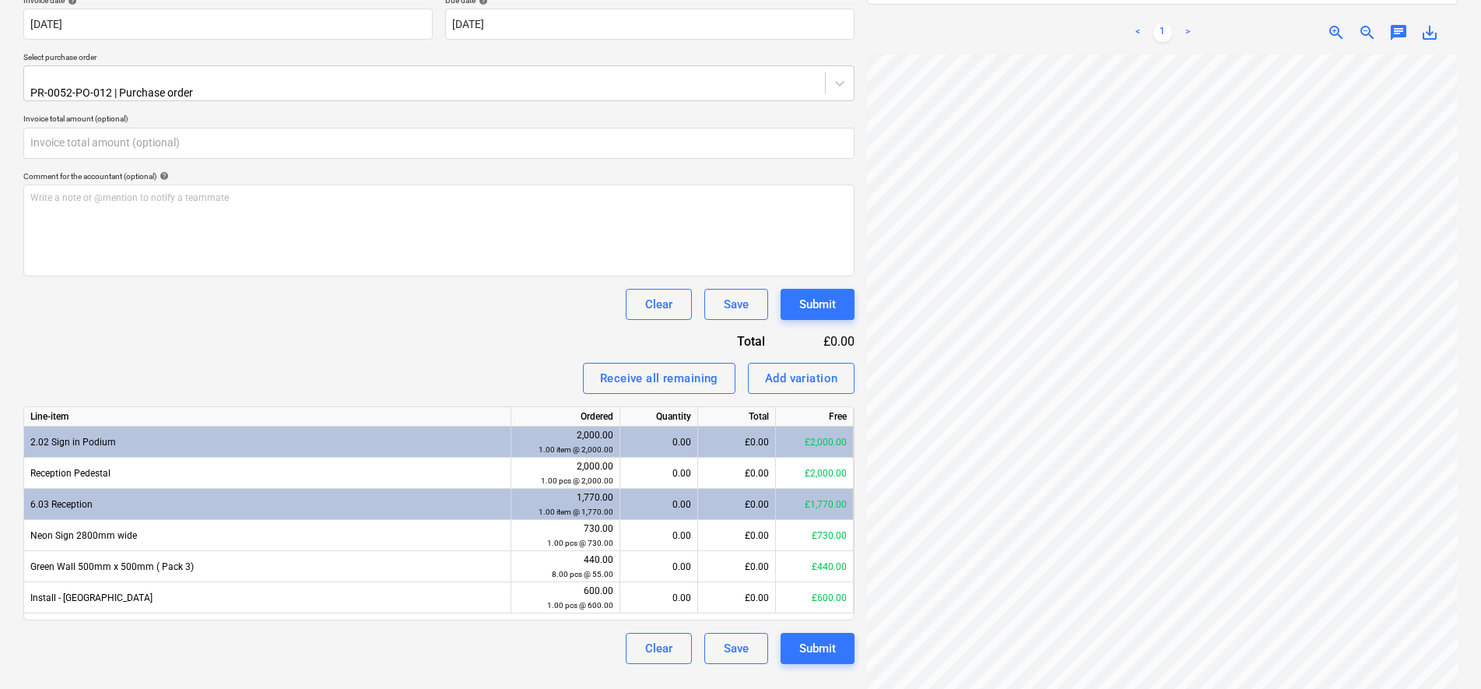
type input "0.00"
click at [321, 266] on div "Invoice name help INV-2586 Invoice number (optional) help INV-2586 Invoice date…" at bounding box center [438, 301] width 831 height 725
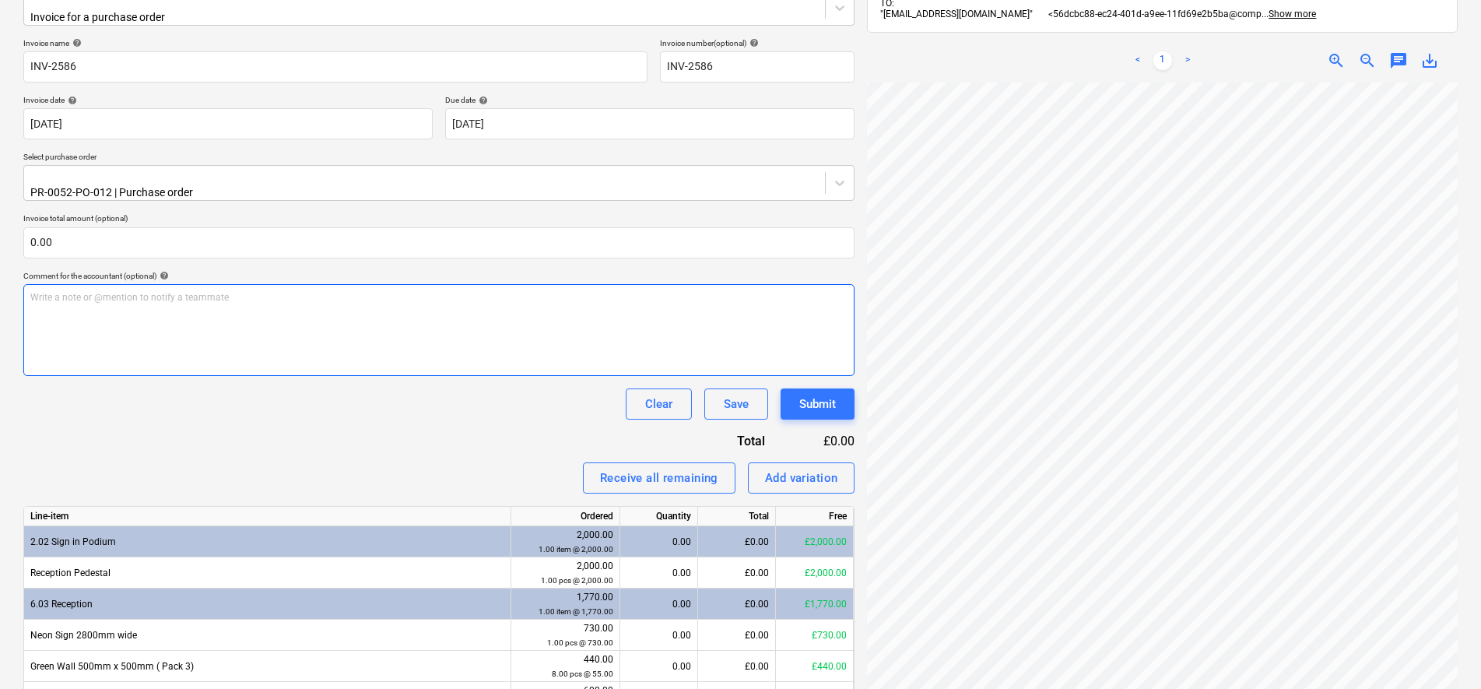
scroll to position [286, 0]
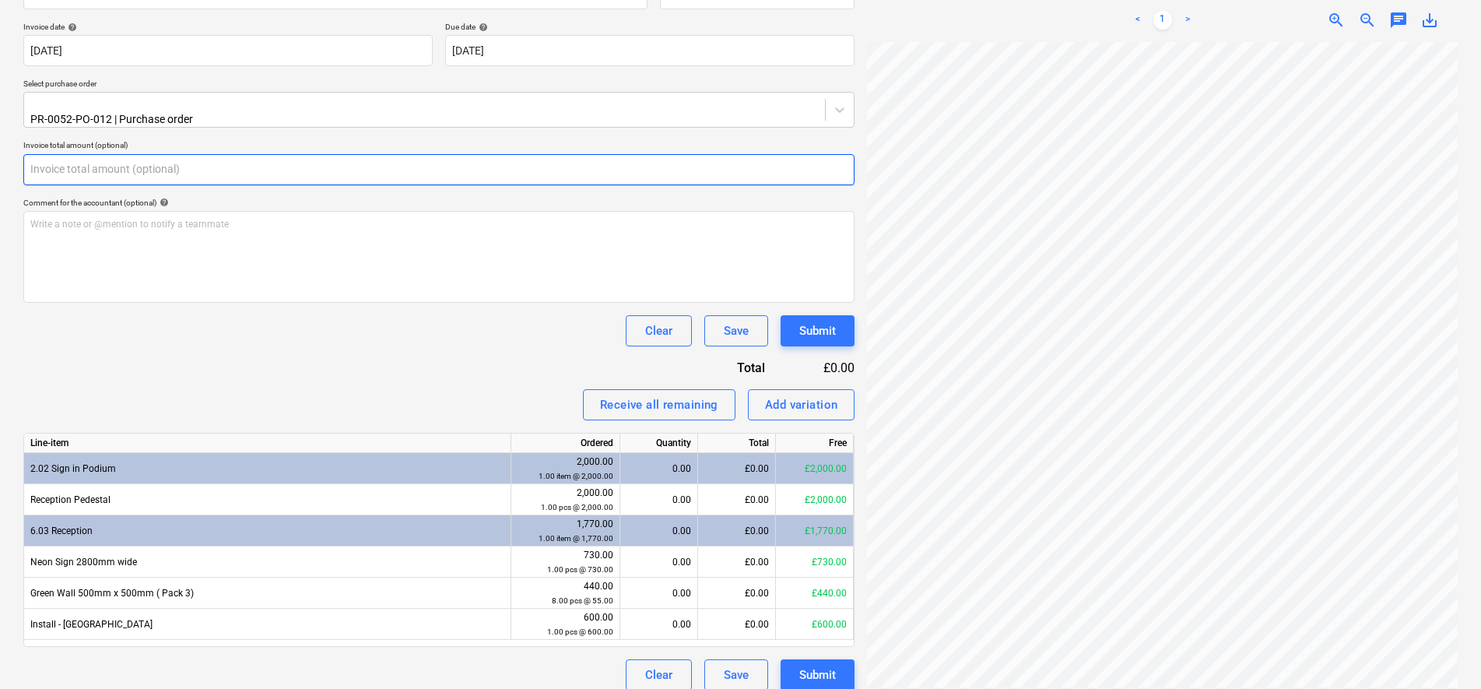
click at [223, 164] on input "text" at bounding box center [438, 169] width 831 height 31
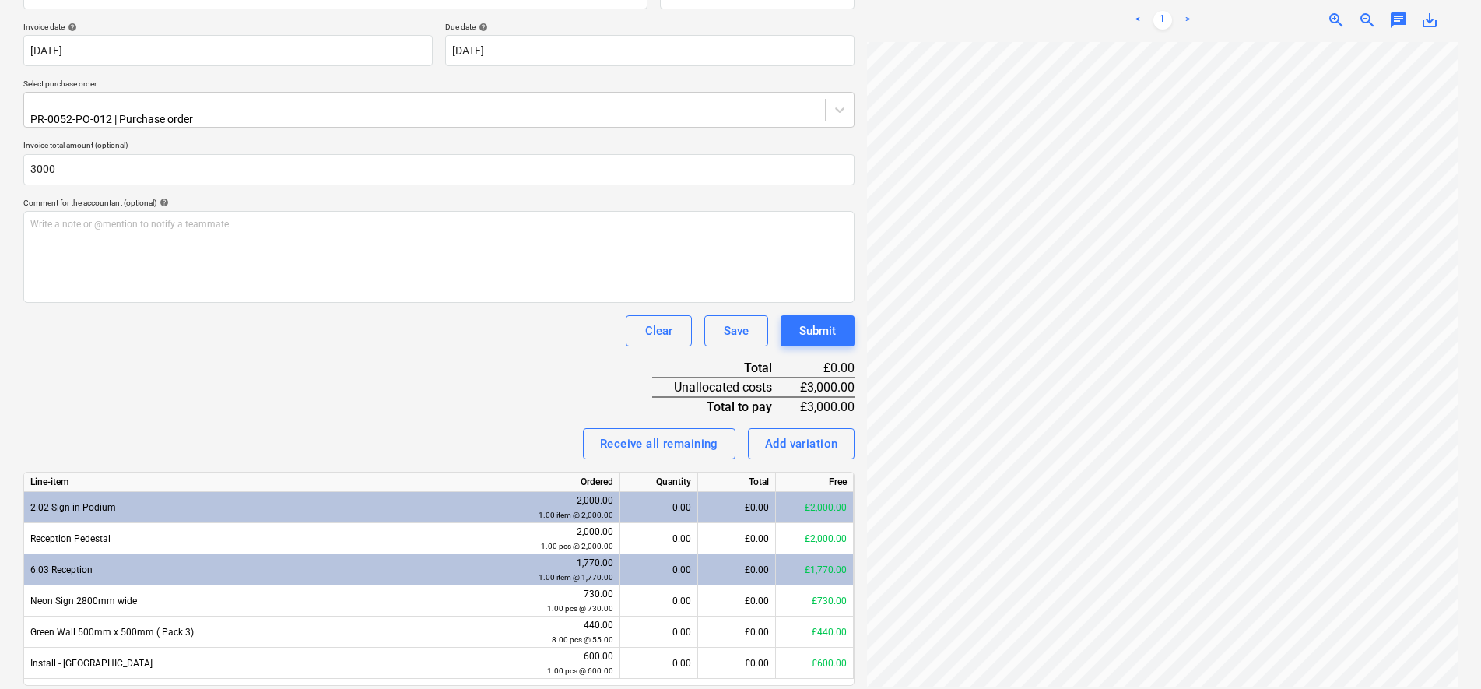
type input "3,000.00"
click at [458, 332] on div "Clear Save Submit" at bounding box center [438, 330] width 831 height 31
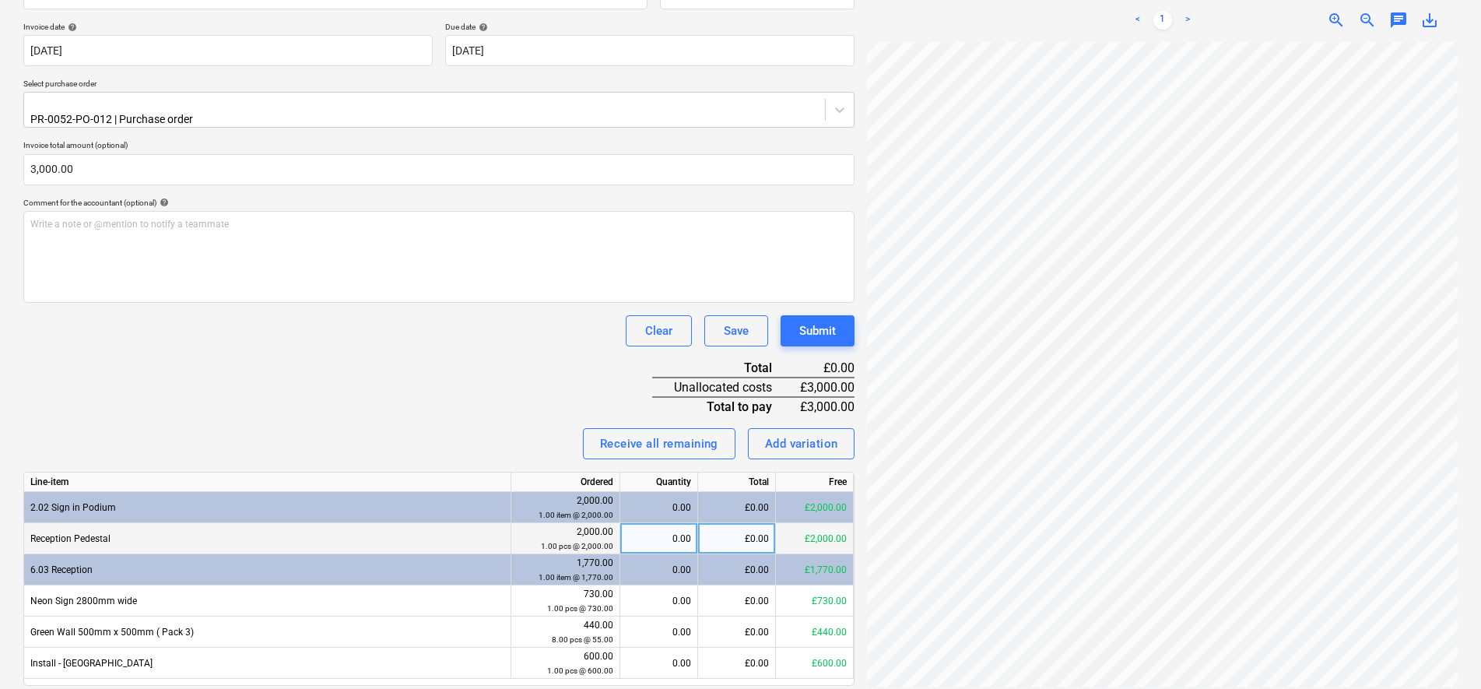
click at [665, 523] on div "0.00" at bounding box center [658, 538] width 65 height 31
click at [723, 523] on div "£0.00" at bounding box center [737, 538] width 78 height 31
type input "1670"
click at [517, 396] on div "Invoice name help INV-2586 Invoice number (optional) help INV-2586 Invoice date…" at bounding box center [438, 347] width 831 height 764
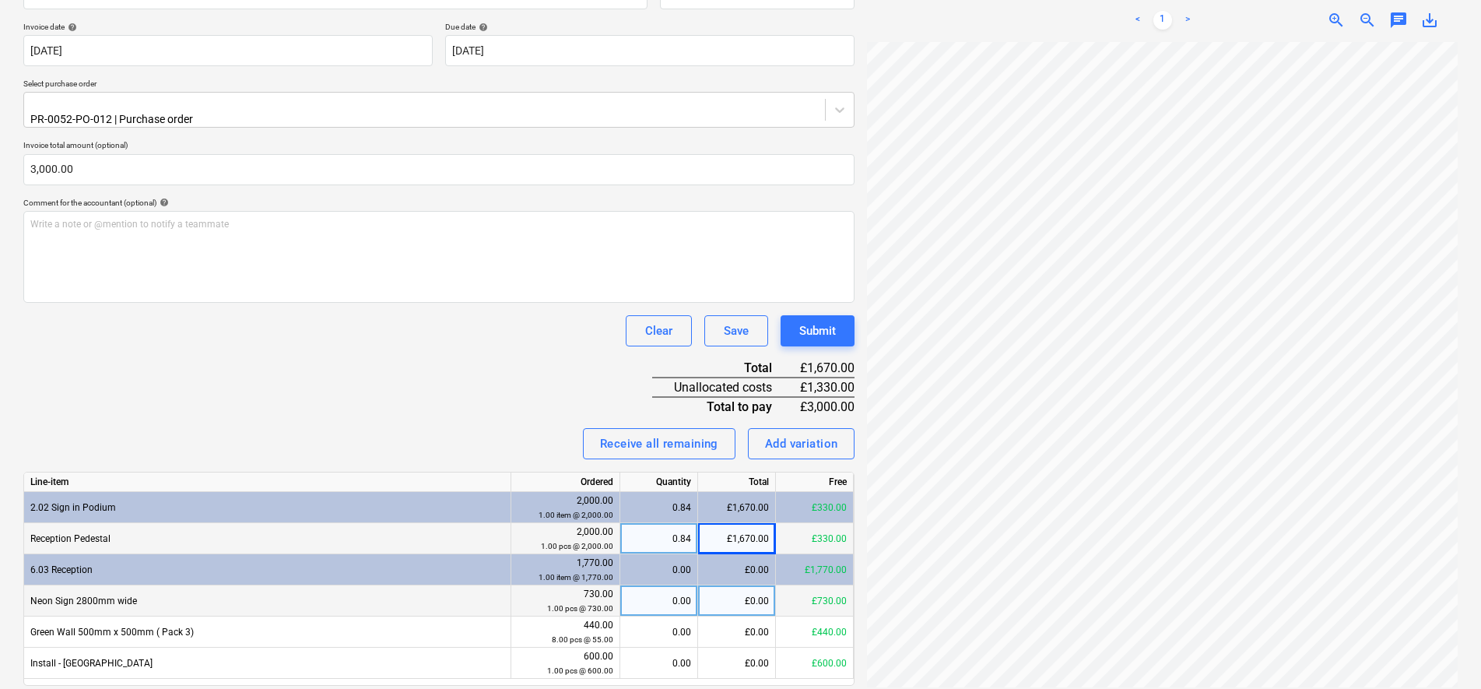
click at [672, 585] on div "0.00" at bounding box center [658, 600] width 65 height 31
type input "1"
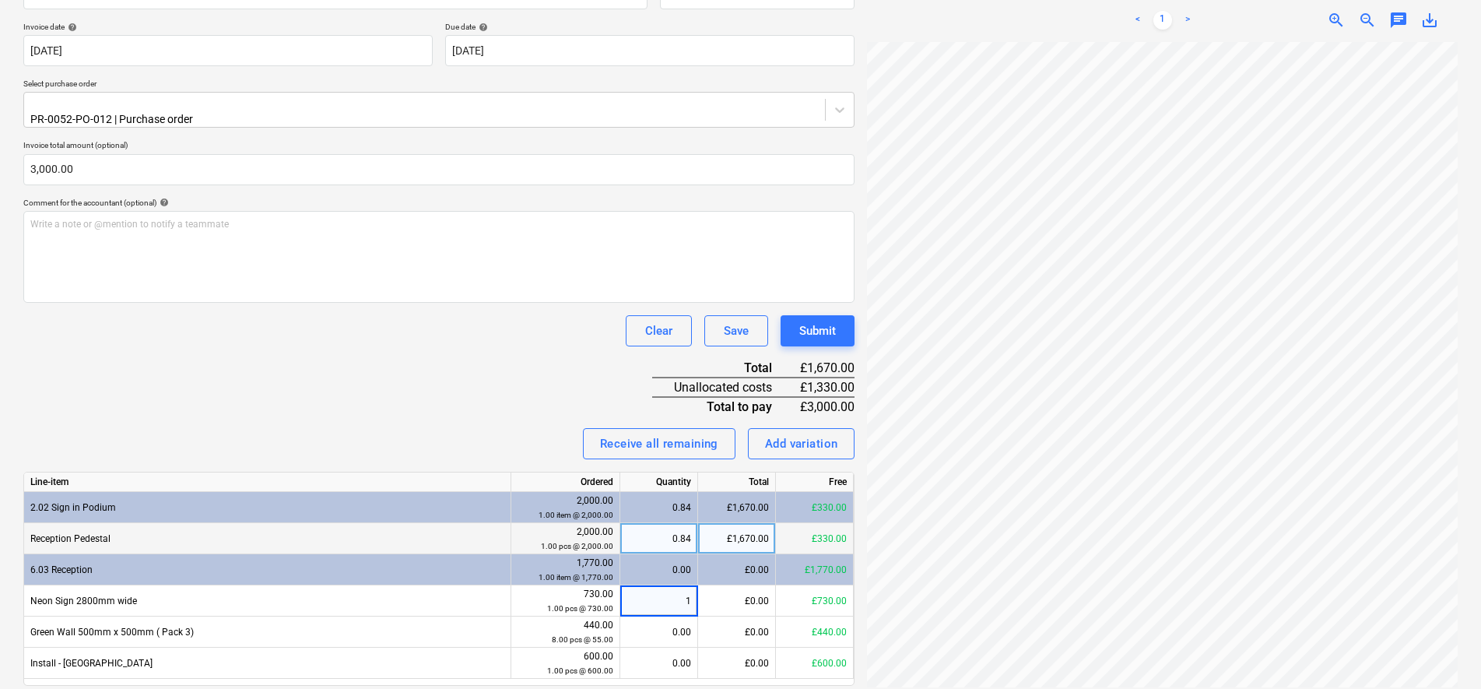
click at [486, 360] on div "Invoice name help INV-2586 Invoice number (optional) help INV-2586 Invoice date…" at bounding box center [438, 347] width 831 height 764
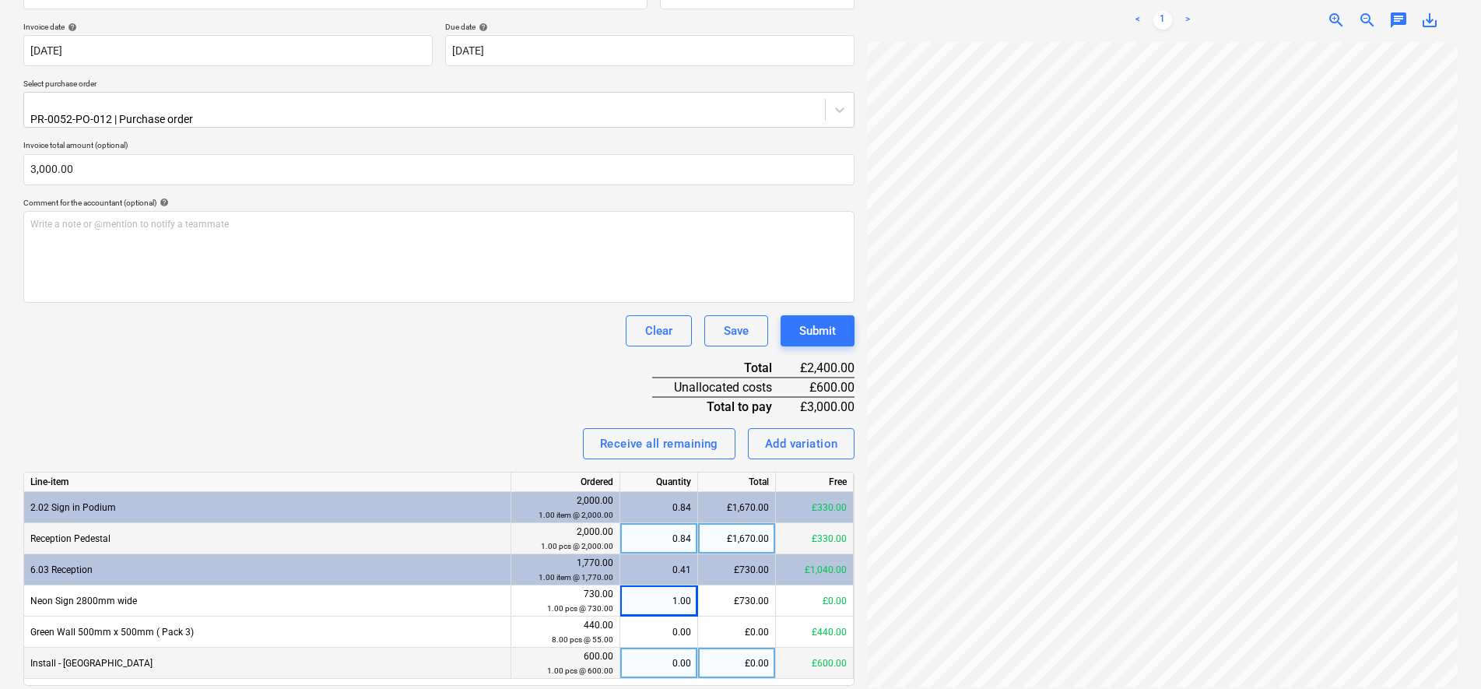
click at [655, 650] on div "0.00" at bounding box center [658, 662] width 65 height 31
type input "1"
click at [482, 297] on div "Invoice name help INV-2586 Invoice number (optional) help INV-2586 Invoice date…" at bounding box center [438, 347] width 831 height 764
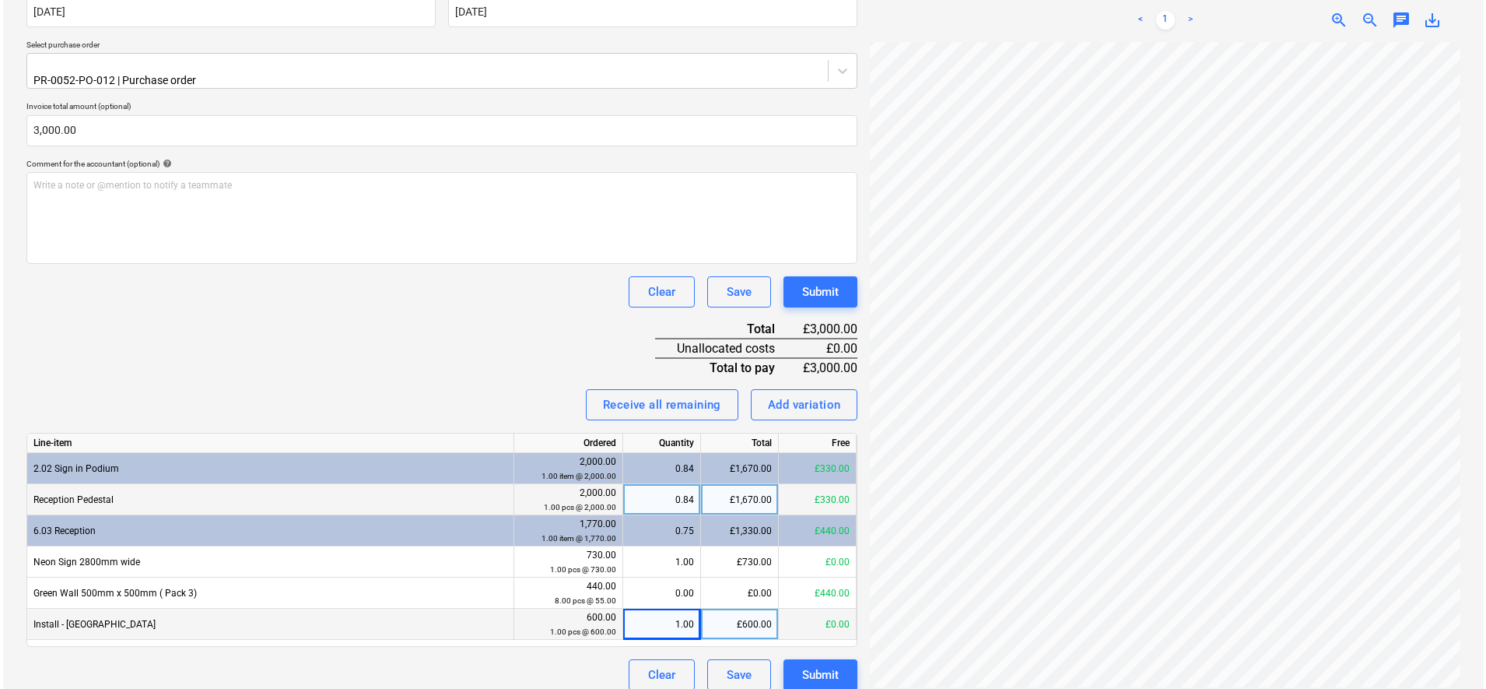
scroll to position [242, 113]
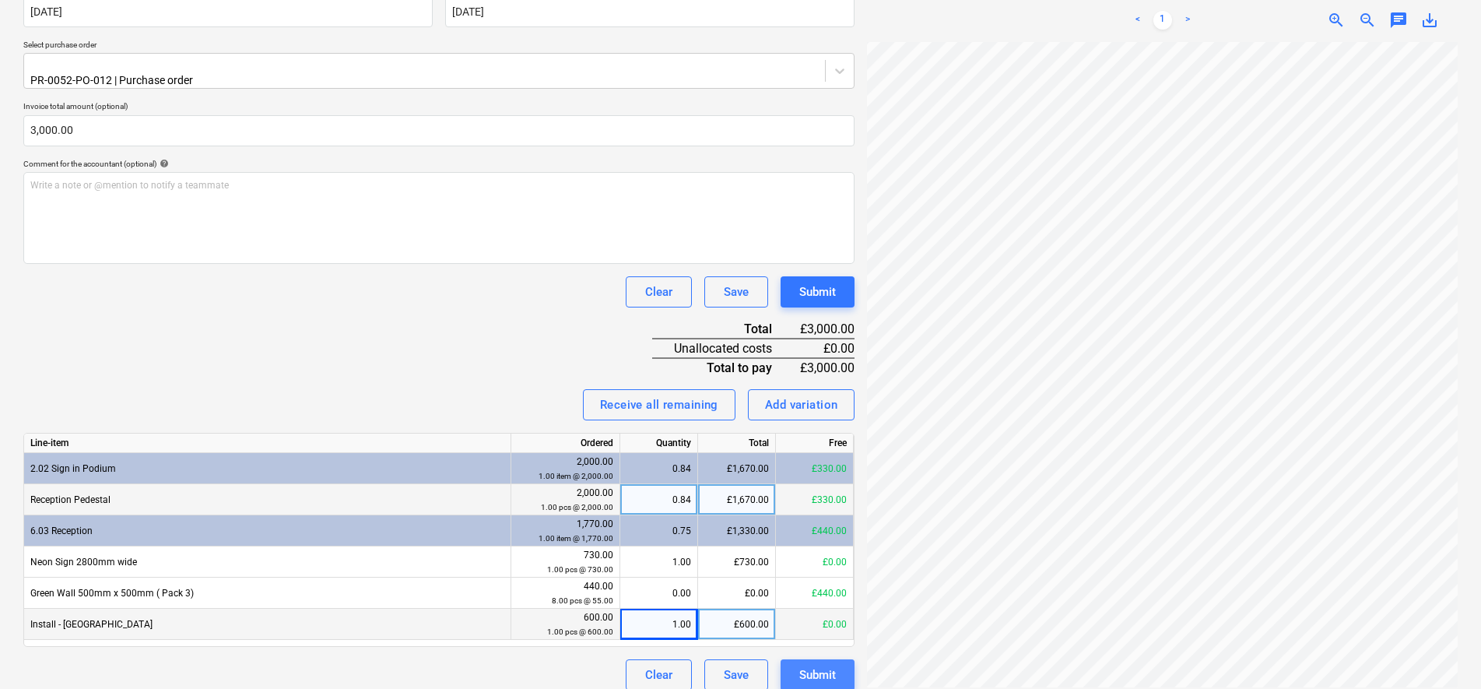
click at [833, 665] on div "Submit" at bounding box center [817, 675] width 37 height 20
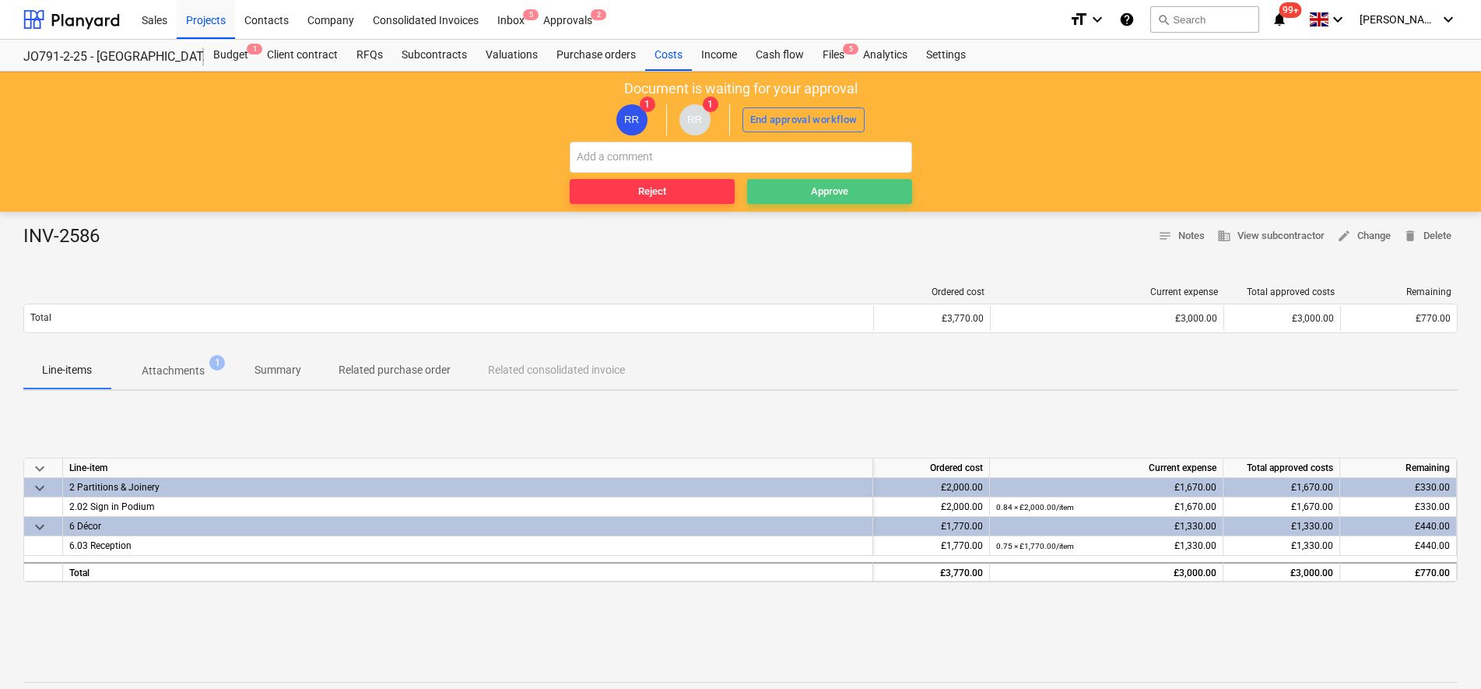
click at [833, 198] on div "Approve" at bounding box center [829, 192] width 37 height 18
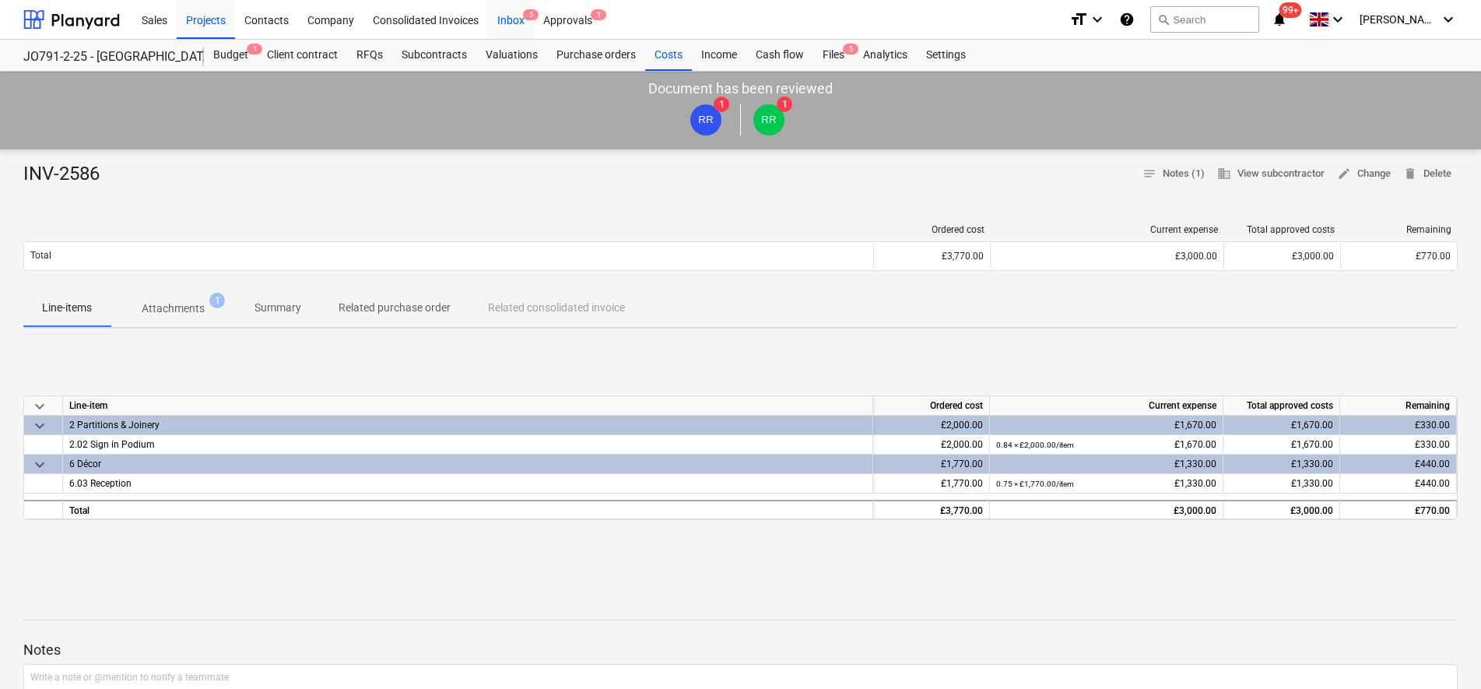
click at [499, 24] on div "Inbox 5" at bounding box center [511, 19] width 46 height 40
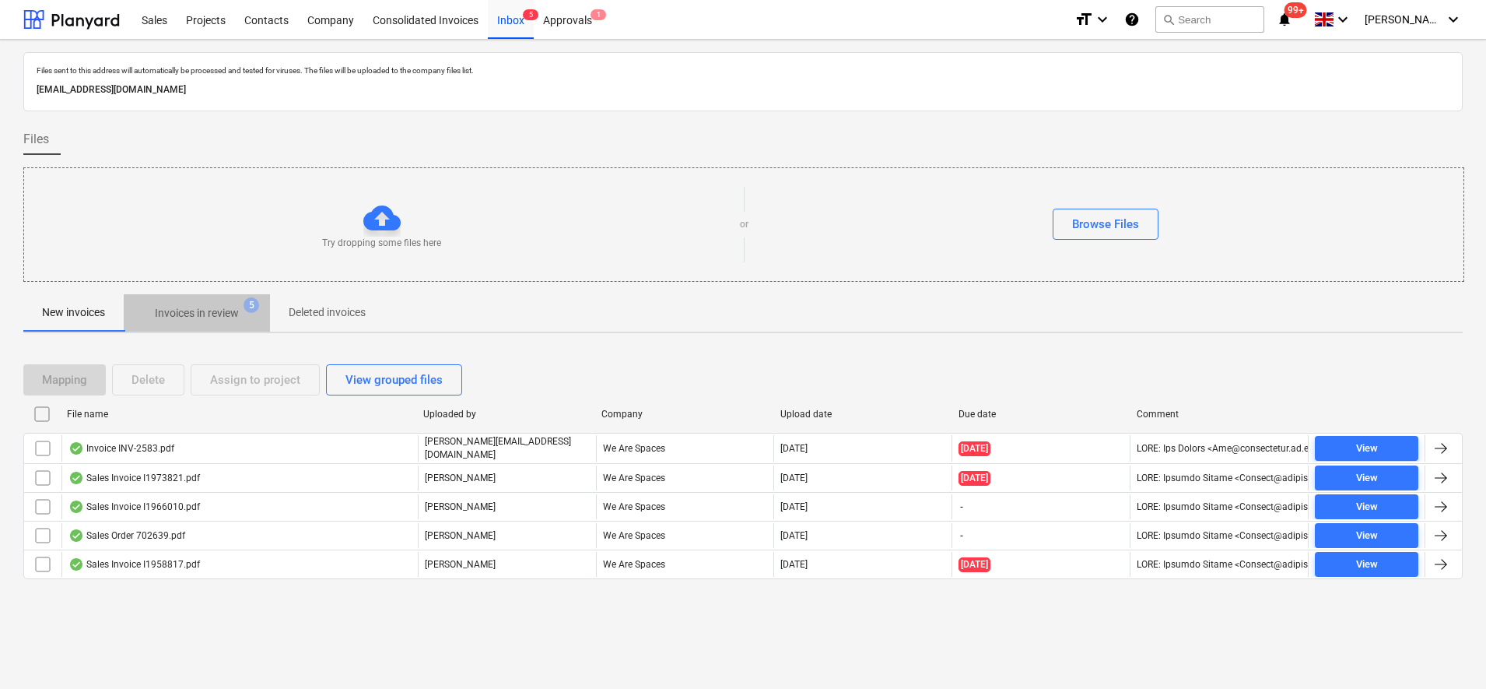
click at [210, 315] on p "Invoices in review" at bounding box center [197, 313] width 84 height 16
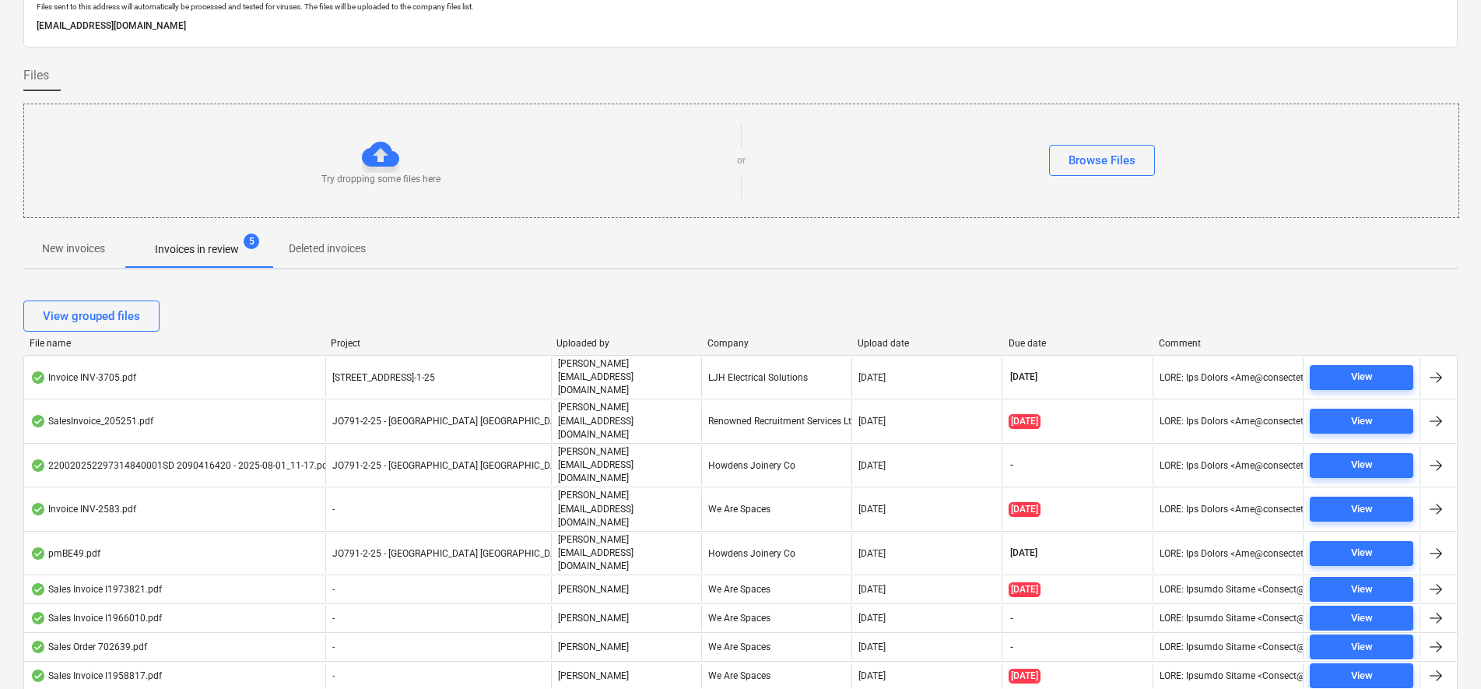
scroll to position [97, 0]
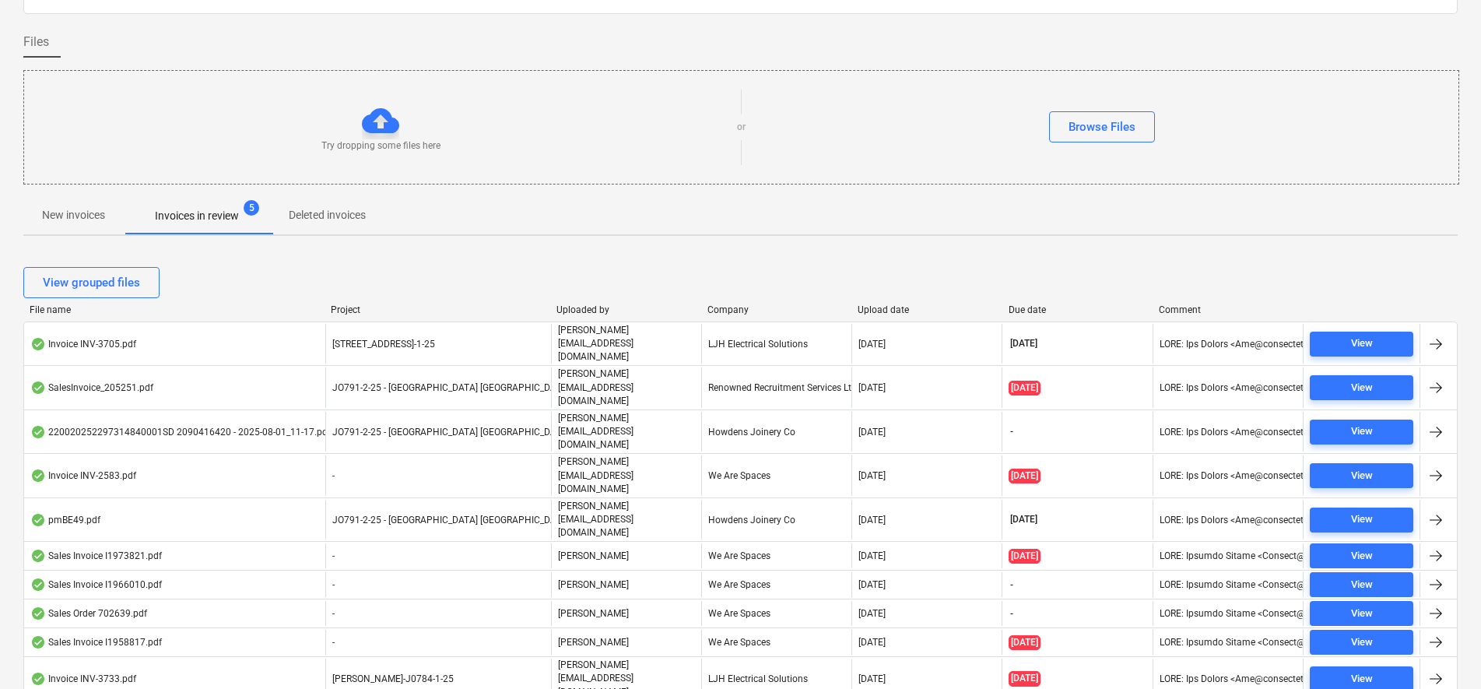
click at [90, 217] on p "New invoices" at bounding box center [73, 215] width 63 height 16
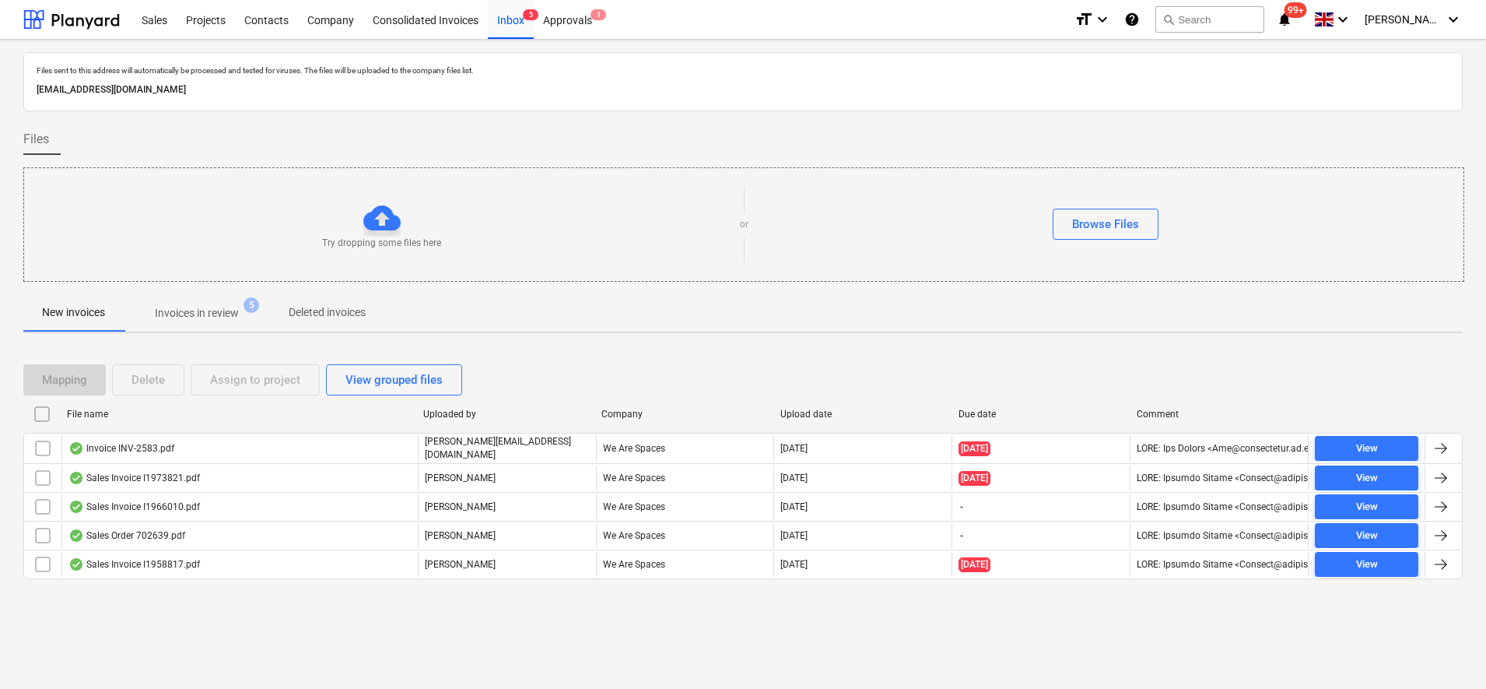
click at [213, 301] on span "Invoices in review 5" at bounding box center [197, 313] width 146 height 28
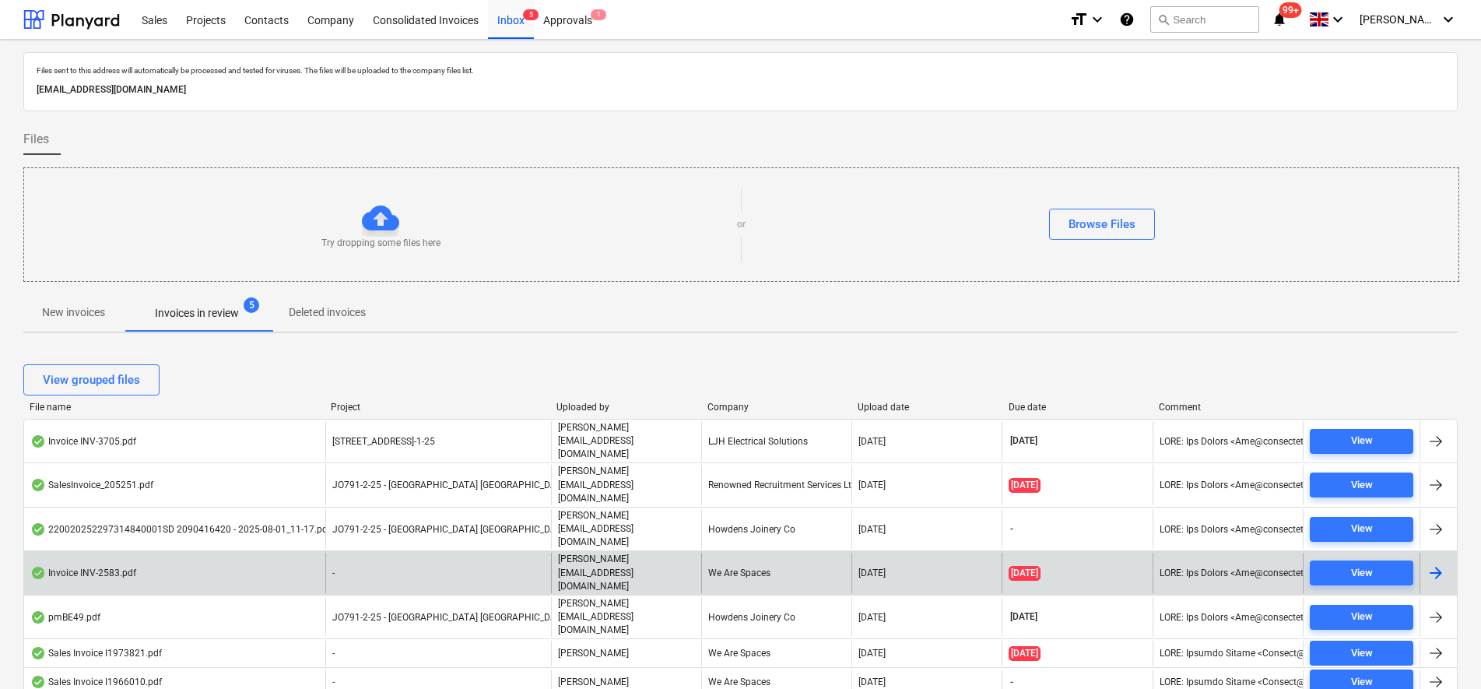
click at [777, 553] on div "We Are Spaces" at bounding box center [776, 573] width 150 height 40
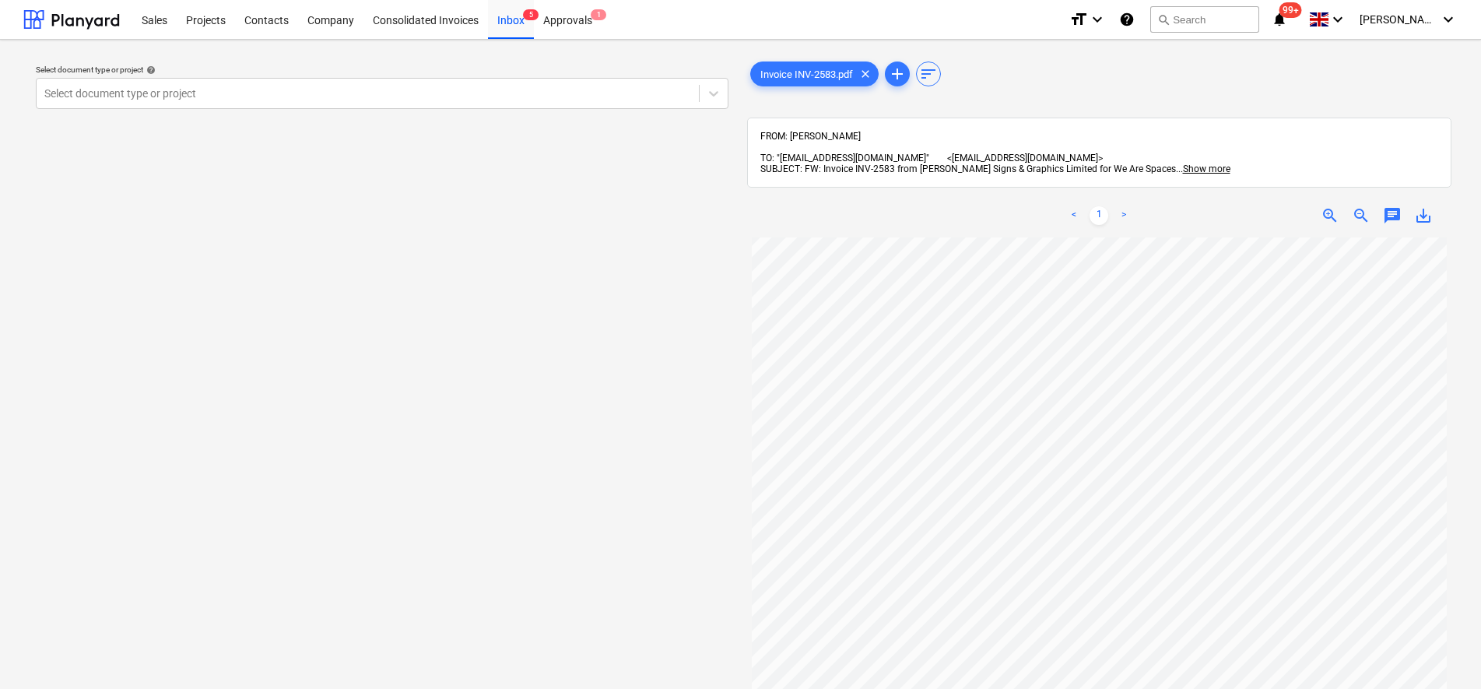
scroll to position [137, 0]
click at [324, 80] on div "Select document type or project" at bounding box center [382, 93] width 693 height 31
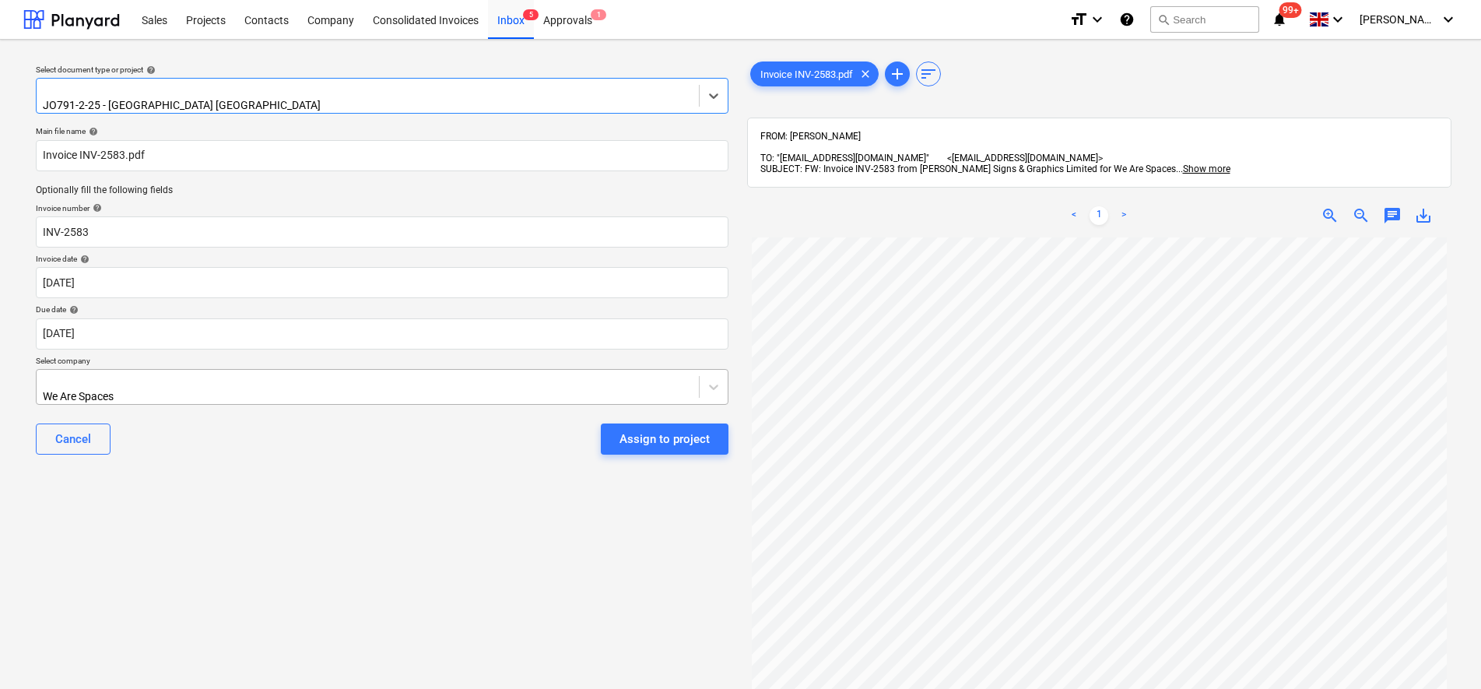
click at [114, 379] on div at bounding box center [367, 381] width 647 height 16
type input "brigg"
click at [141, 688] on div "[PERSON_NAME] Signs & Graphics" at bounding box center [740, 695] width 1481 height 12
click at [255, 532] on div "Select document type or project help JO791-2-25 - [GEOGRAPHIC_DATA] [GEOGRAPHIC…" at bounding box center [382, 470] width 718 height 837
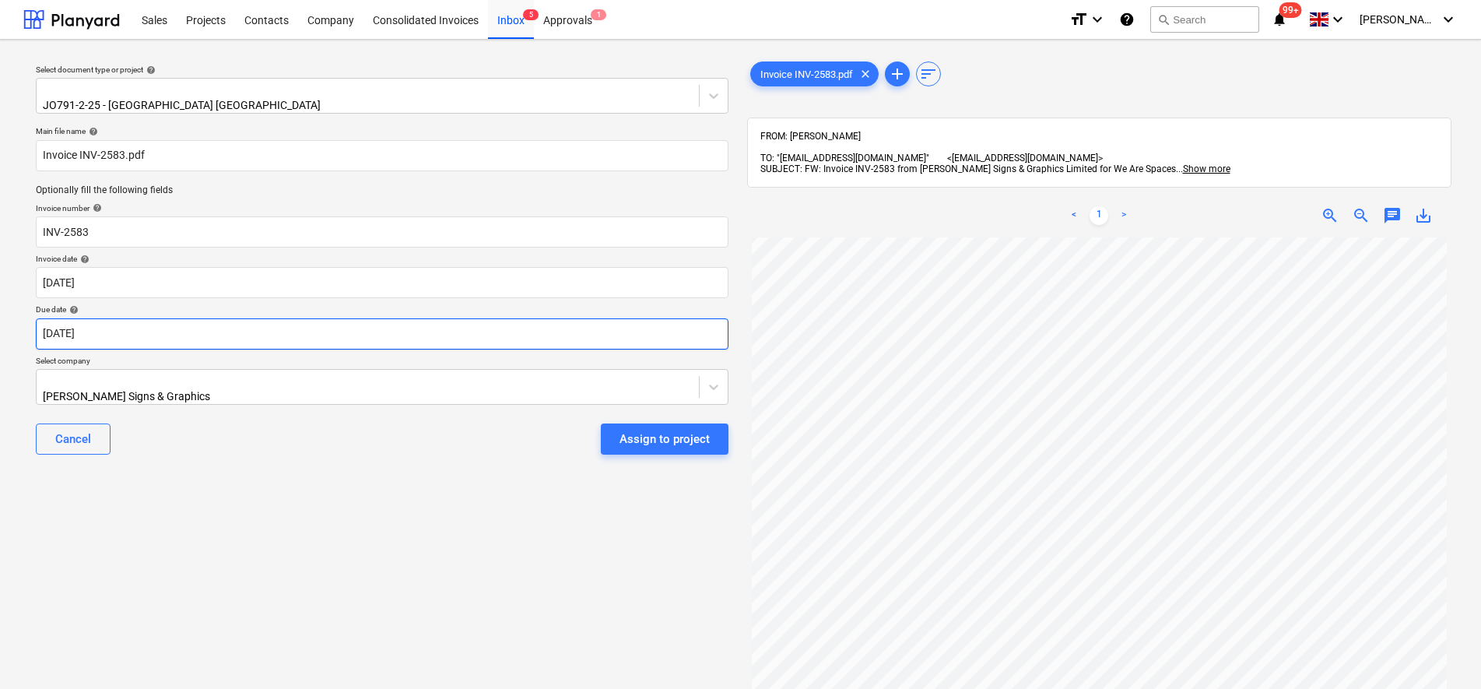
click at [185, 337] on body "Sales Projects Contacts Company Consolidated Invoices Inbox 5 Approvals 1 forma…" at bounding box center [740, 344] width 1481 height 689
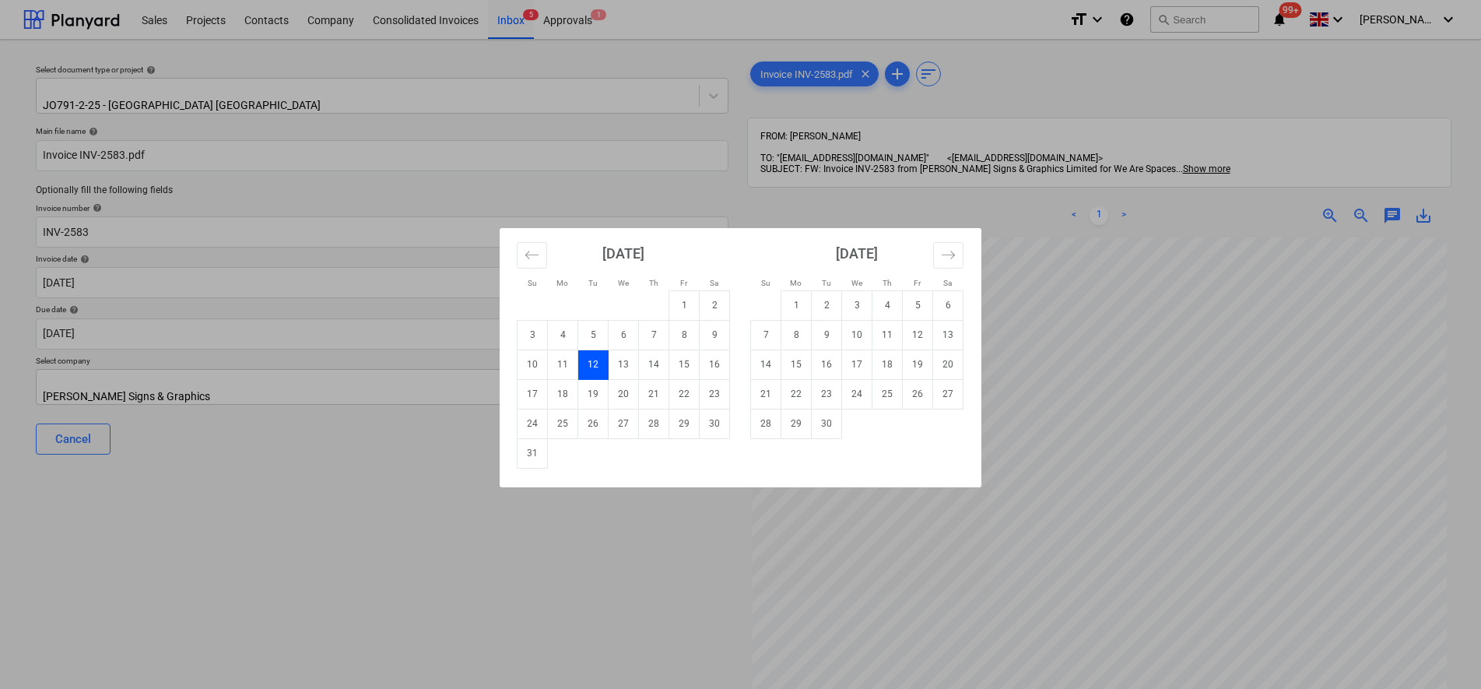
drag, startPoint x: 690, startPoint y: 432, endPoint x: 662, endPoint y: 476, distance: 51.8
click at [690, 432] on td "29" at bounding box center [684, 424] width 30 height 30
type input "[DATE]"
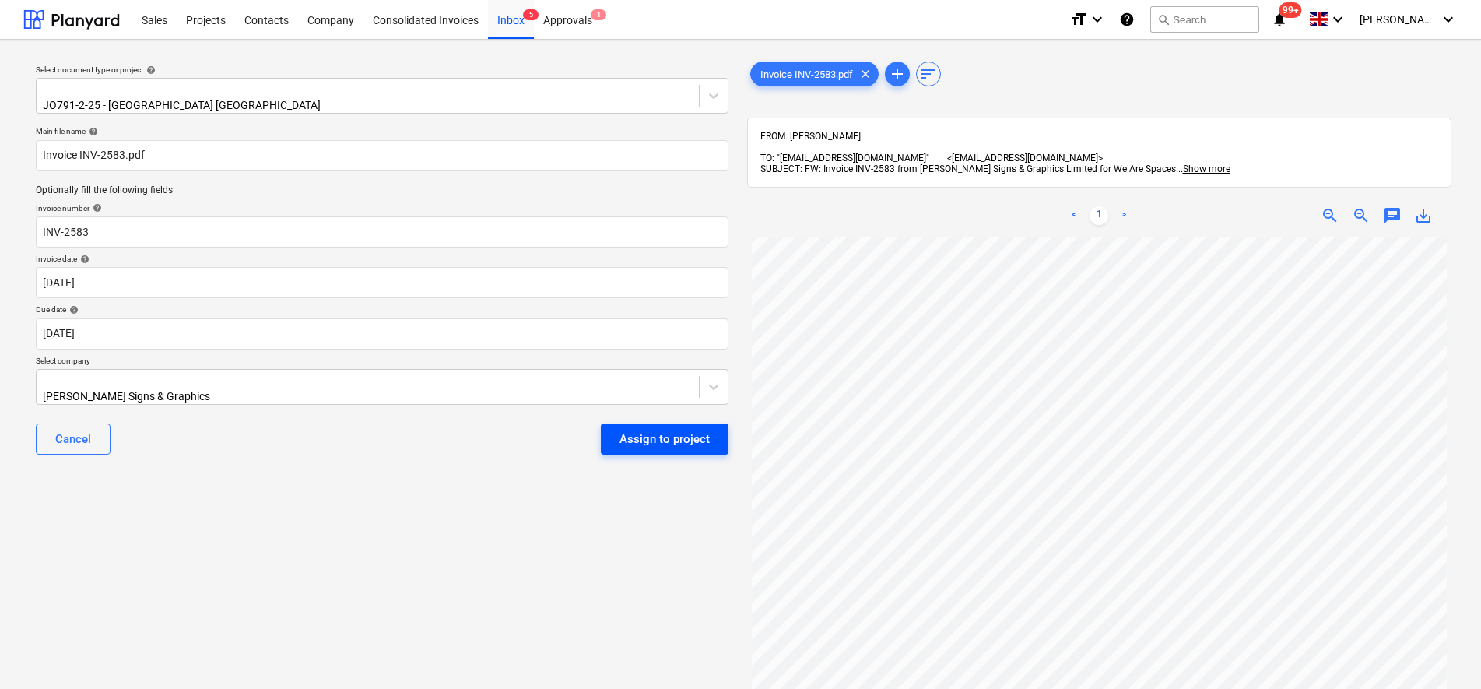
click at [676, 435] on div "Assign to project" at bounding box center [664, 439] width 90 height 20
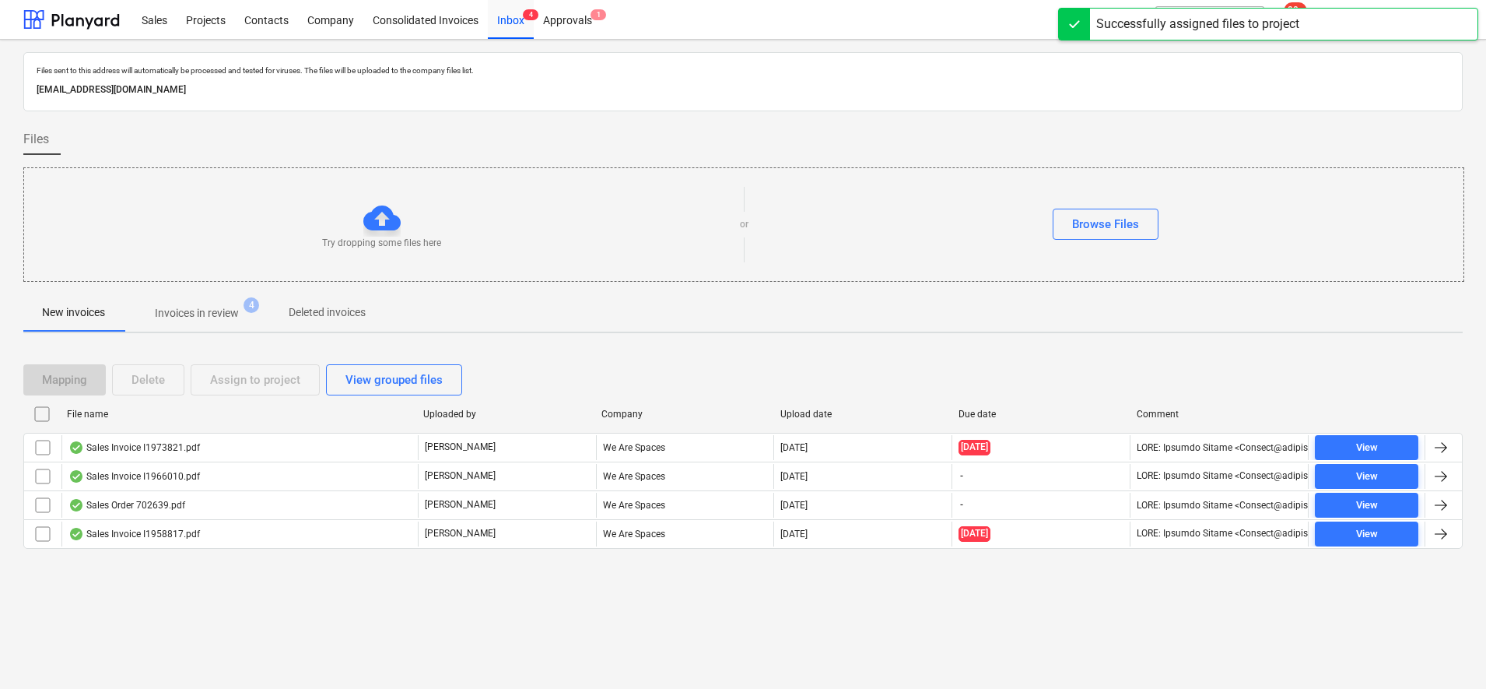
click at [209, 316] on p "Invoices in review" at bounding box center [197, 313] width 84 height 16
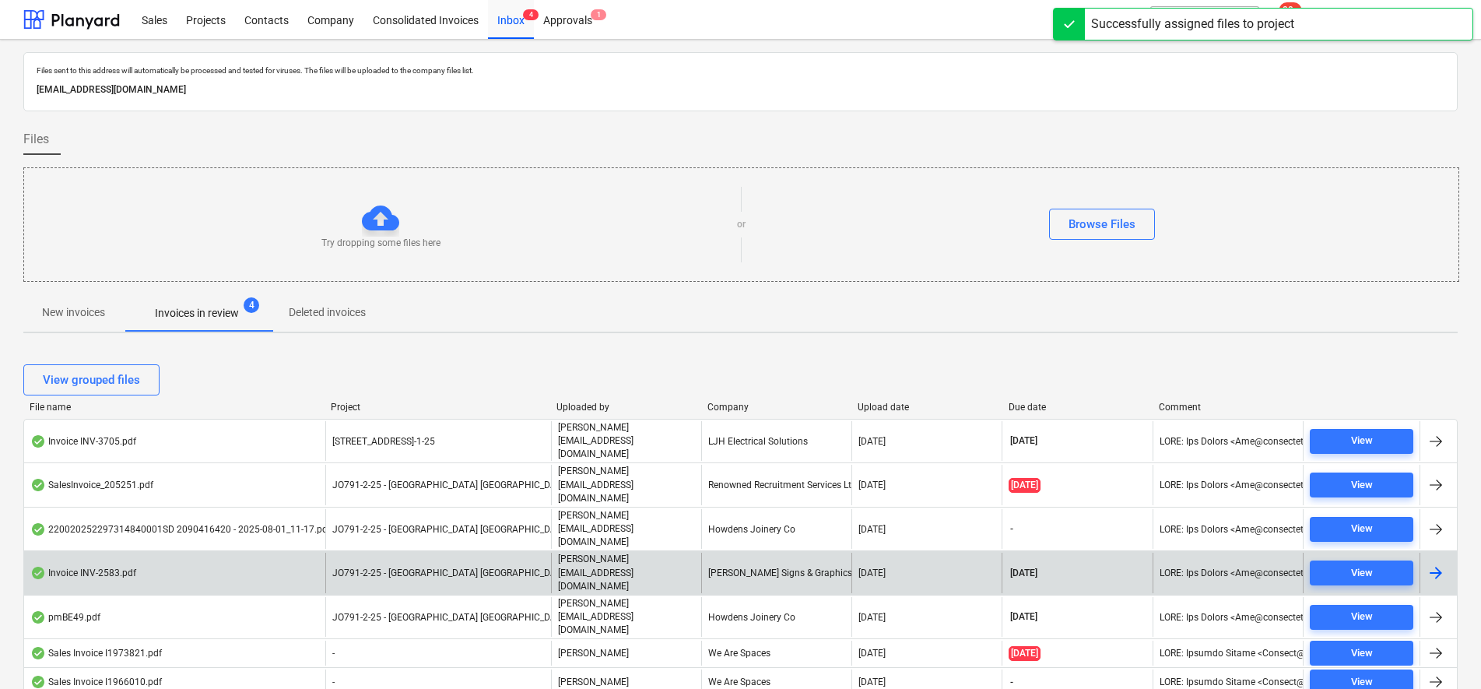
click at [437, 553] on div "JO791-2-25 - [GEOGRAPHIC_DATA] [GEOGRAPHIC_DATA]" at bounding box center [438, 573] width 226 height 40
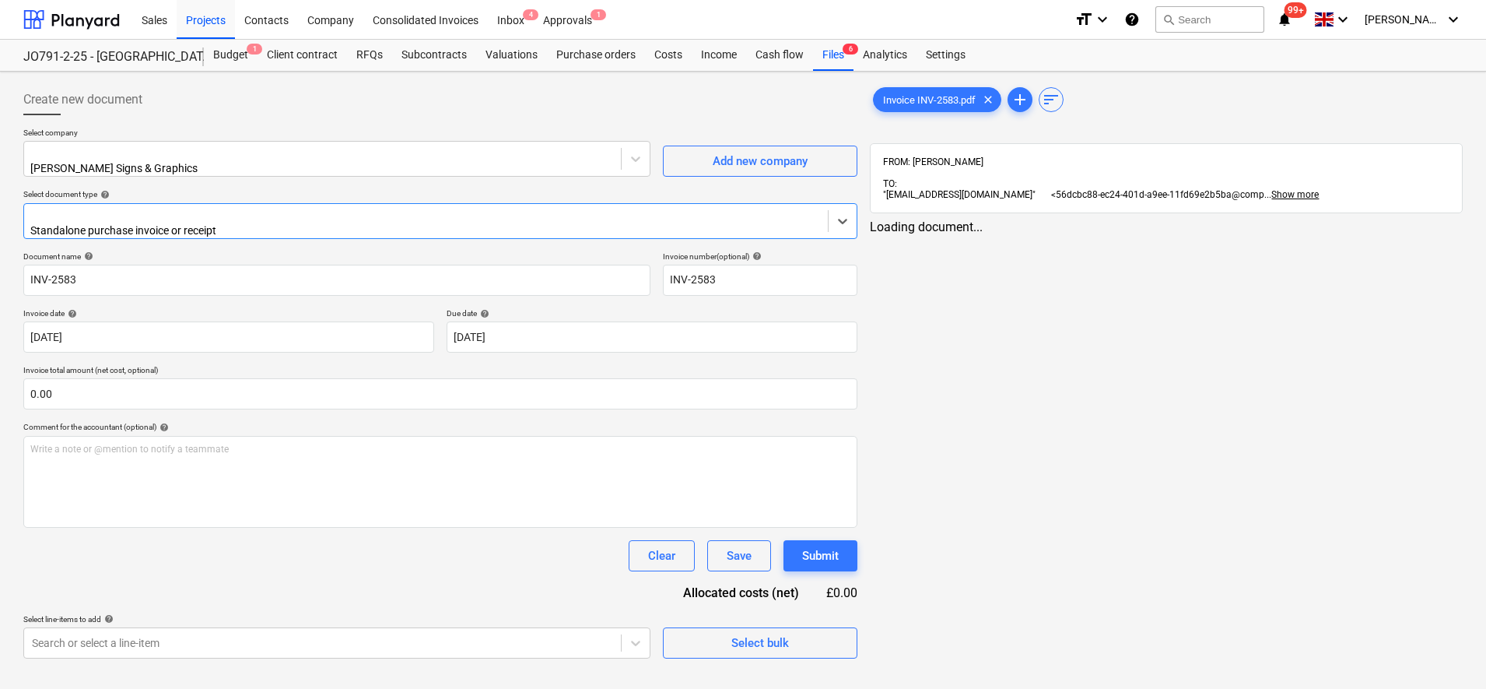
click at [120, 204] on div "Standalone purchase invoice or receipt" at bounding box center [426, 221] width 804 height 34
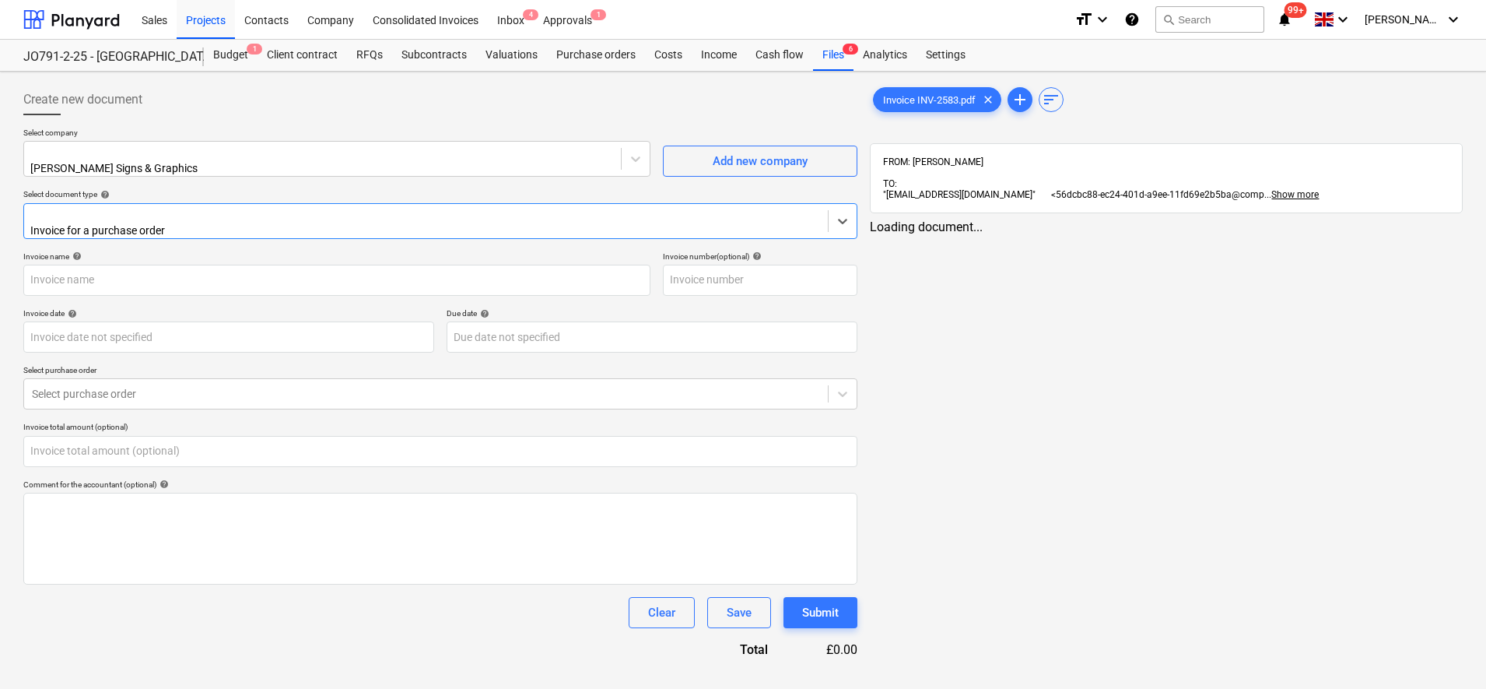
type input "INV-2583"
type input "[DATE]"
type input "0.00"
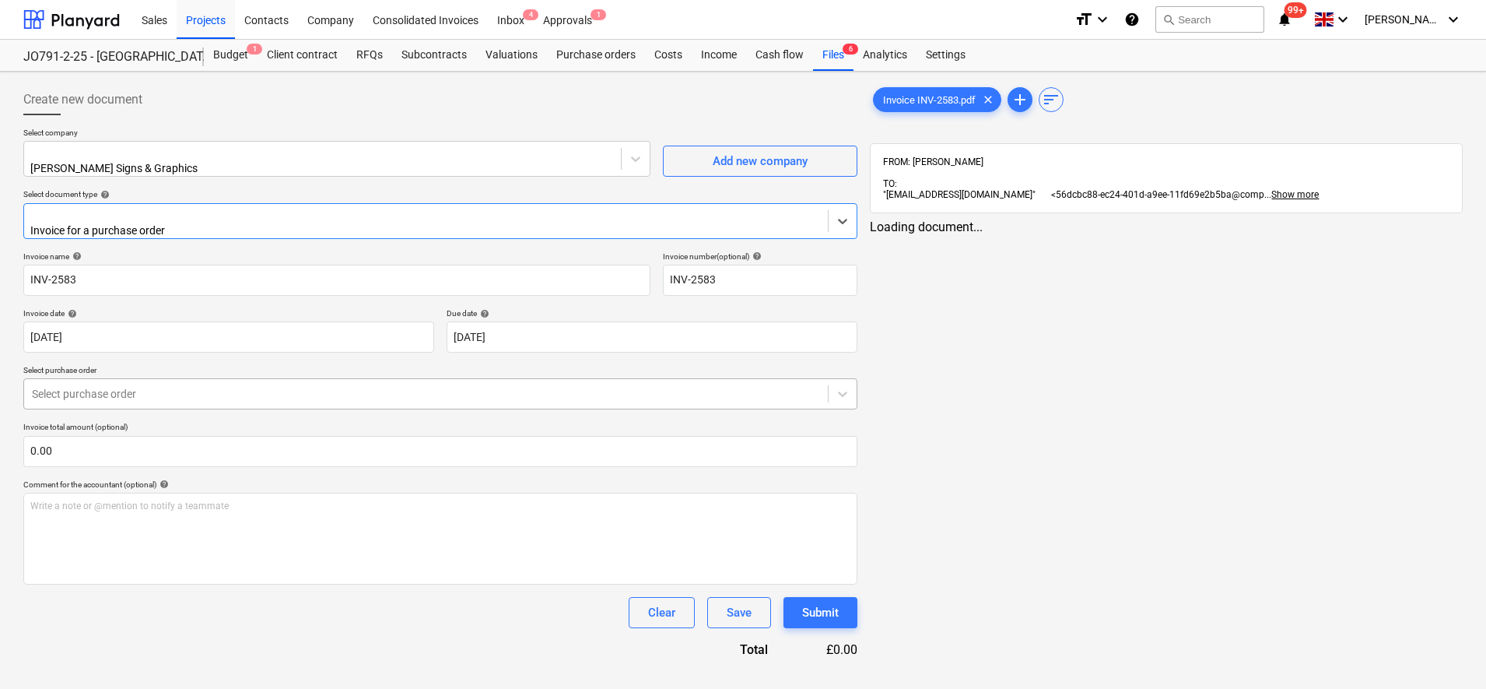
click at [125, 386] on div at bounding box center [426, 394] width 788 height 16
click at [124, 688] on div "PR-0052-PO-012 | Purchase order" at bounding box center [743, 695] width 1486 height 12
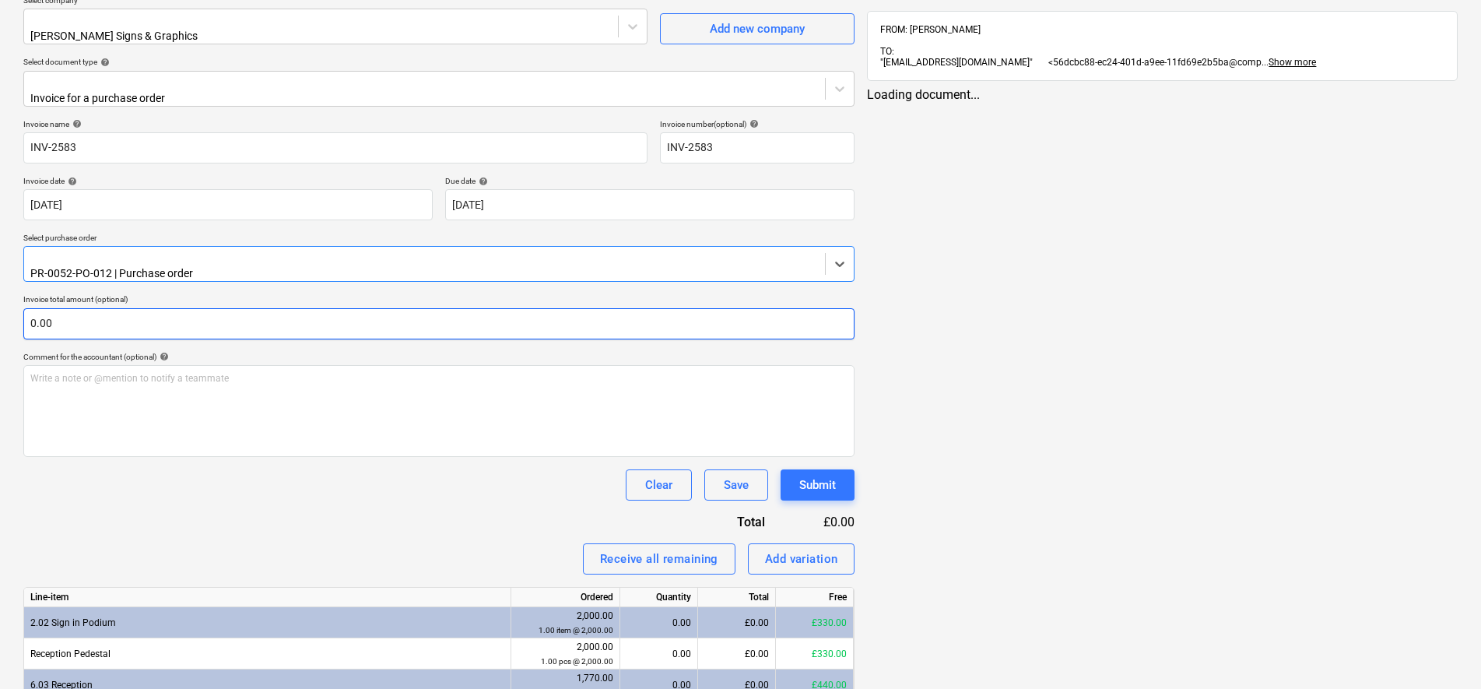
scroll to position [286, 0]
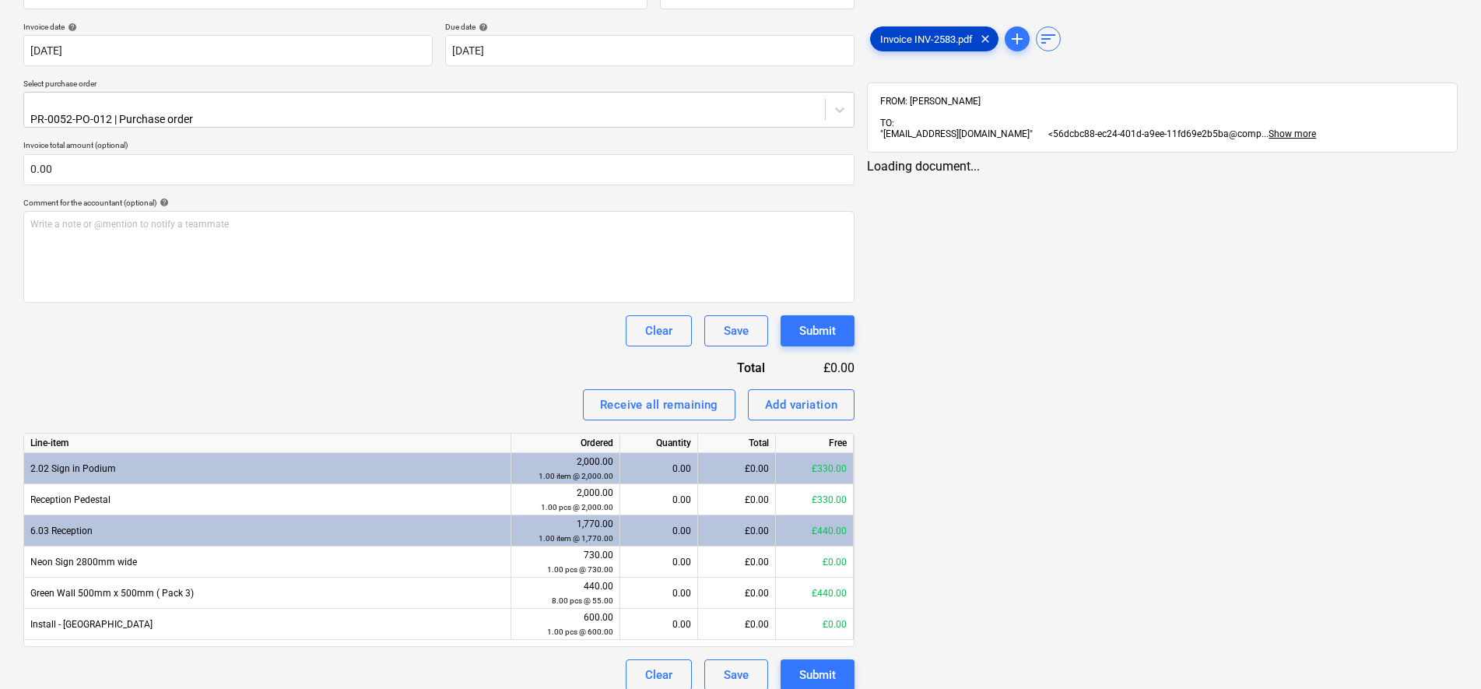
click at [947, 47] on div "Invoice INV-2583.pdf clear" at bounding box center [934, 38] width 128 height 25
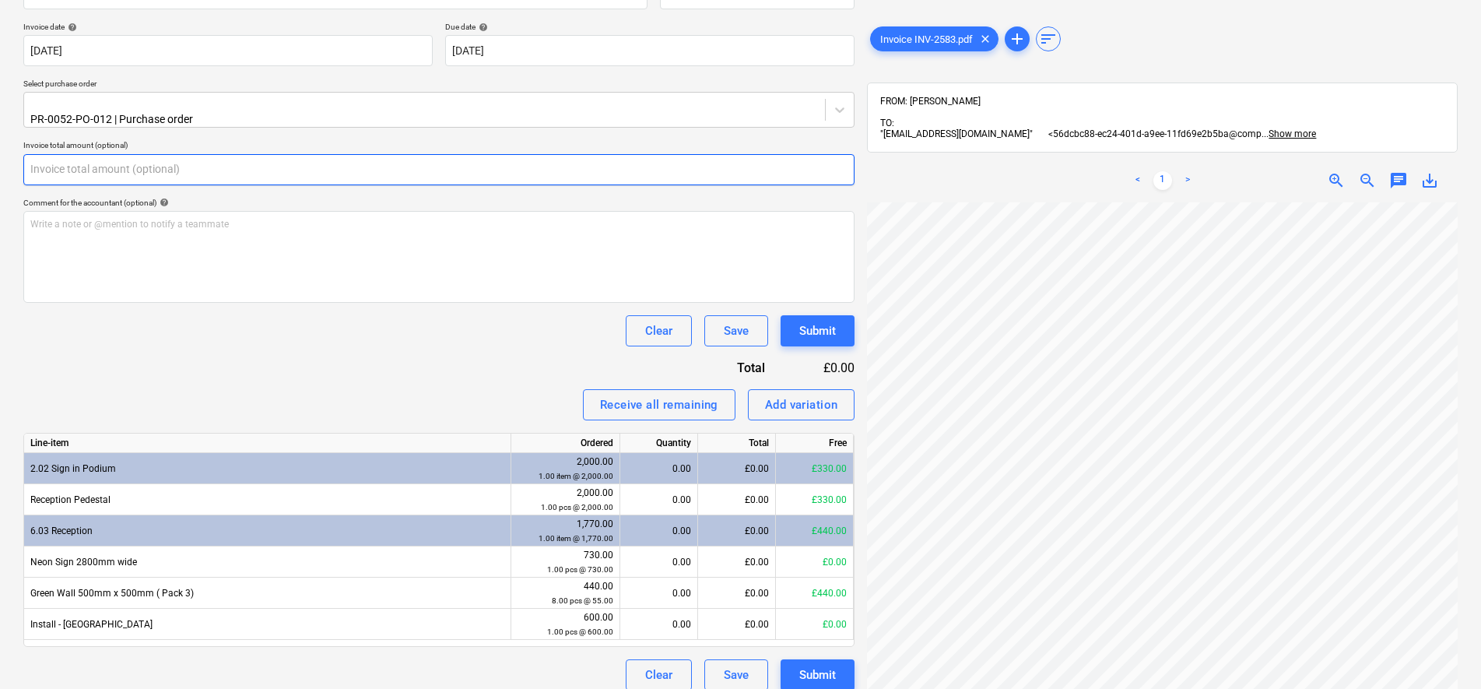
click at [109, 154] on input "text" at bounding box center [438, 169] width 831 height 31
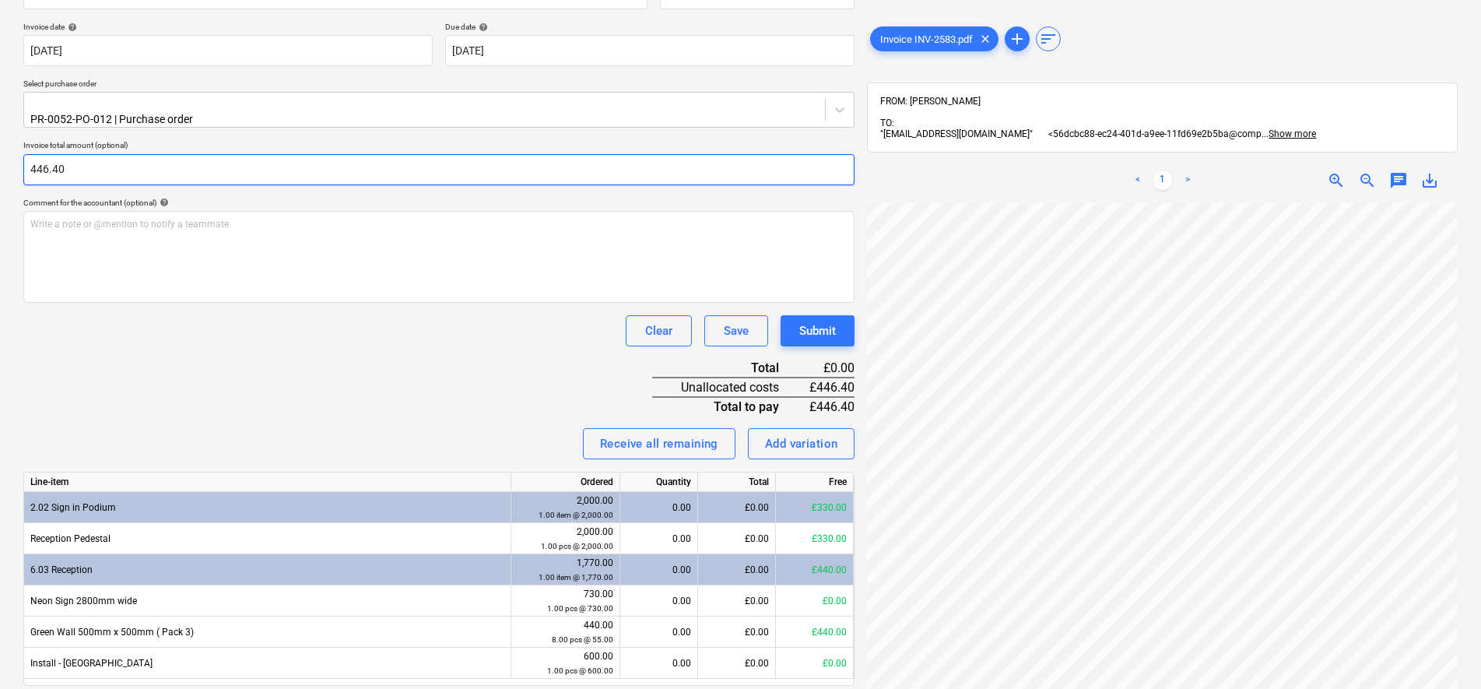
type input "446.40"
click at [412, 332] on div "Clear Save Submit" at bounding box center [438, 330] width 831 height 31
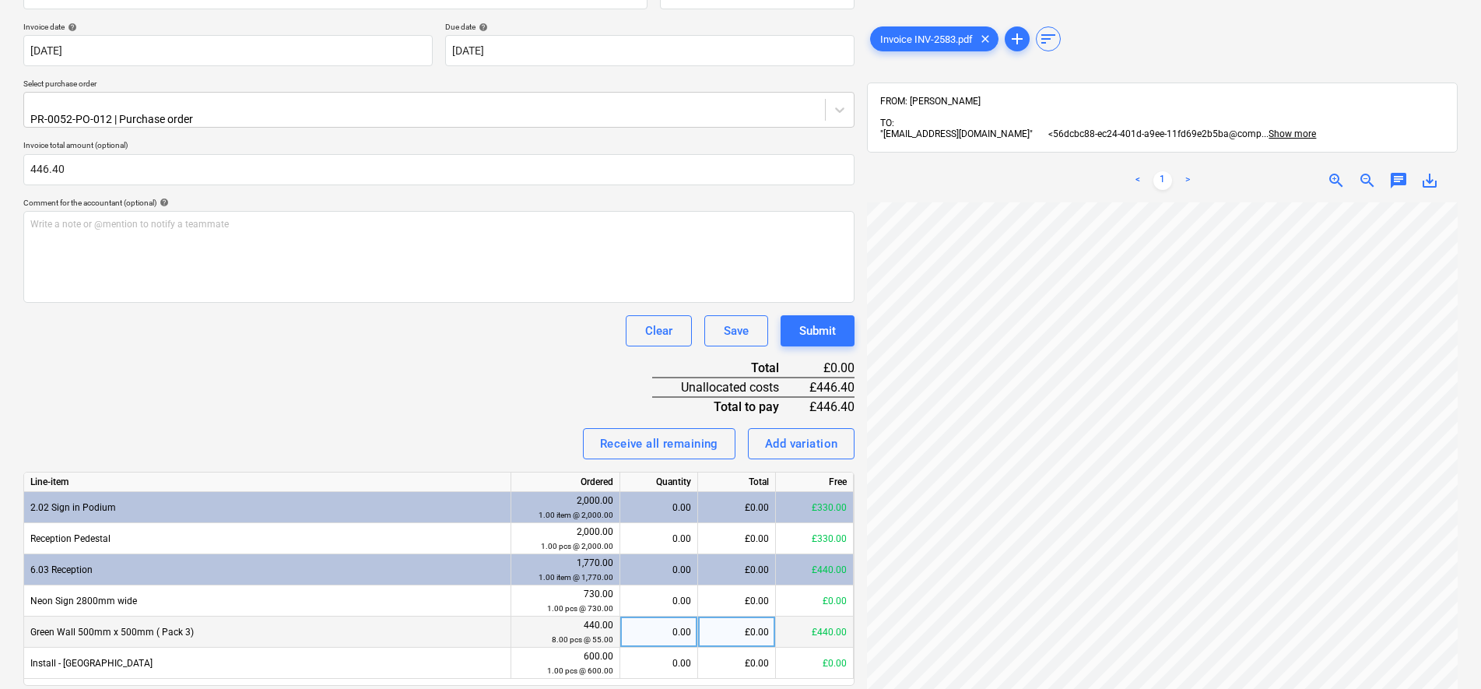
click at [742, 616] on div "£0.00" at bounding box center [737, 631] width 78 height 31
click at [748, 616] on input at bounding box center [736, 631] width 77 height 30
type input "372"
click at [514, 366] on div "Invoice name help INV-2583 Invoice number (optional) help INV-2583 Invoice date…" at bounding box center [438, 347] width 831 height 764
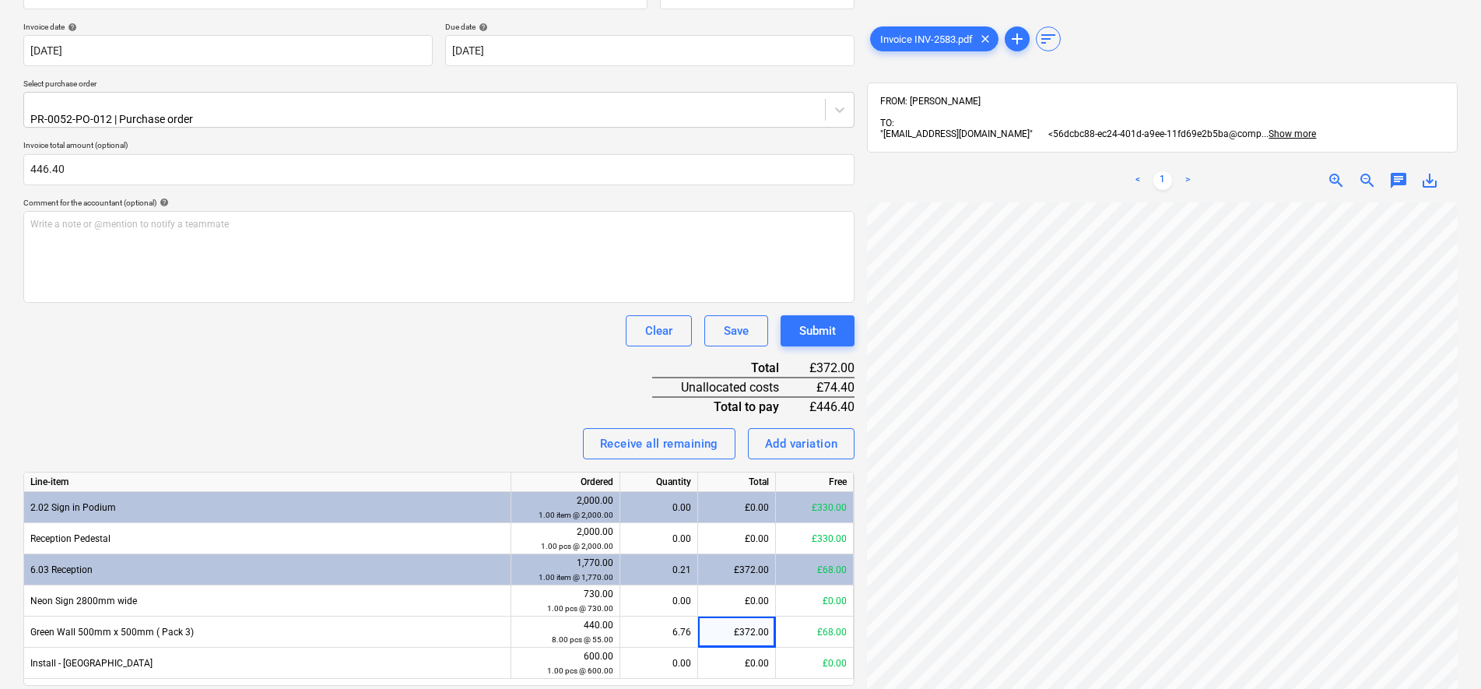
click at [362, 315] on div "Clear Save Submit" at bounding box center [438, 330] width 831 height 31
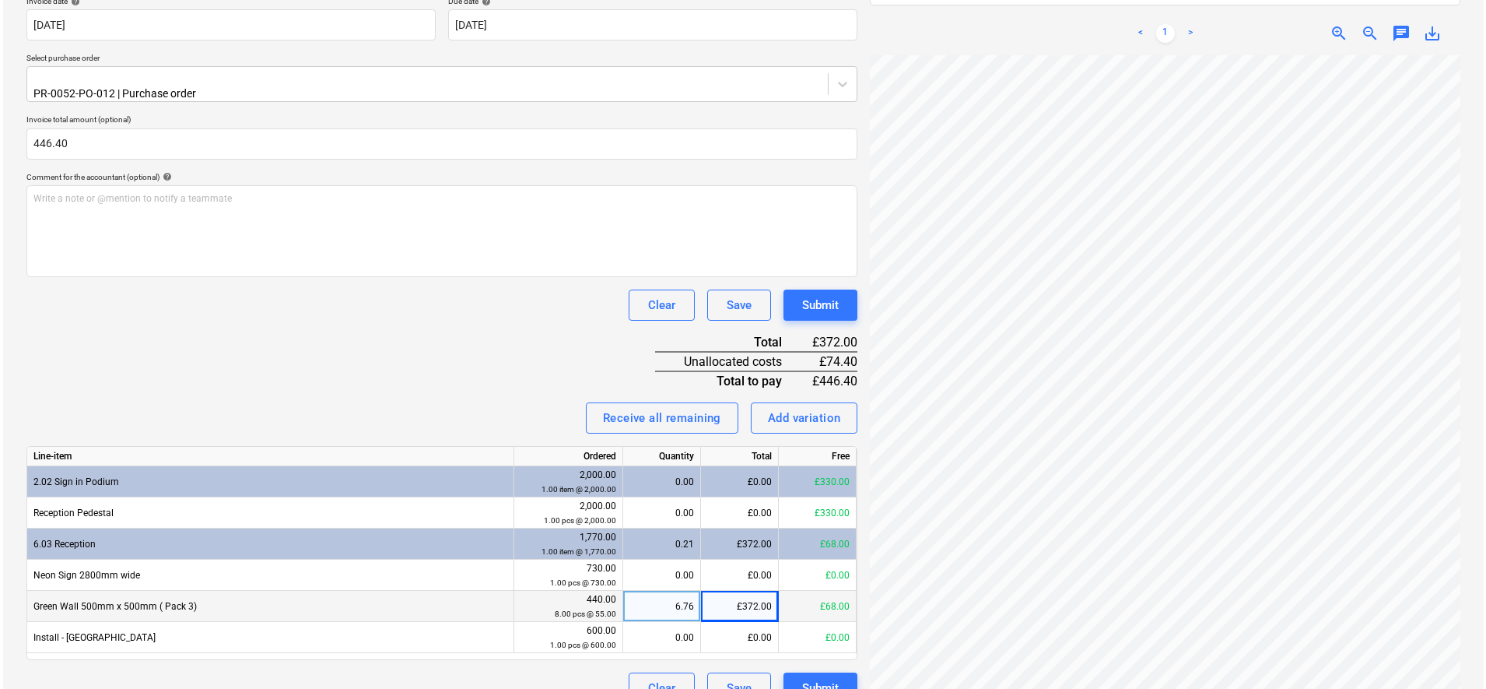
scroll to position [325, 0]
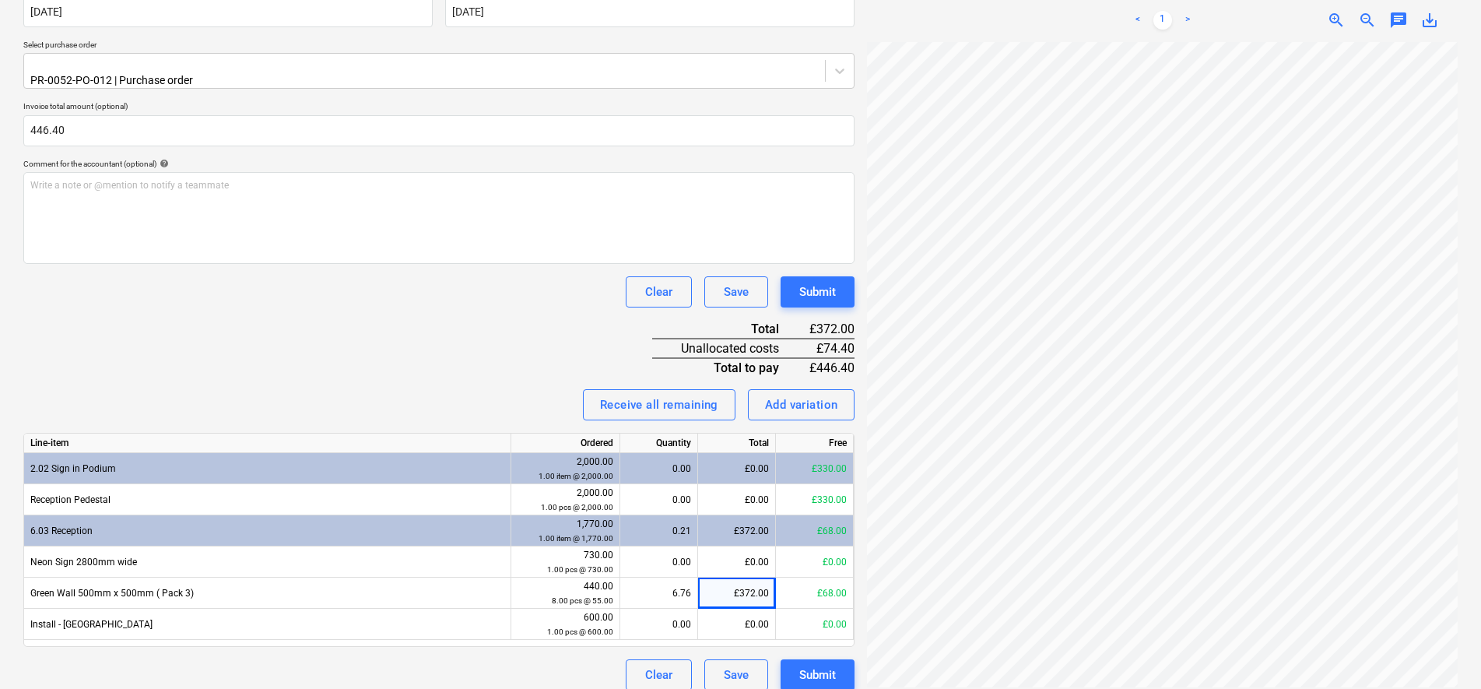
click at [862, 655] on div "Invoice INV-2583.pdf clear add sort FROM: [PERSON_NAME] TO: "[EMAIL_ADDRESS][DO…" at bounding box center [1162, 225] width 603 height 944
click at [850, 659] on button "Submit" at bounding box center [818, 674] width 74 height 31
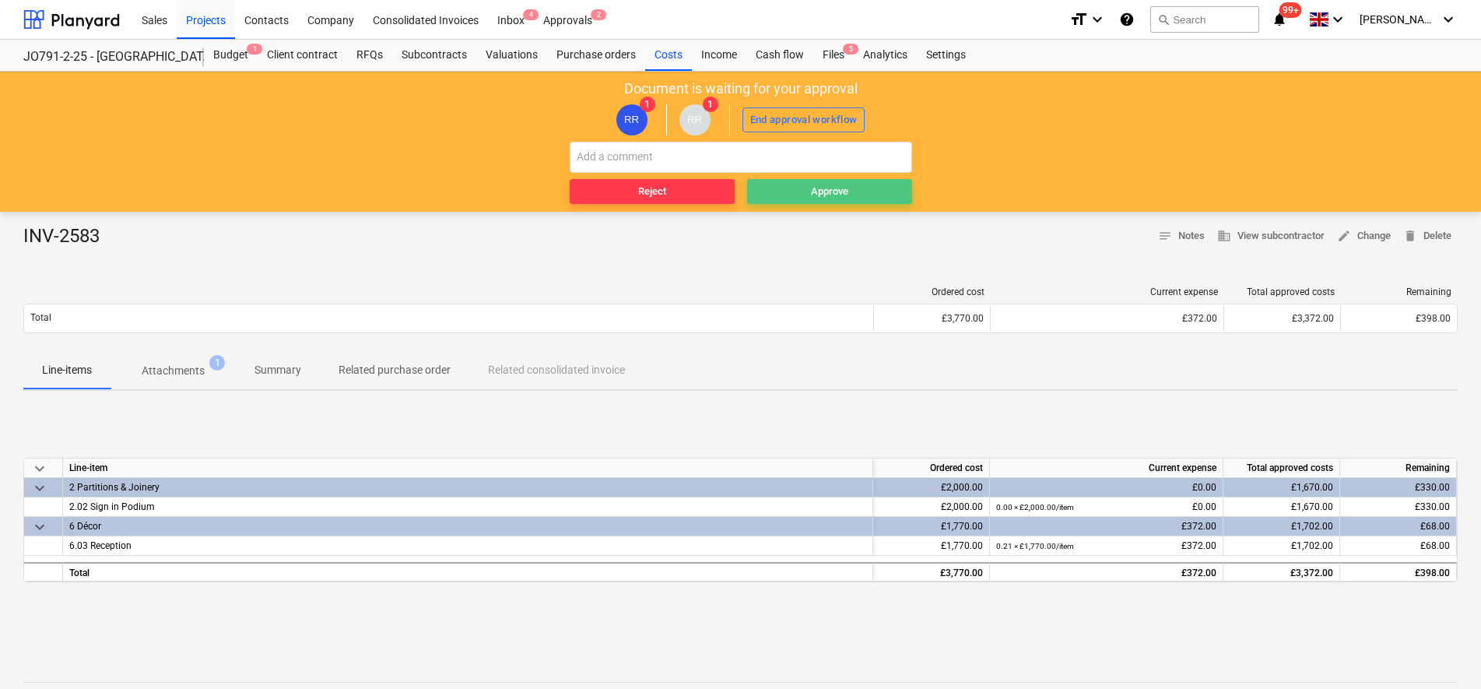
click at [821, 197] on div "Approve" at bounding box center [829, 192] width 37 height 18
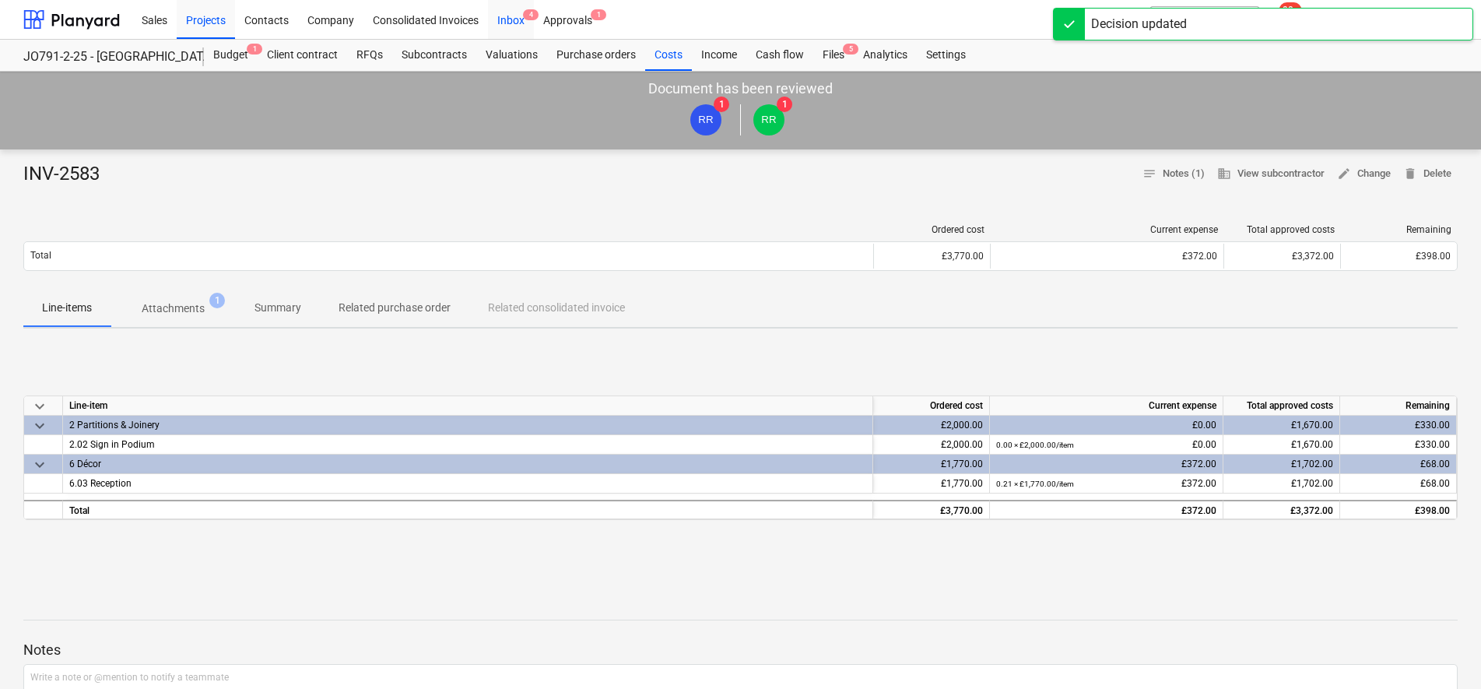
click at [498, 16] on div "Inbox 4" at bounding box center [511, 19] width 46 height 40
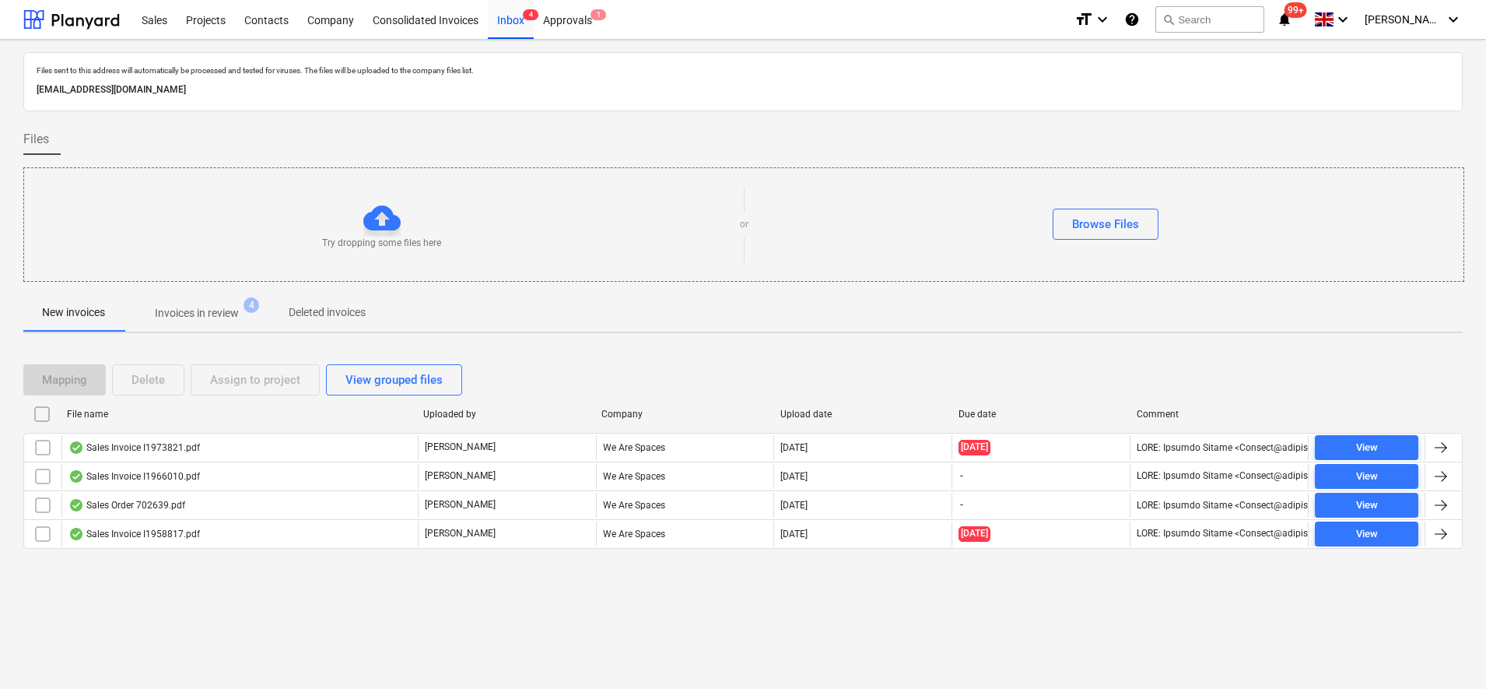
click at [205, 302] on span "Invoices in review 4" at bounding box center [197, 313] width 146 height 28
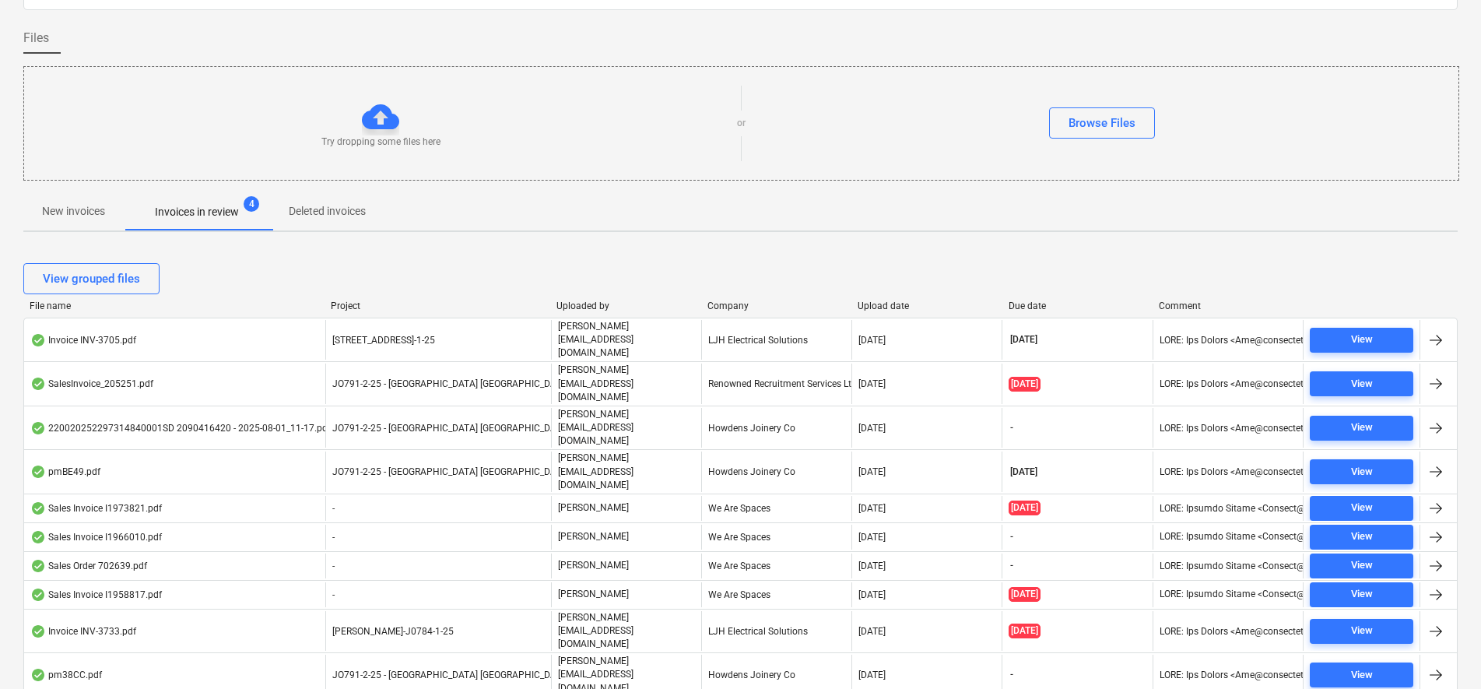
scroll to position [104, 0]
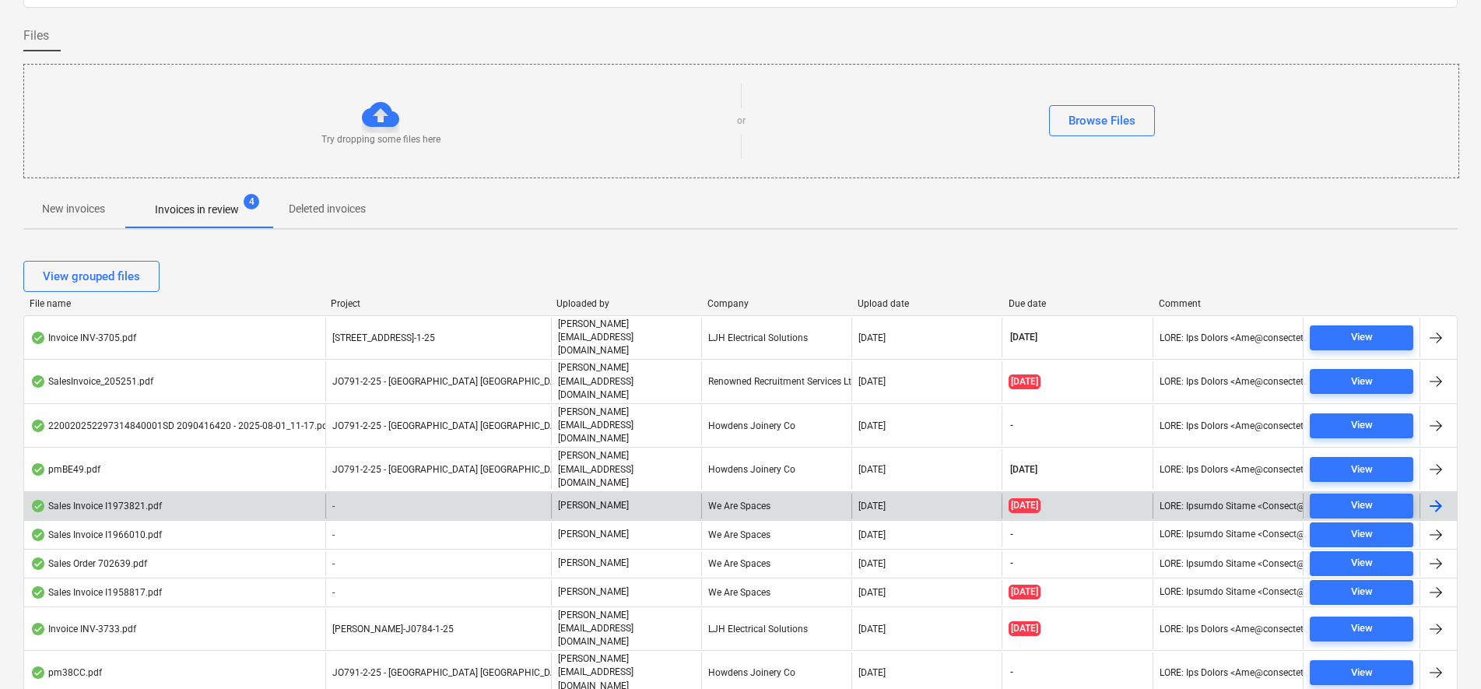
click at [647, 493] on div "[PERSON_NAME]" at bounding box center [626, 505] width 150 height 25
